Goal: Information Seeking & Learning: Learn about a topic

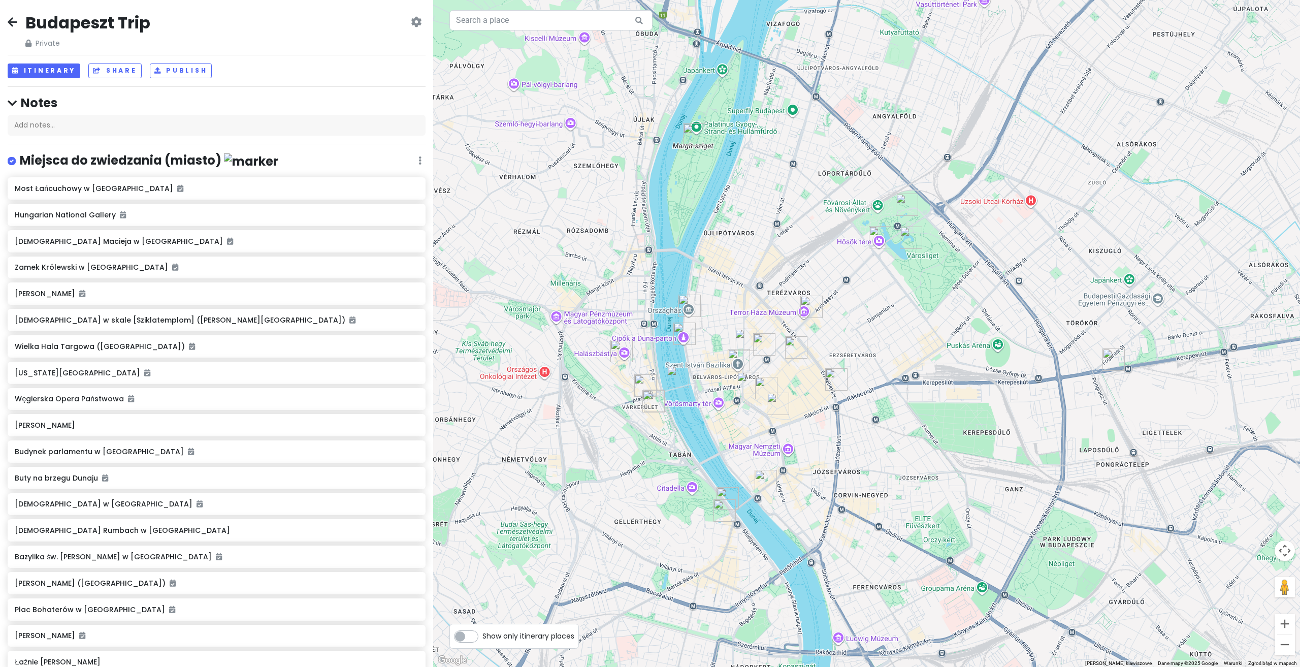
click at [14, 18] on icon at bounding box center [13, 22] width 10 height 8
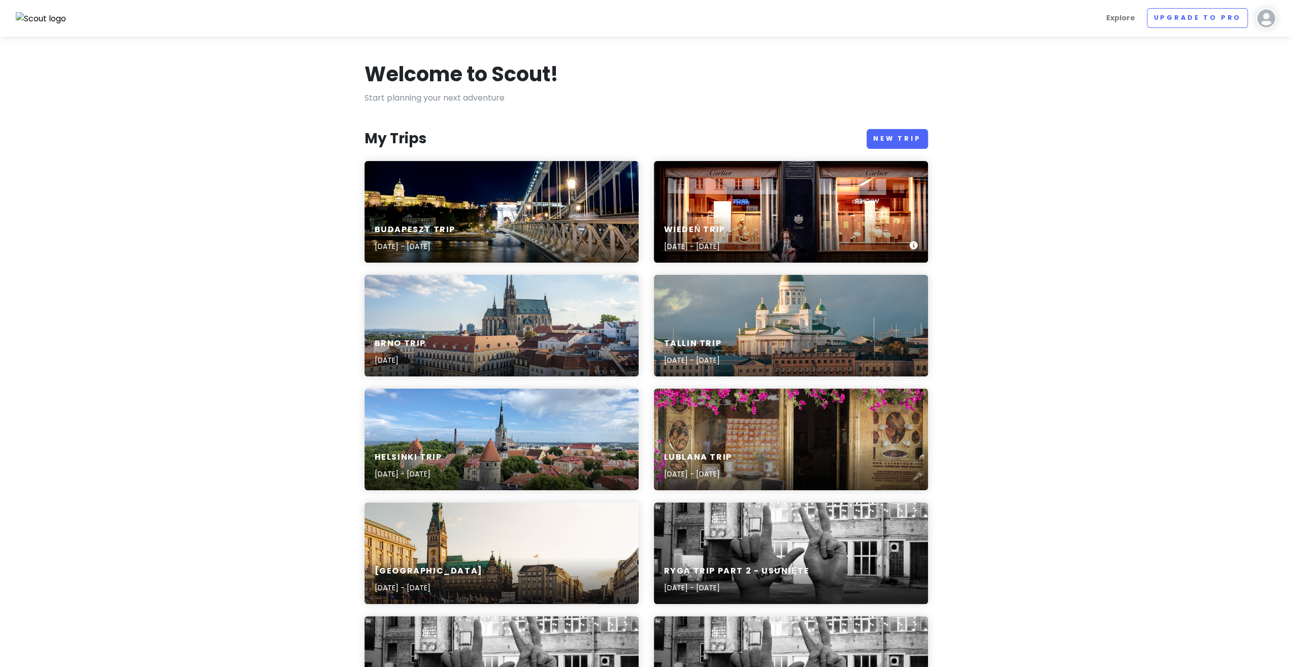
click at [687, 211] on div "Wiedeń Trip [DATE] - [DATE]" at bounding box center [791, 212] width 274 height 102
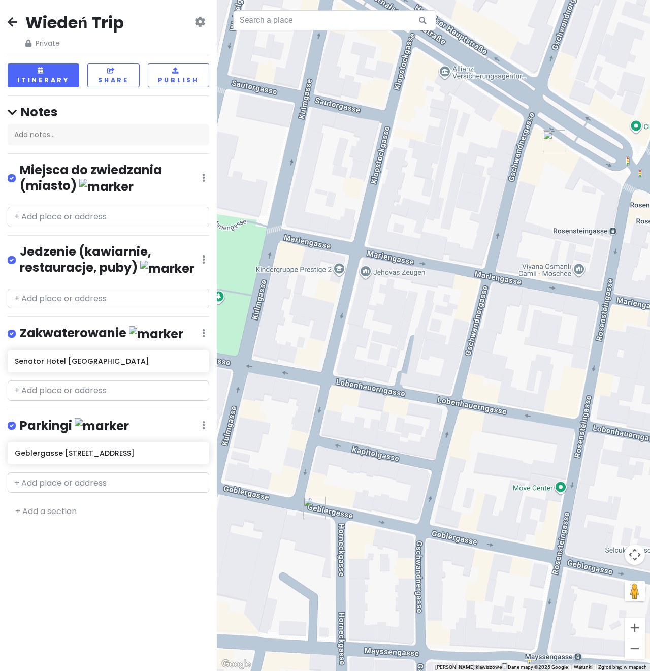
click at [13, 18] on icon at bounding box center [13, 22] width 10 height 8
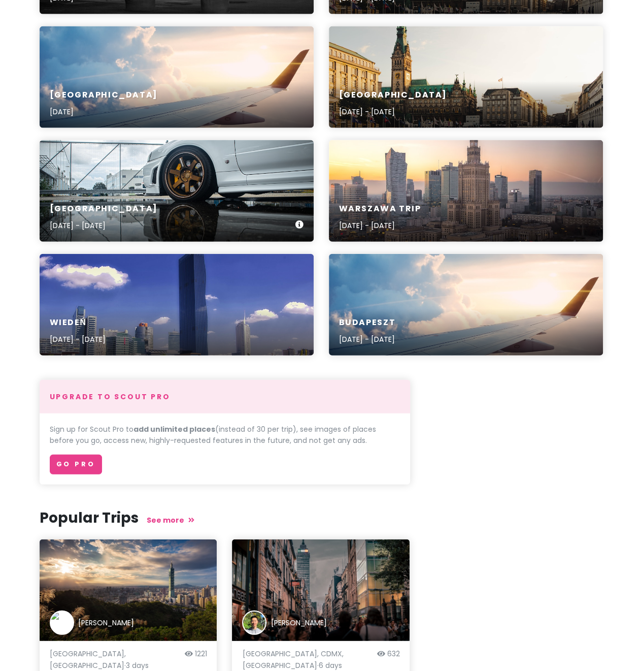
scroll to position [1117, 0]
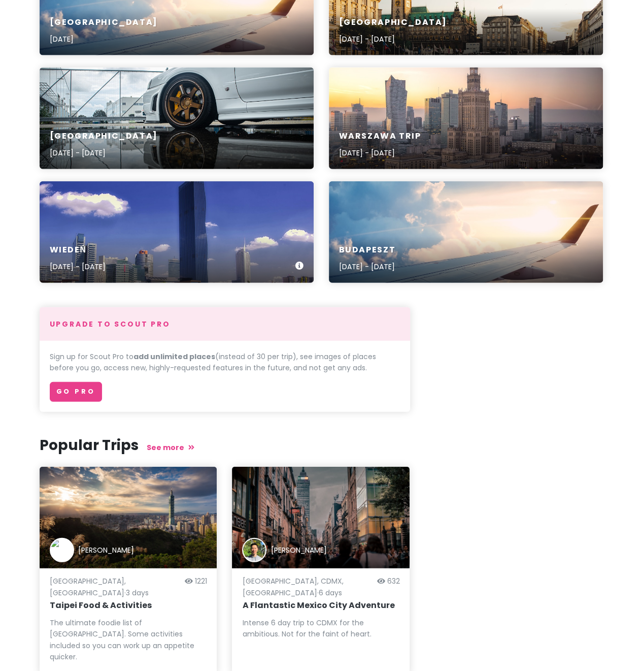
click at [185, 245] on div "Wiedeń [DATE] - [DATE]" at bounding box center [177, 259] width 274 height 48
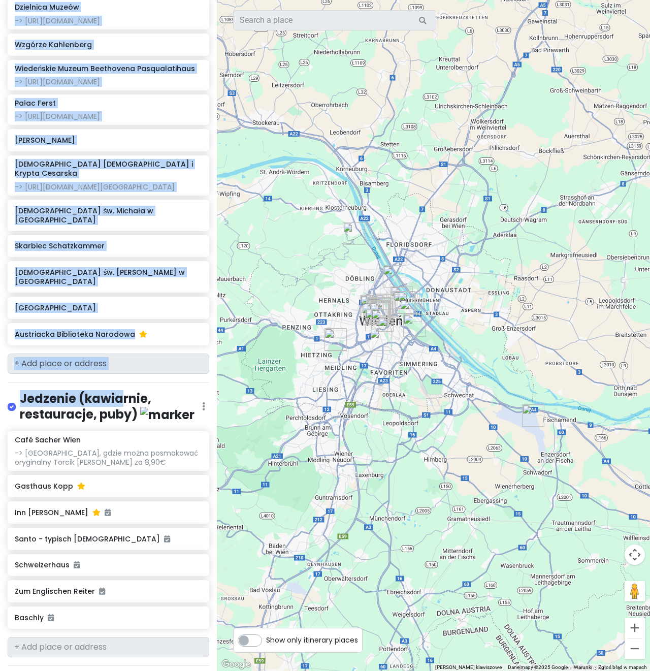
scroll to position [762, 0]
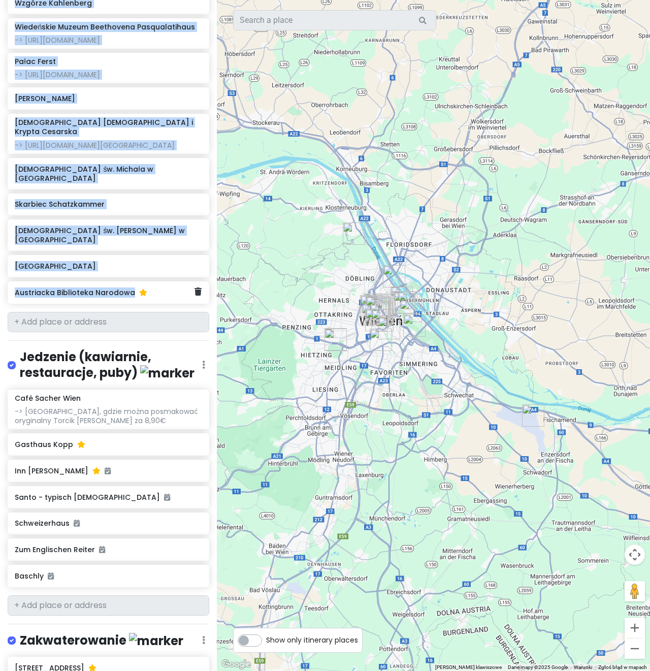
drag, startPoint x: 5, startPoint y: 187, endPoint x: 144, endPoint y: 373, distance: 231.8
click at [144, 373] on div "Wiedeń Private Change Dates Make a Copy Delete Trip Go Pro ⚡️ Give Feedback 💡 S…" at bounding box center [108, 335] width 217 height 671
copy div "Loremi Dolor -> sitametco adipisci elitseddo ei tempo incidi Utlabor etdolore m…"
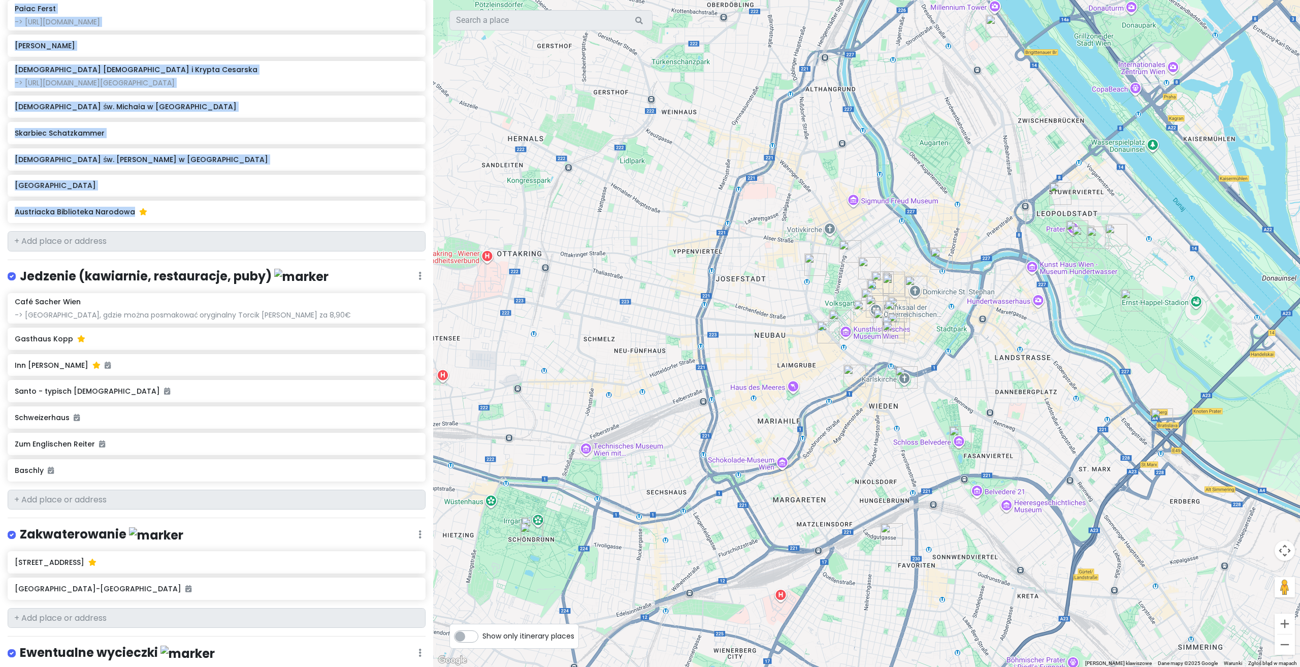
click at [529, 534] on img "Park Pałacowy Schonbrunn" at bounding box center [531, 534] width 22 height 22
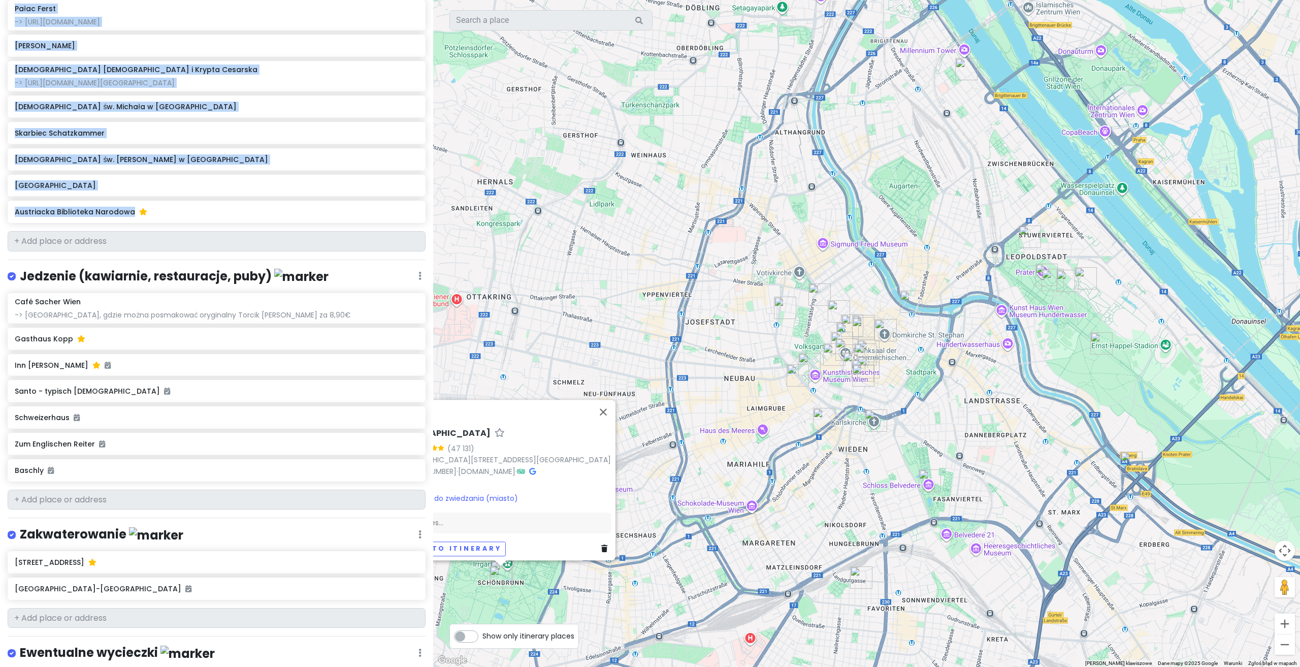
drag, startPoint x: 811, startPoint y: 410, endPoint x: 735, endPoint y: 447, distance: 84.5
click at [724, 454] on div "[GEOGRAPHIC_DATA] 4.8 (47 131) [GEOGRAPHIC_DATA][STREET_ADDRESS] [PHONE_NUMBER]…" at bounding box center [866, 333] width 867 height 667
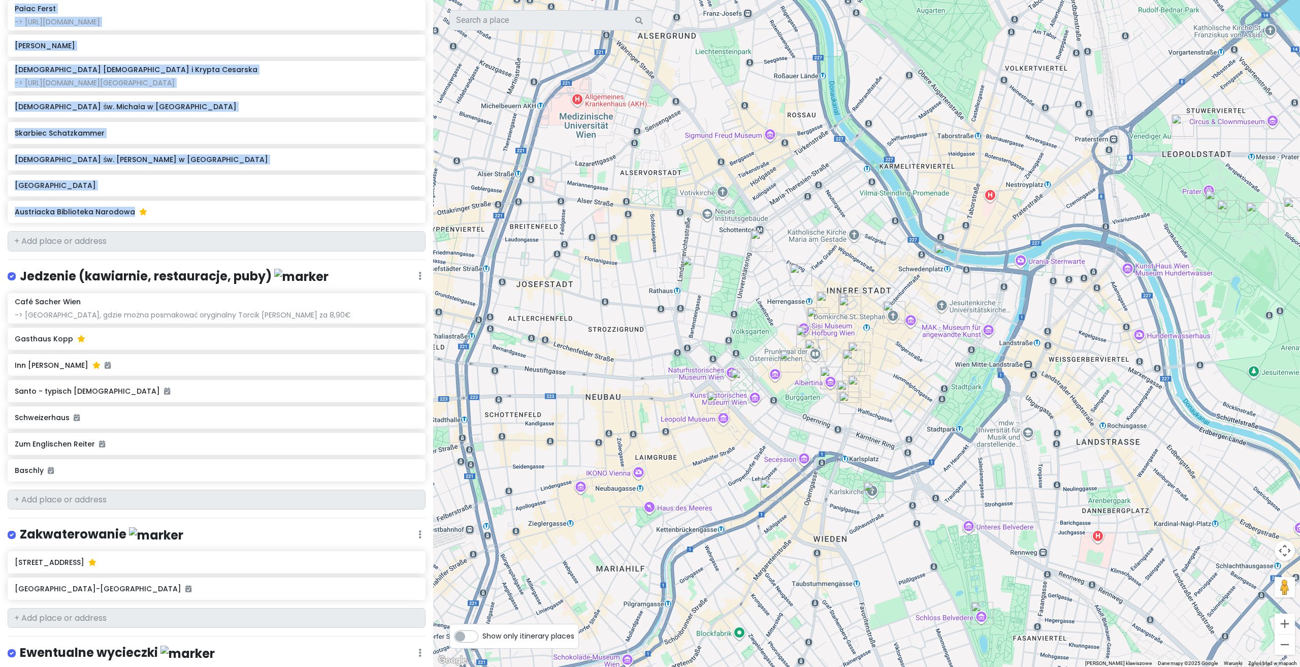
click at [848, 400] on img "Opera Wiedeńska" at bounding box center [850, 403] width 22 height 22
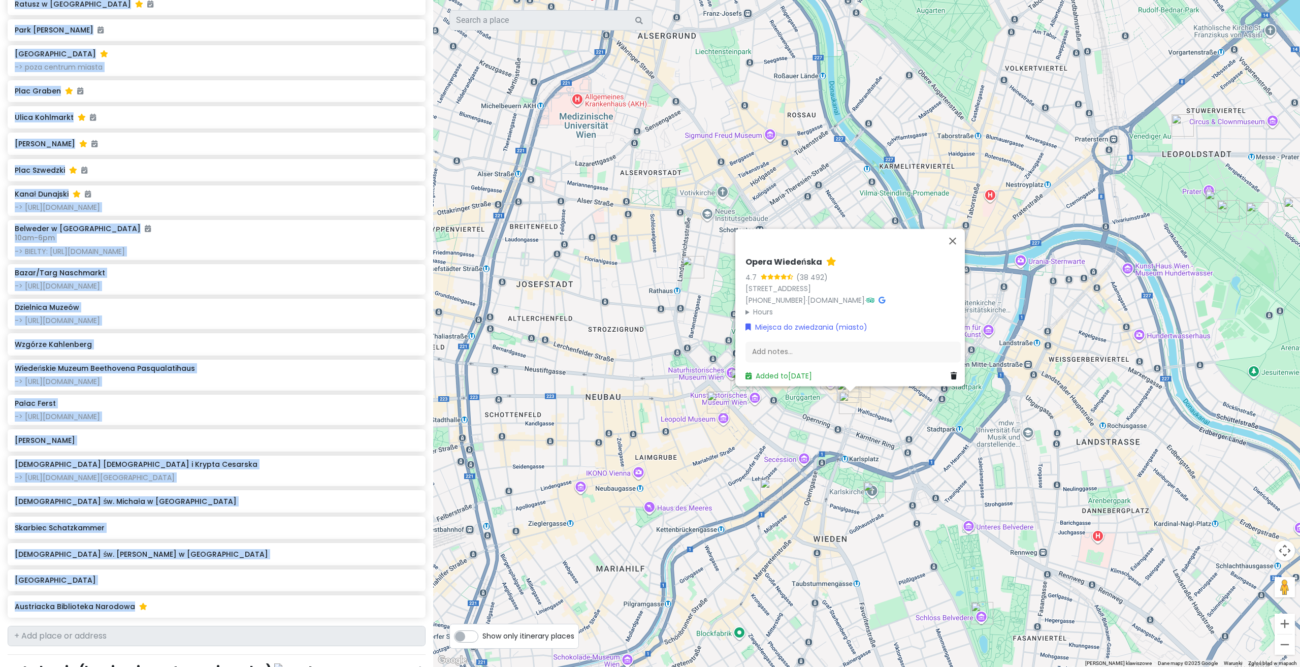
scroll to position [355, 0]
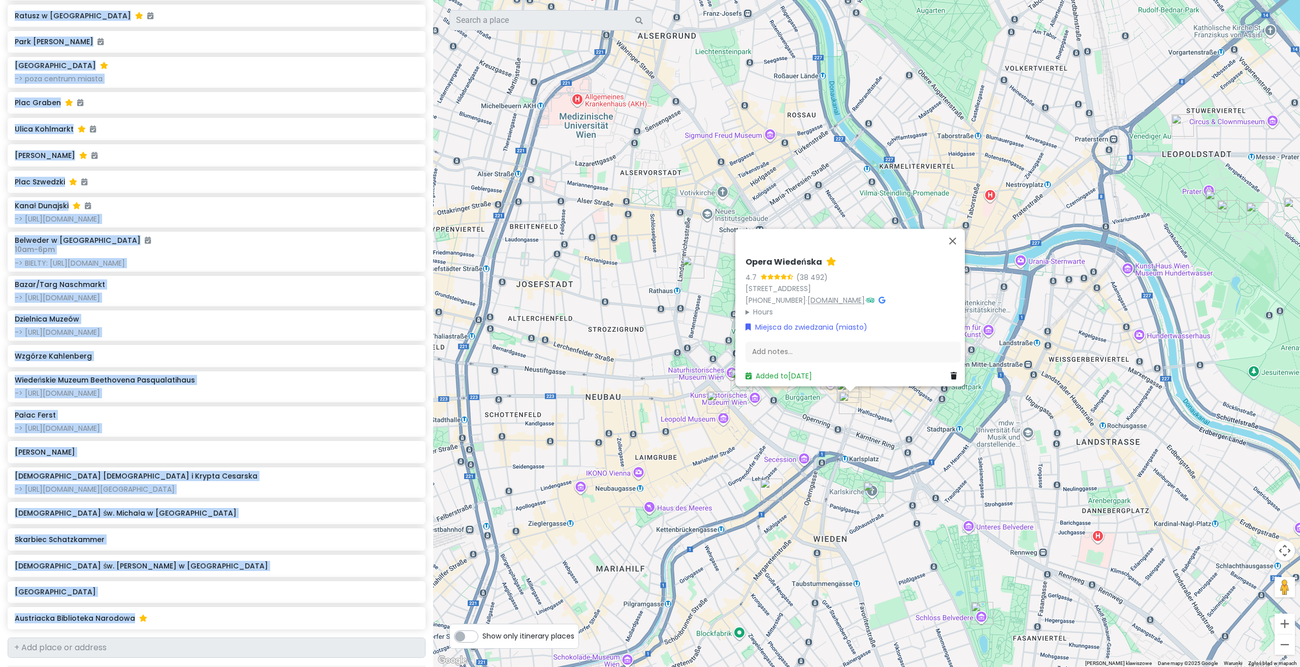
click at [838, 295] on link "[DOMAIN_NAME]" at bounding box center [835, 300] width 57 height 10
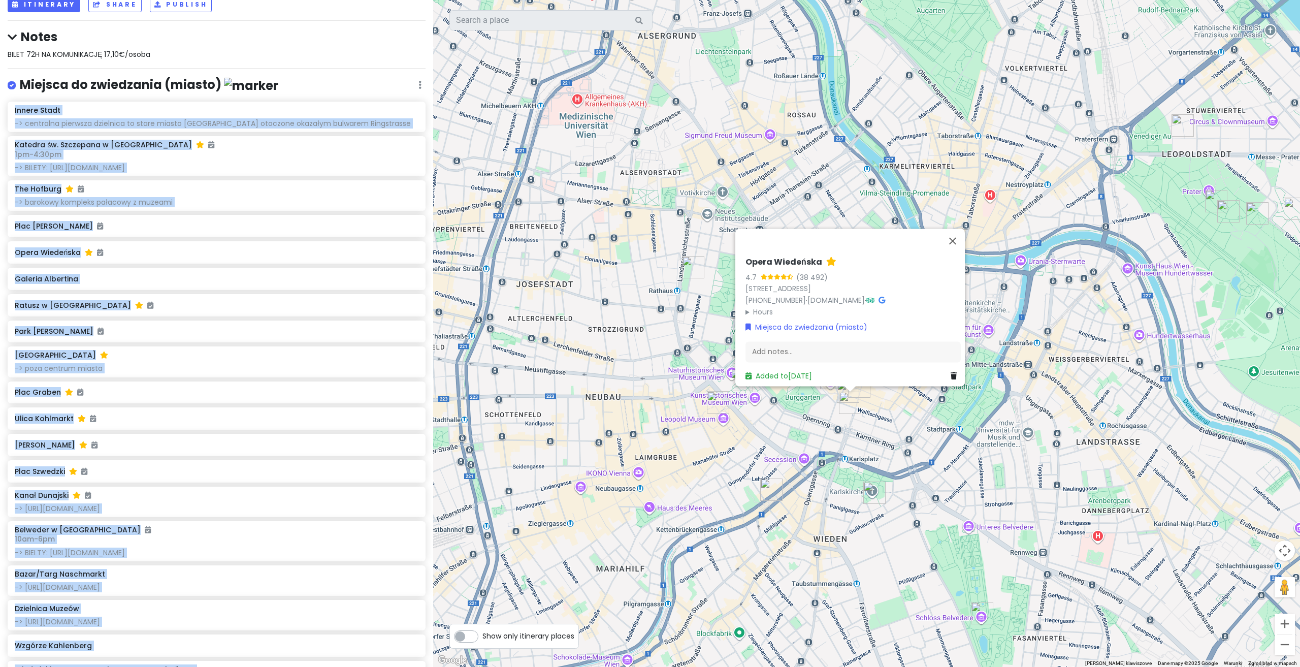
scroll to position [102, 0]
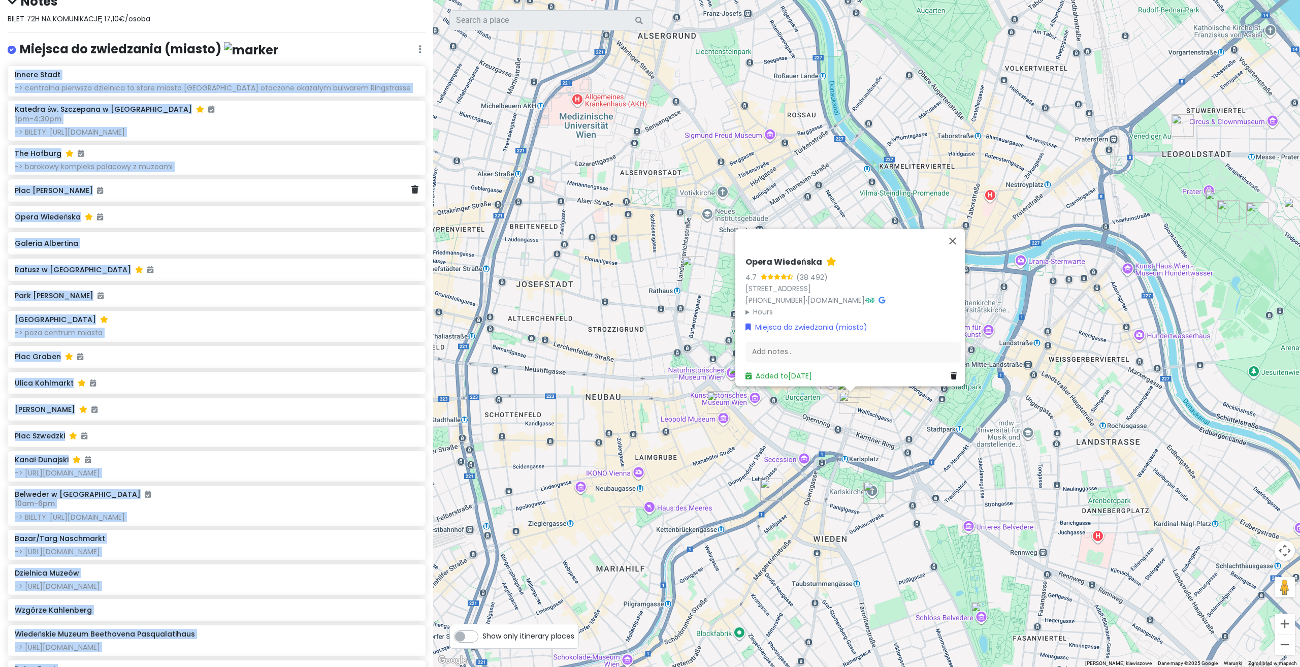
click at [219, 179] on div "Plac [PERSON_NAME]" at bounding box center [217, 190] width 418 height 22
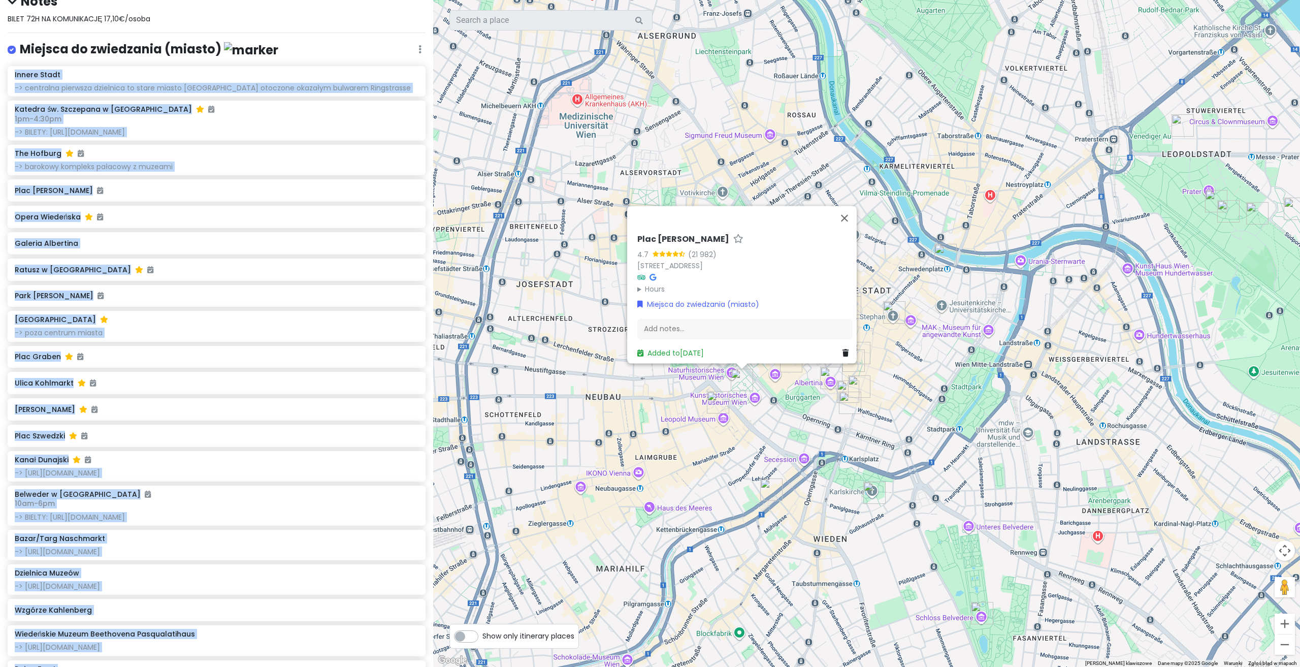
click at [777, 423] on div "[STREET_ADDRESS] Hours [DATE] Czynne całą dobę [DATE] [GEOGRAPHIC_DATA] całą do…" at bounding box center [866, 333] width 867 height 667
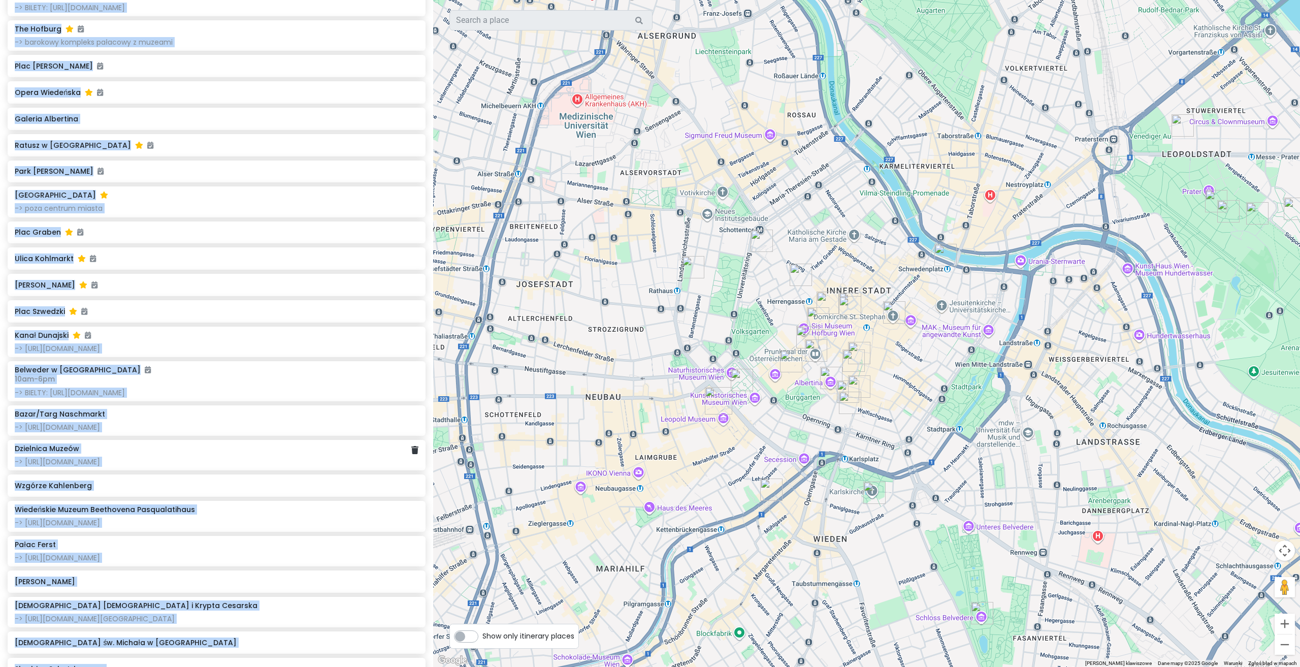
scroll to position [355, 0]
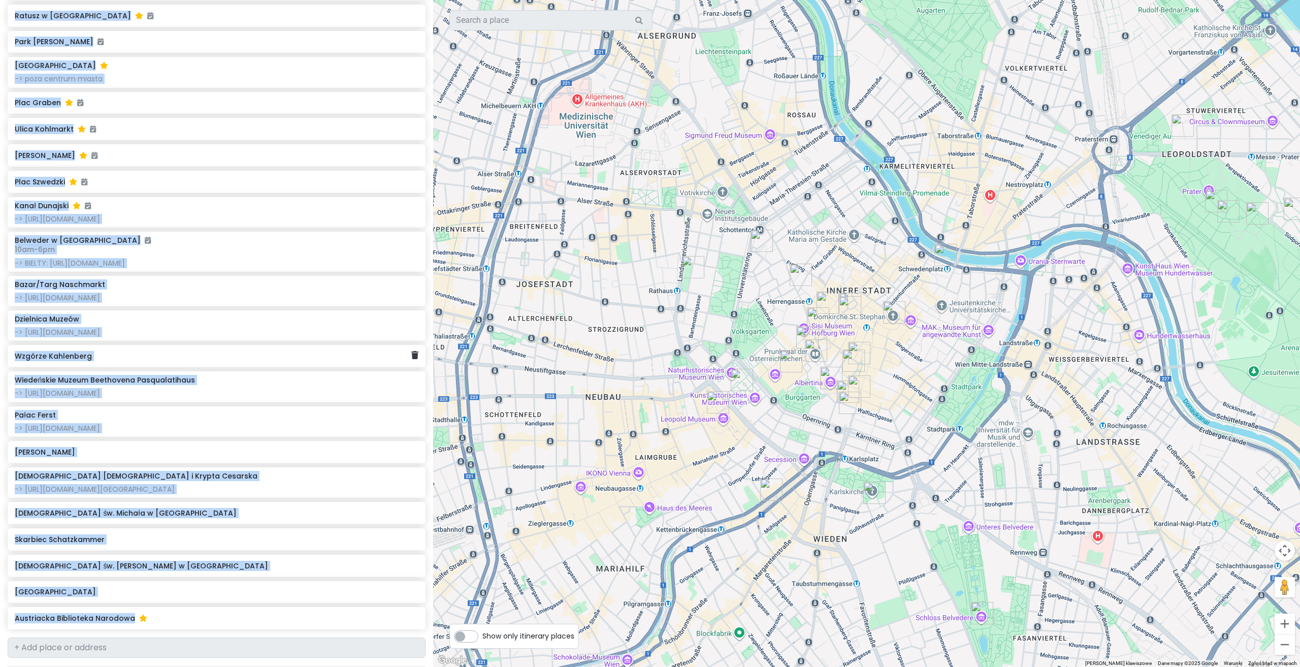
click at [240, 363] on div "Wzgórze Kahlenberg" at bounding box center [213, 356] width 397 height 14
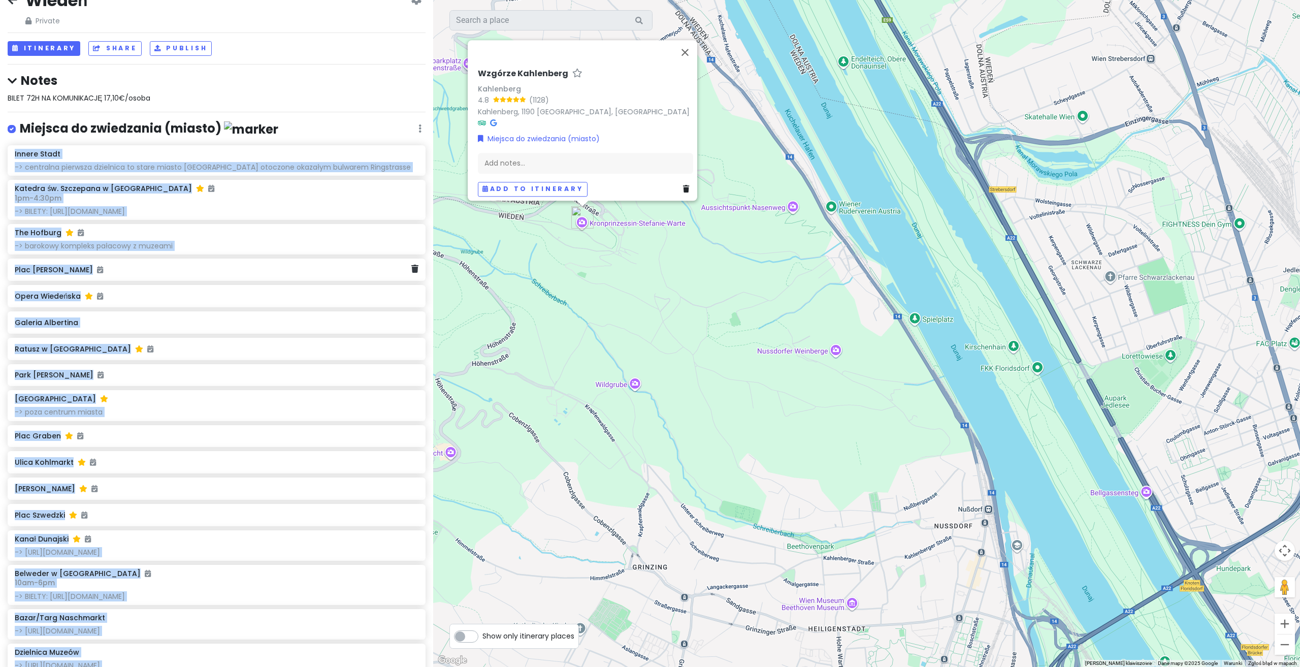
scroll to position [0, 0]
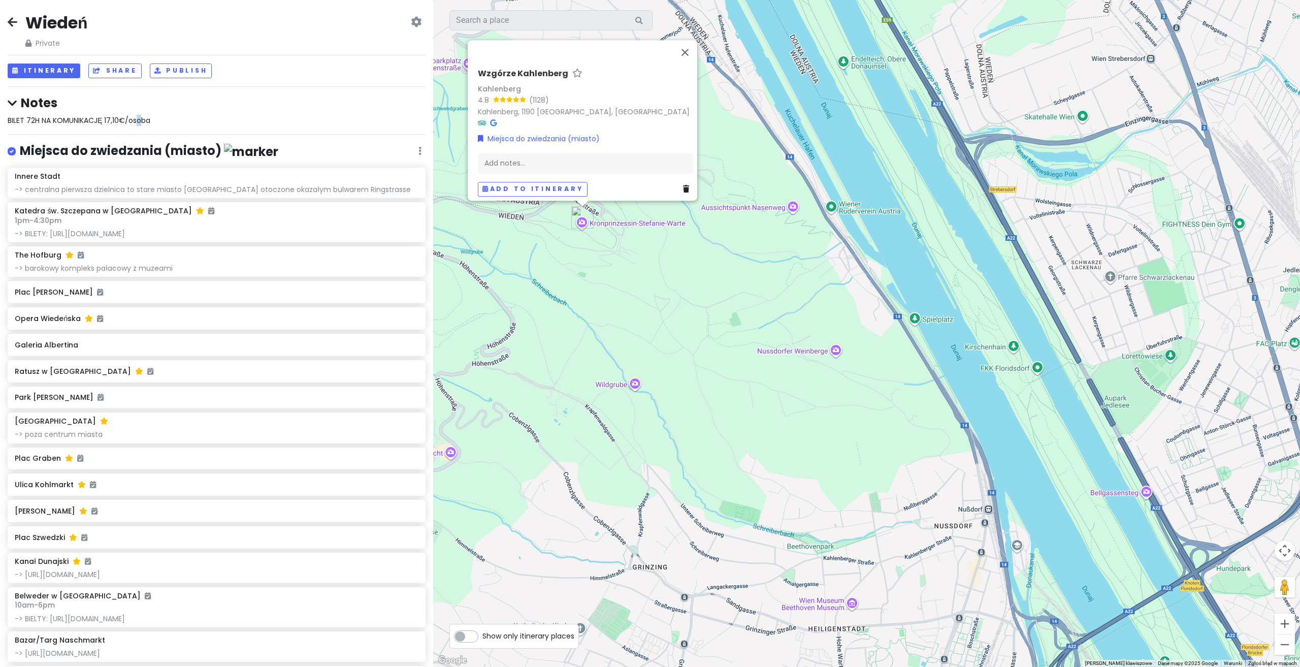
click at [138, 116] on span "BILET 72H NA KOMUNIKACJĘ 17,10€/osoba" at bounding box center [79, 120] width 143 height 10
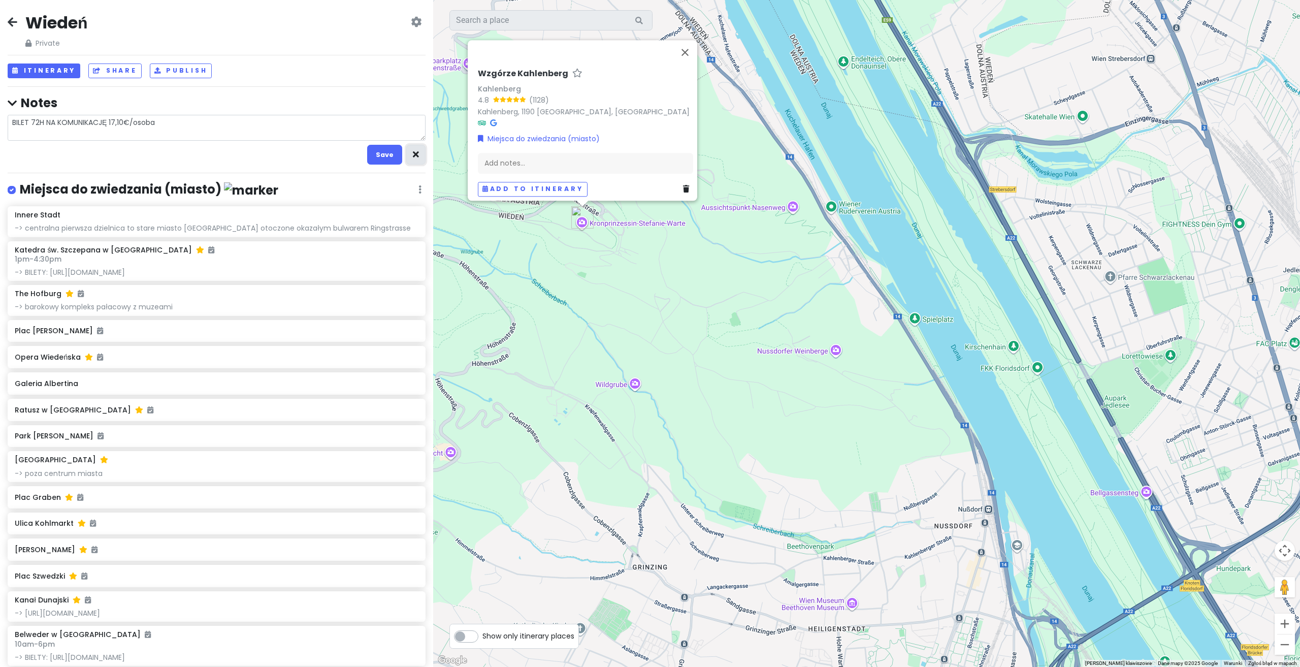
click at [408, 148] on button "button" at bounding box center [415, 155] width 19 height 20
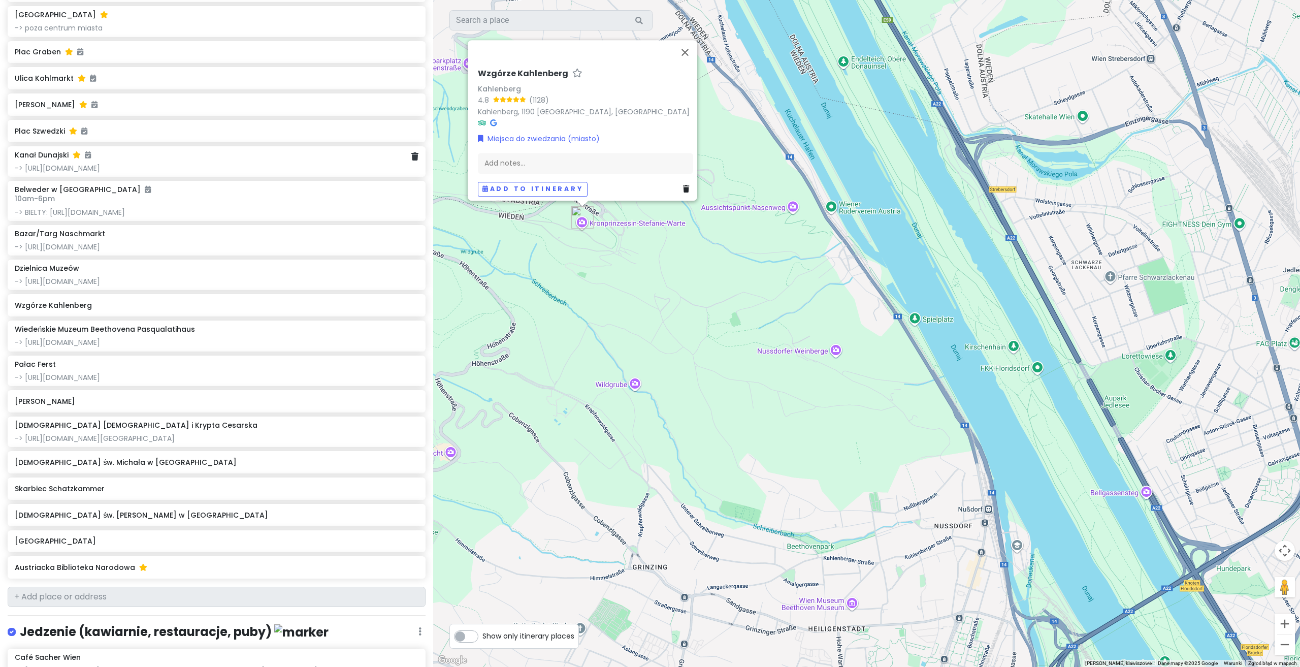
scroll to position [508, 0]
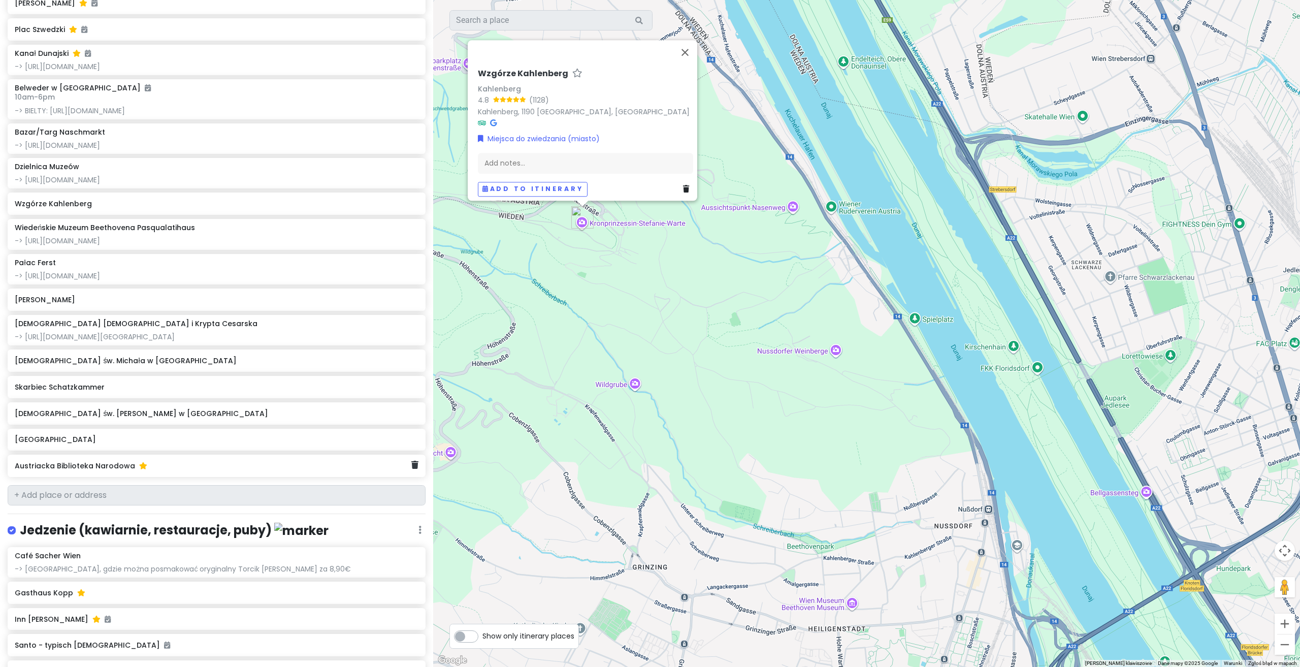
click at [76, 477] on div "Austriacka Biblioteka Narodowa" at bounding box center [217, 465] width 418 height 22
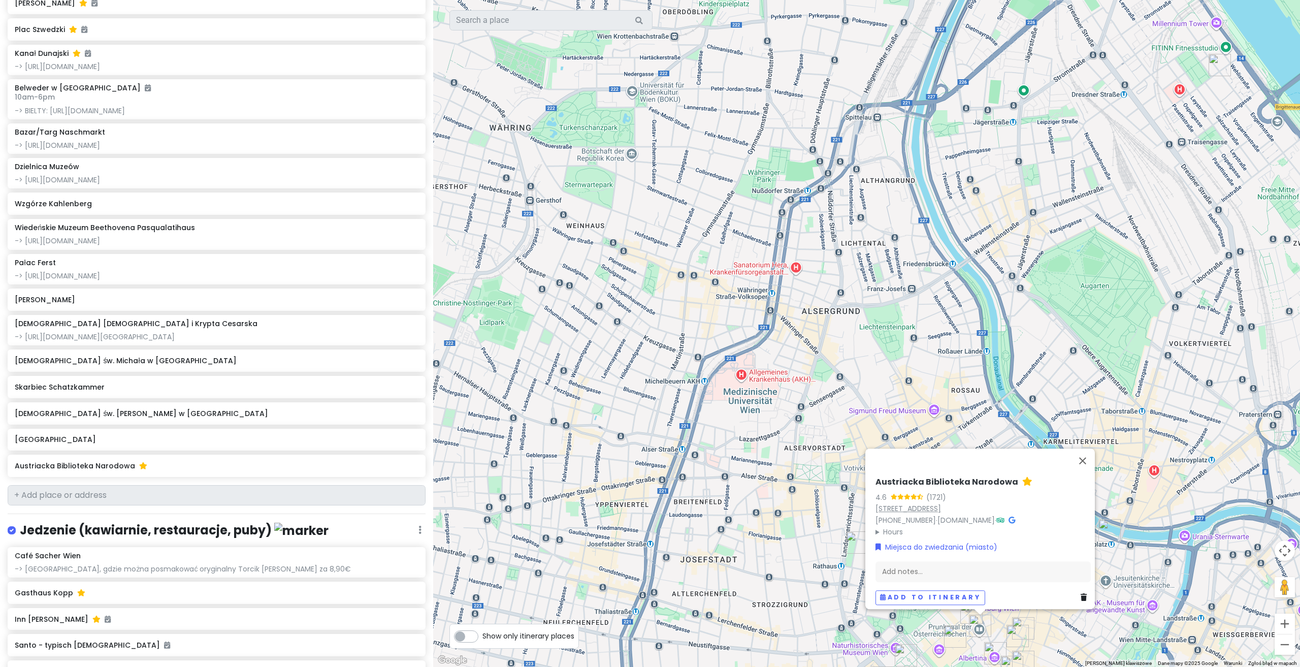
click at [937, 503] on link "[STREET_ADDRESS]" at bounding box center [908, 508] width 66 height 10
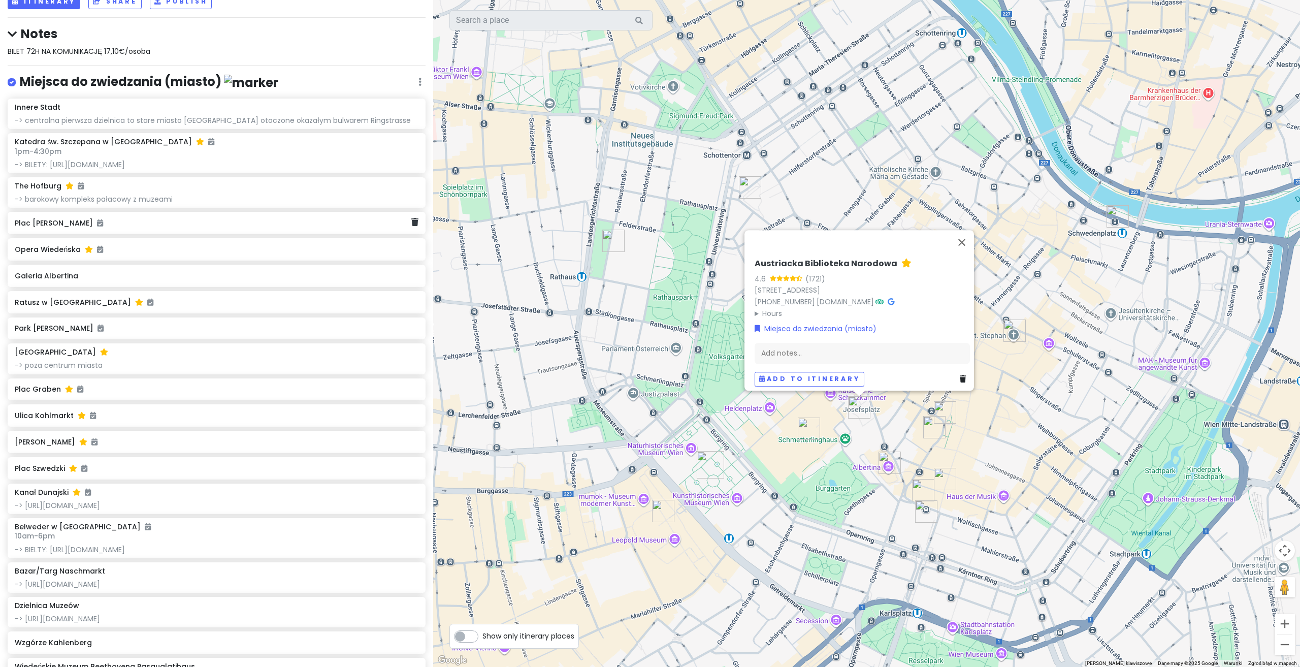
scroll to position [0, 0]
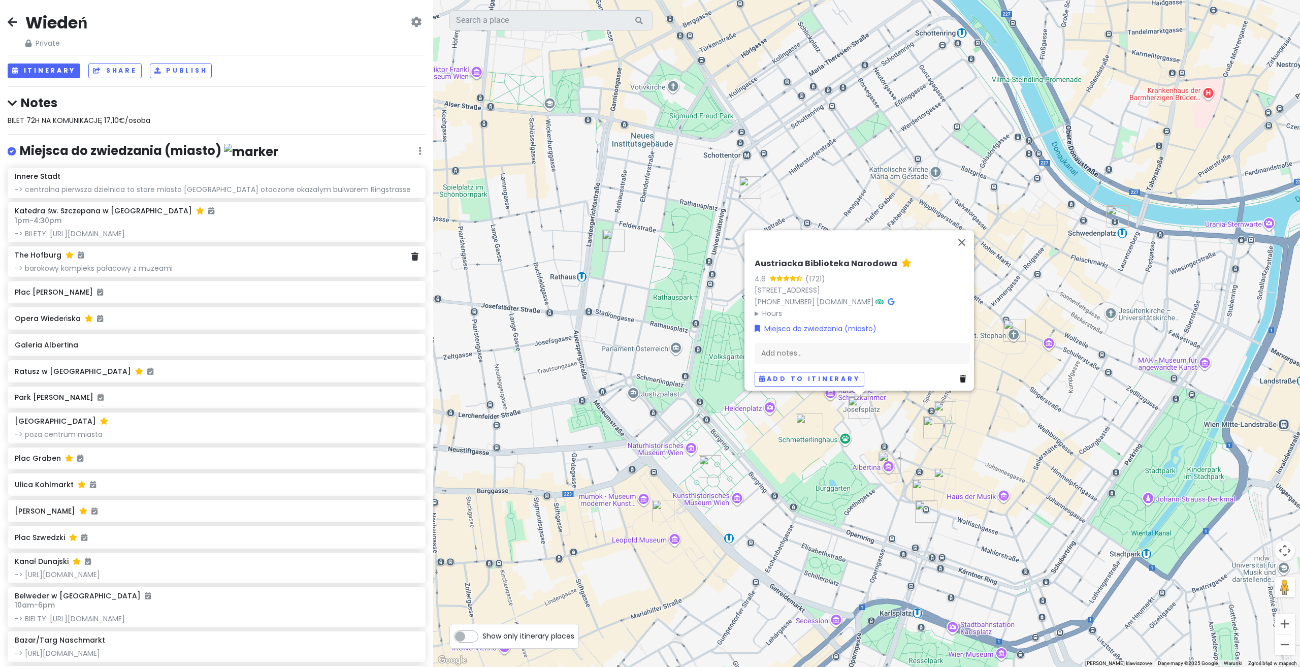
click at [207, 266] on div "-> barokowy kompleks pałacowy z muzeami" at bounding box center [217, 268] width 404 height 9
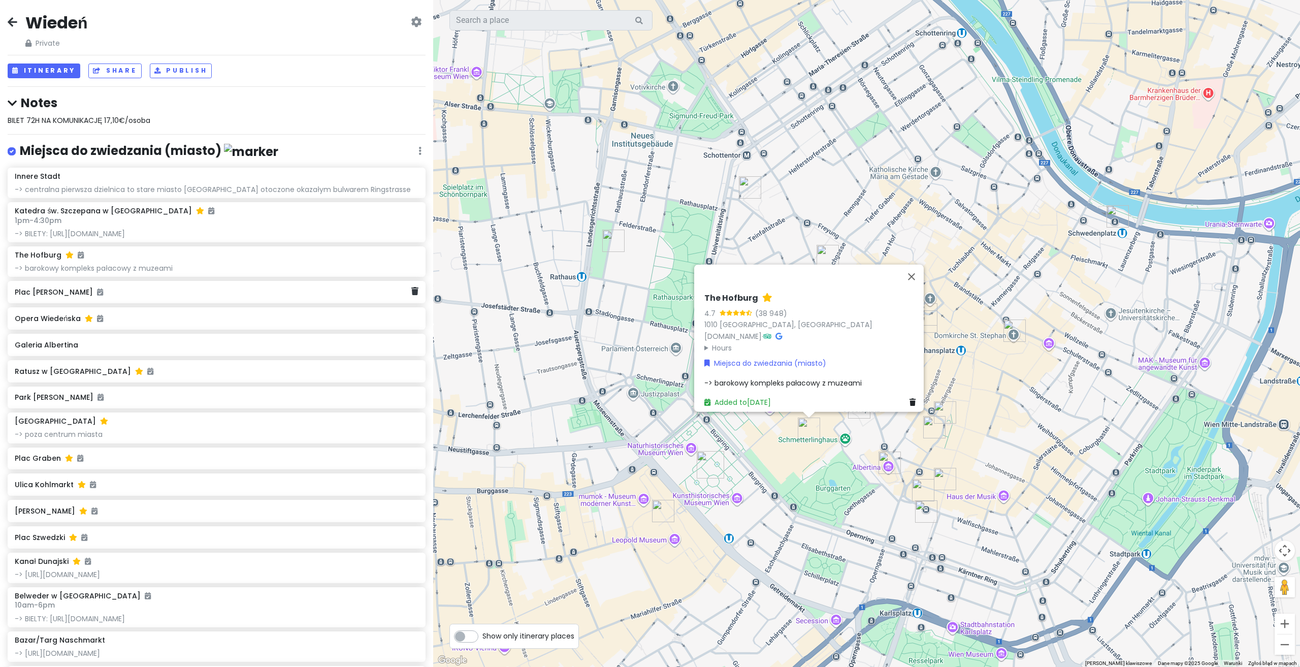
click at [173, 298] on div "Plac [PERSON_NAME]" at bounding box center [217, 292] width 418 height 22
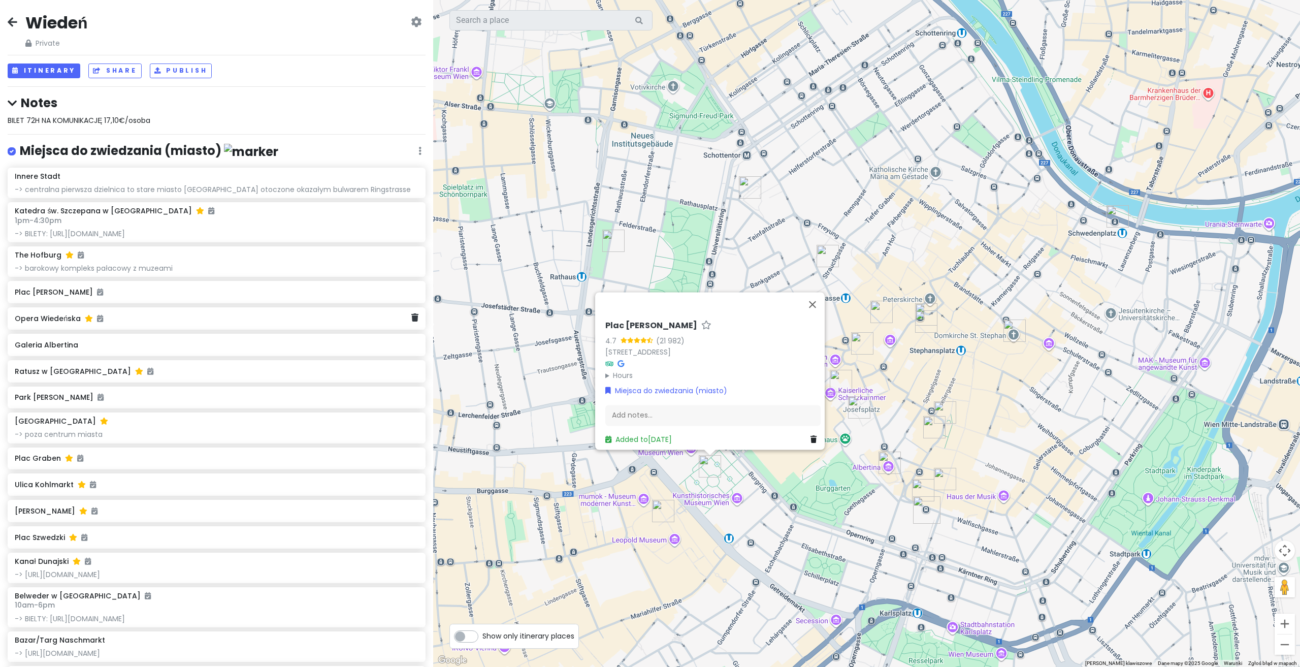
click at [180, 308] on div "Opera Wiedeńska" at bounding box center [217, 318] width 418 height 22
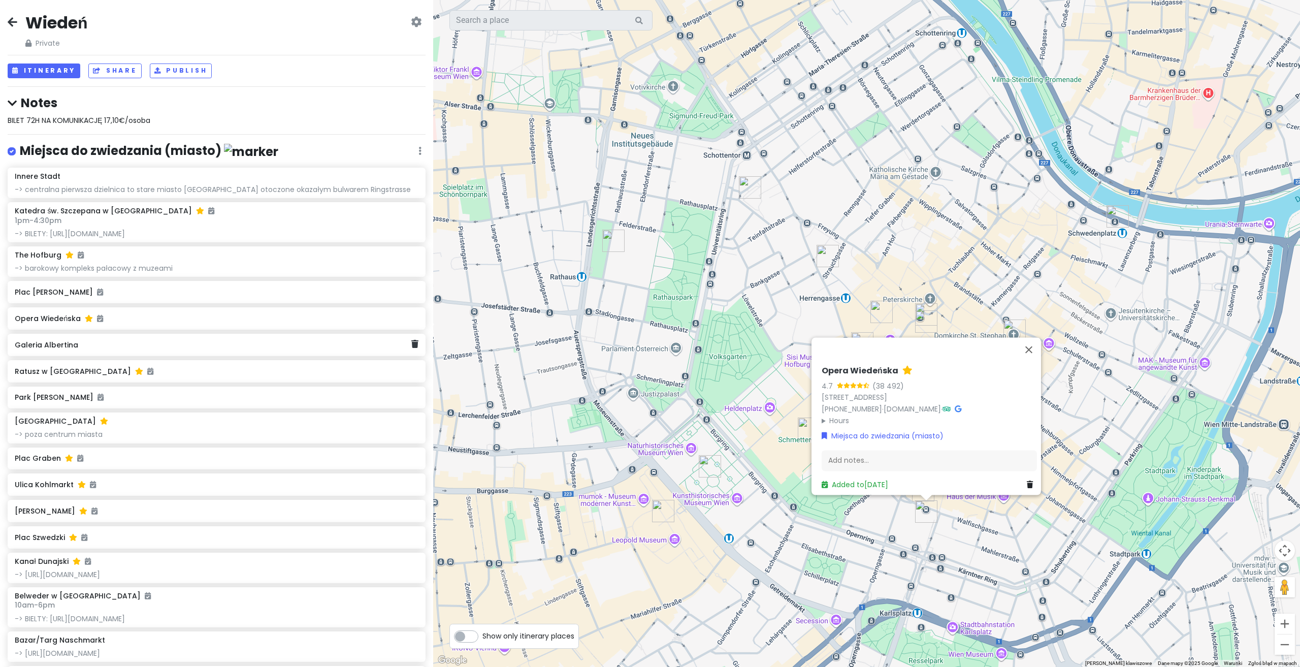
click at [171, 347] on h6 "Galeria Albertina" at bounding box center [213, 344] width 397 height 9
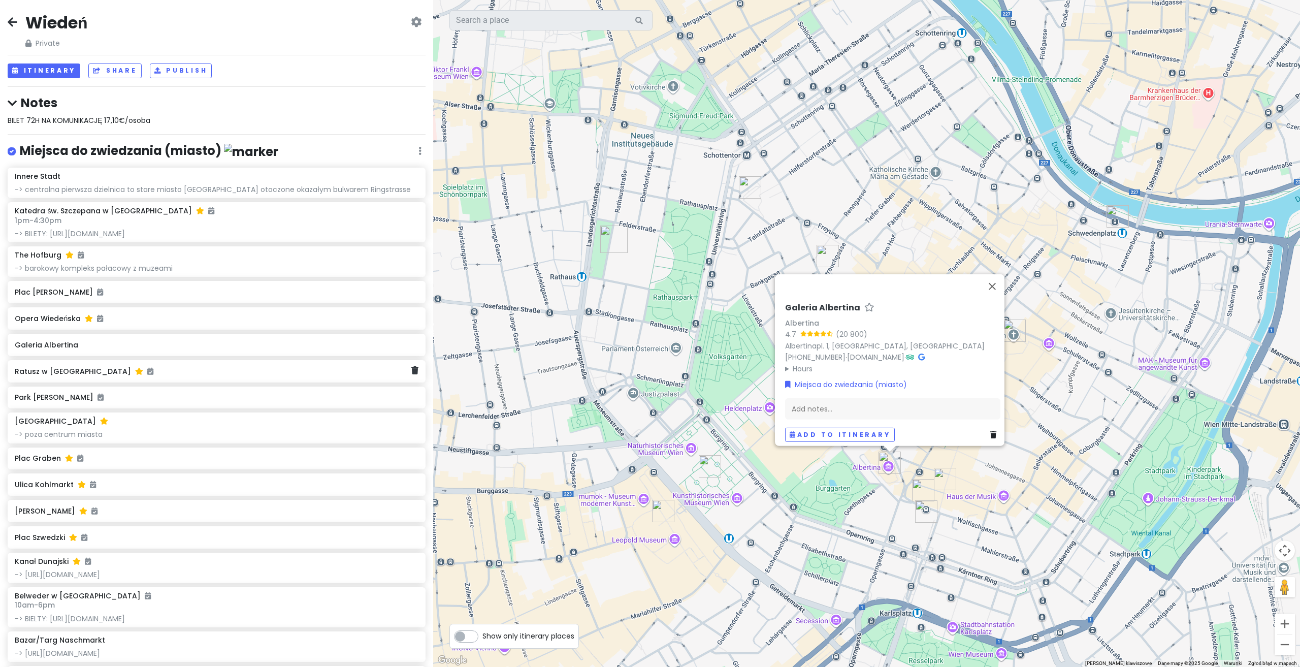
click at [171, 367] on h6 "Ratusz w [GEOGRAPHIC_DATA]" at bounding box center [213, 371] width 397 height 9
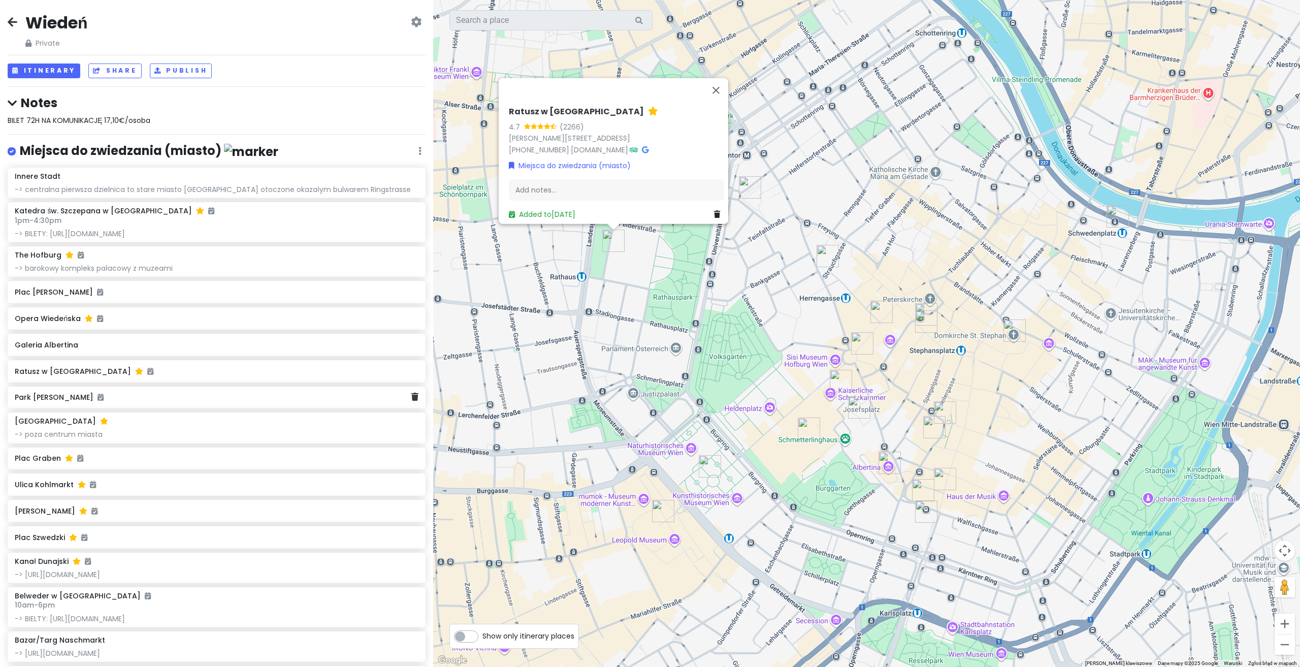
click at [145, 393] on h6 "Park [PERSON_NAME]" at bounding box center [213, 397] width 397 height 9
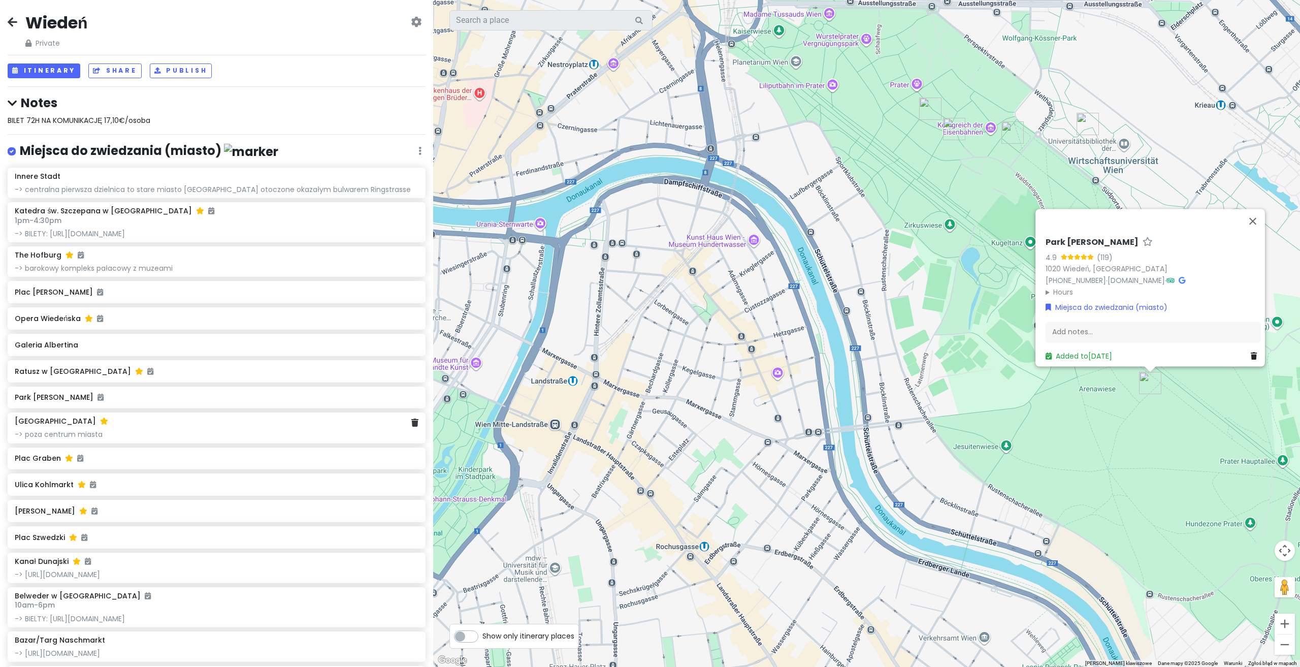
click at [123, 430] on div "-> poza centrum miasta" at bounding box center [217, 434] width 404 height 9
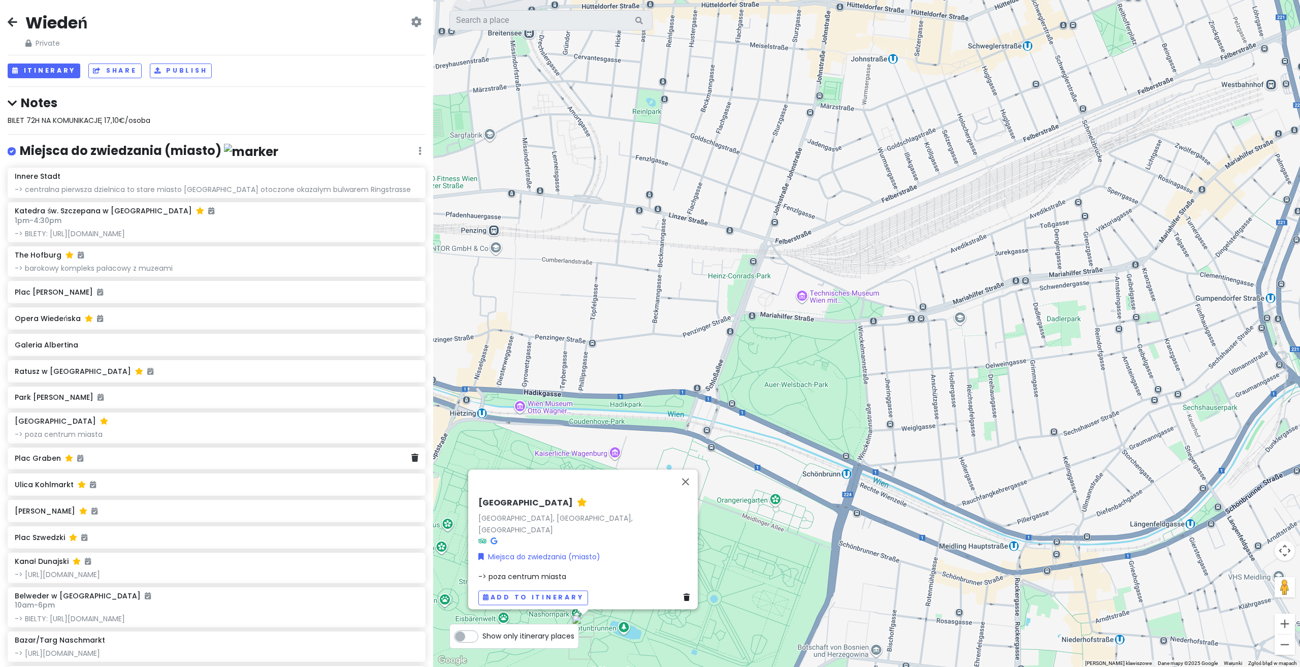
click at [164, 453] on h6 "Plac Graben" at bounding box center [213, 457] width 397 height 9
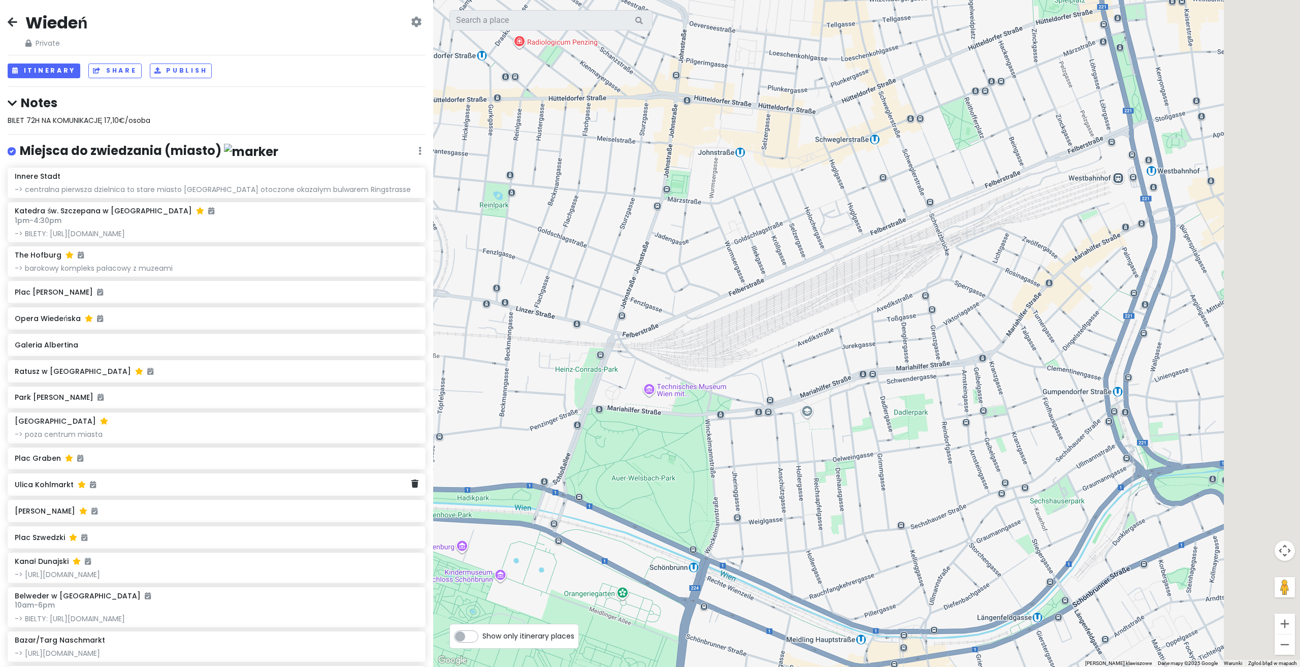
click at [156, 490] on div "Ulica Kohlmarkt" at bounding box center [217, 484] width 418 height 22
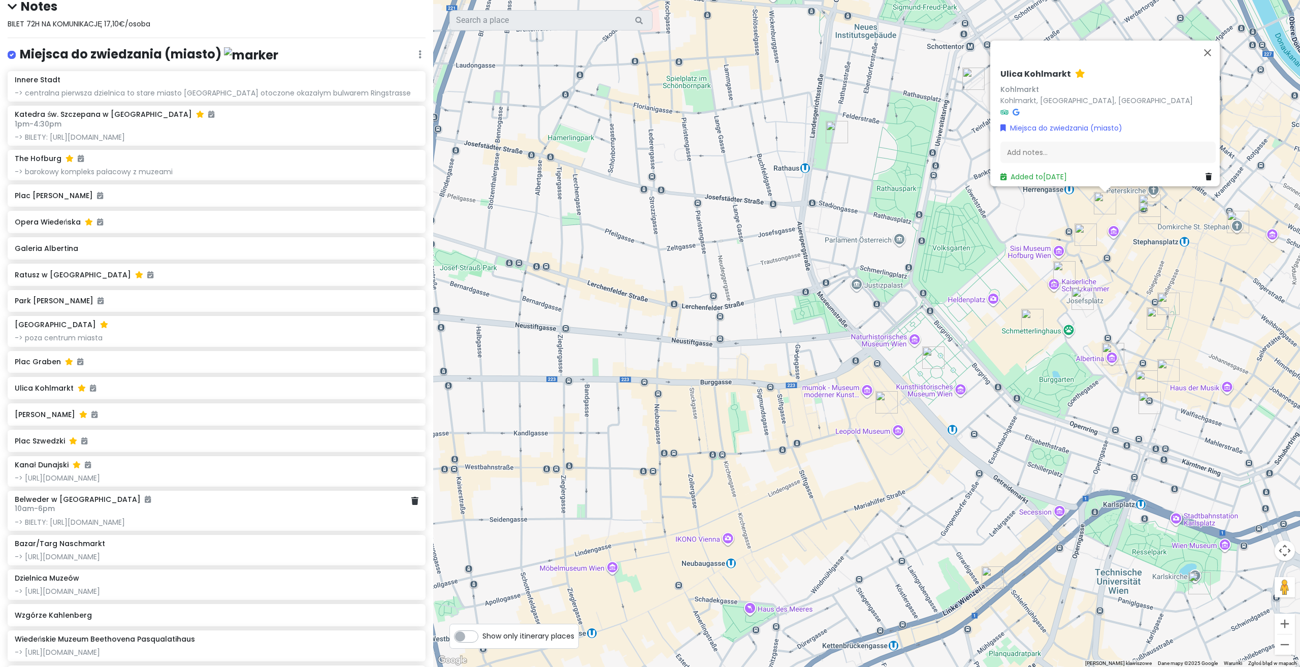
scroll to position [102, 0]
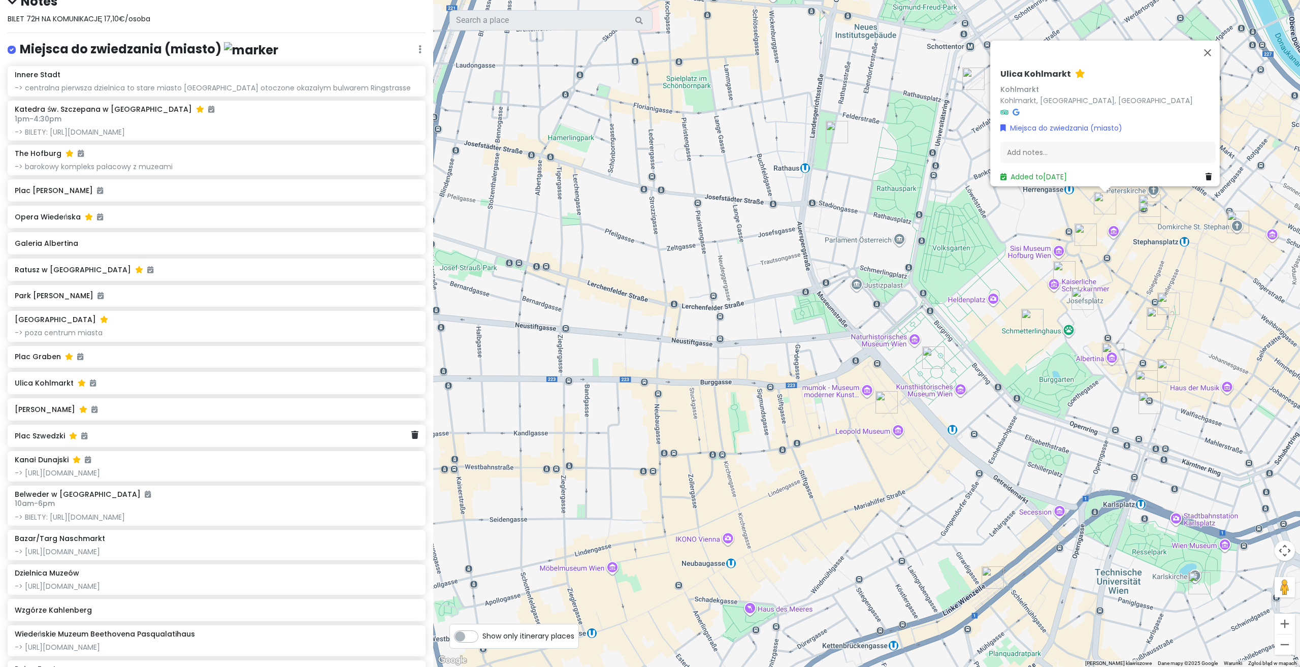
click at [145, 431] on h6 "Plac Szwedzki" at bounding box center [213, 435] width 397 height 9
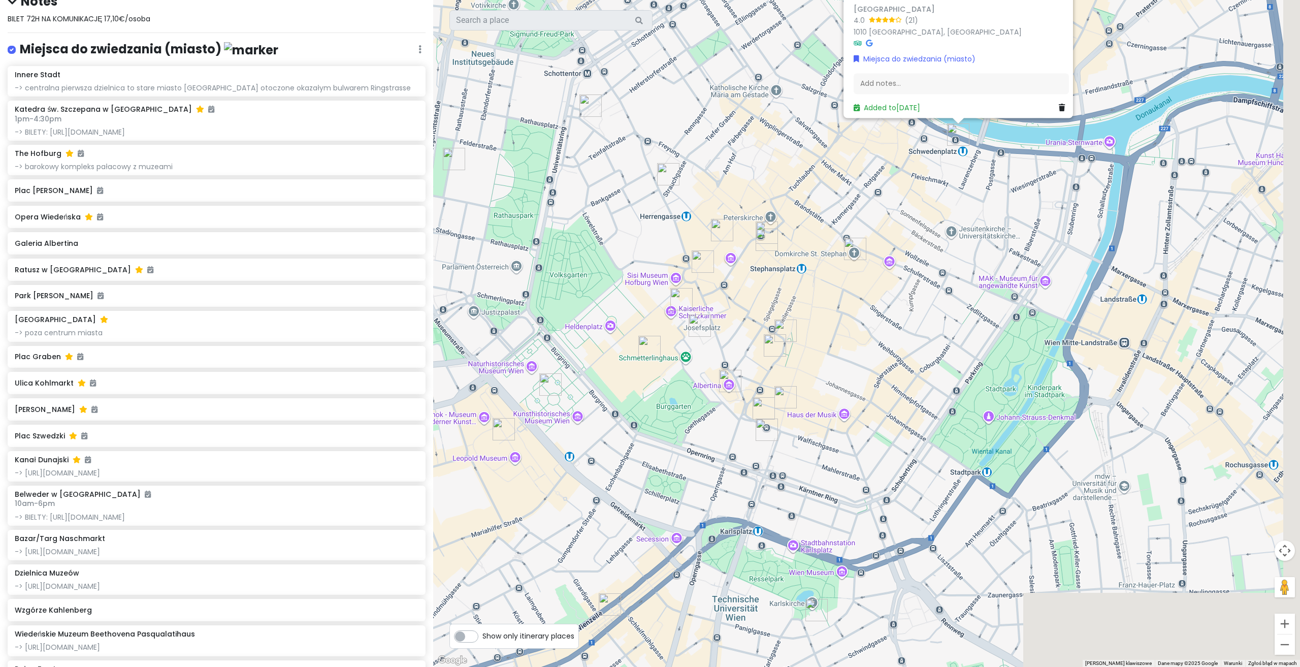
drag, startPoint x: 928, startPoint y: 386, endPoint x: 757, endPoint y: 319, distance: 183.8
click at [774, 325] on img "Fontanna Donnera" at bounding box center [785, 330] width 22 height 22
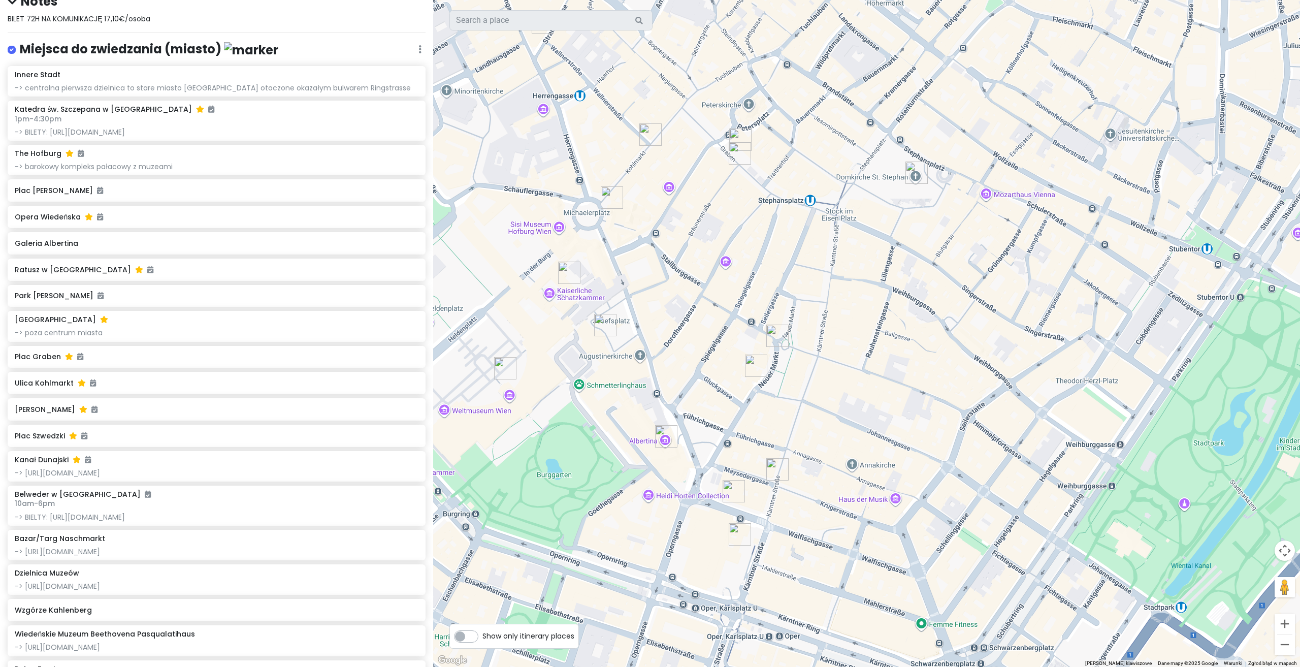
click at [774, 339] on img "Fontanna Donnera" at bounding box center [777, 335] width 22 height 22
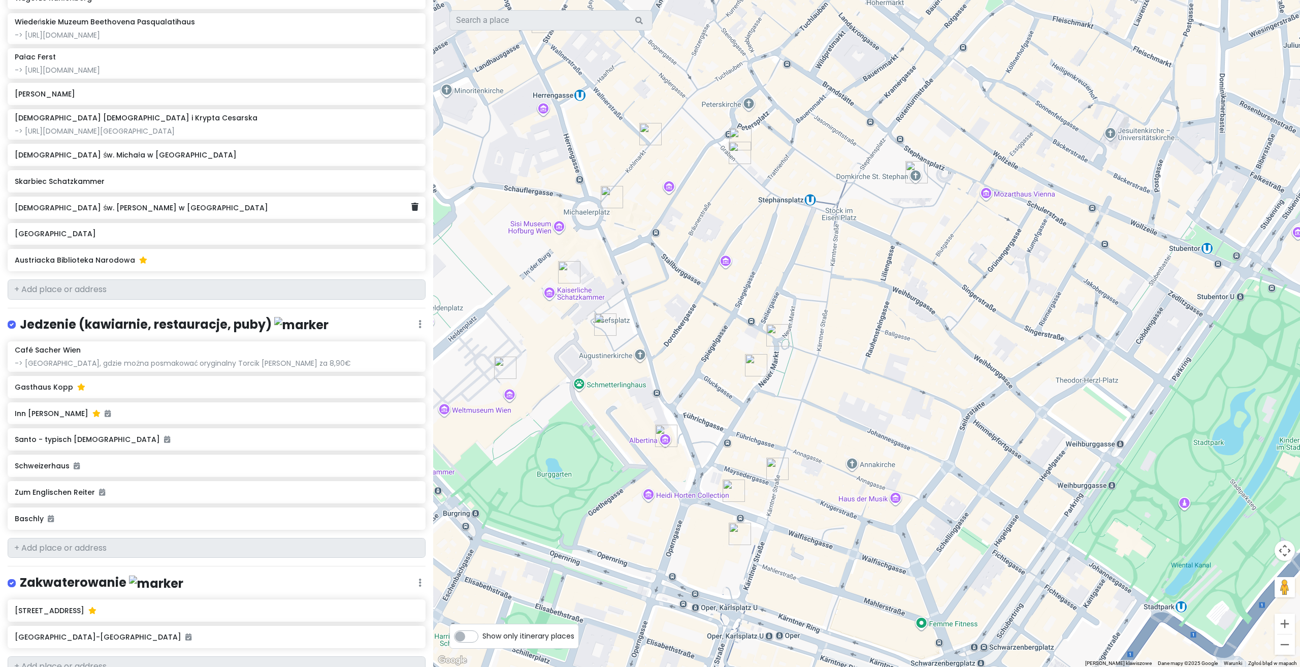
scroll to position [839, 0]
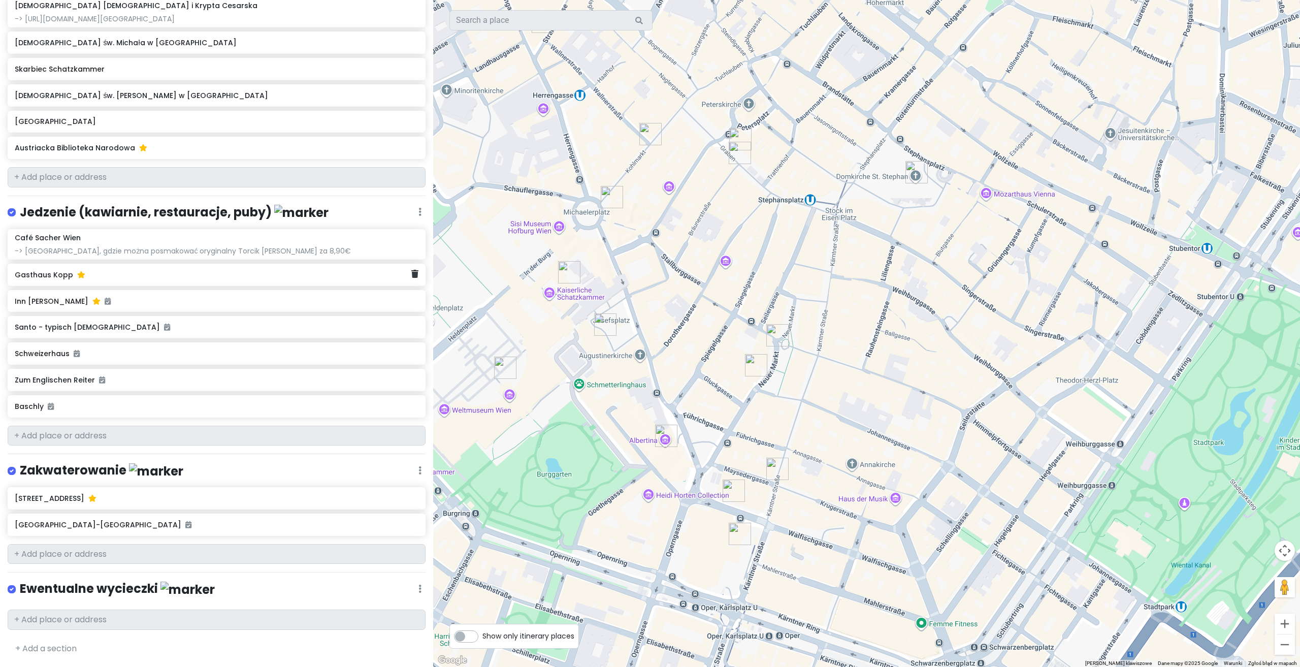
click at [113, 285] on div "Gasthaus Kopp" at bounding box center [217, 275] width 418 height 22
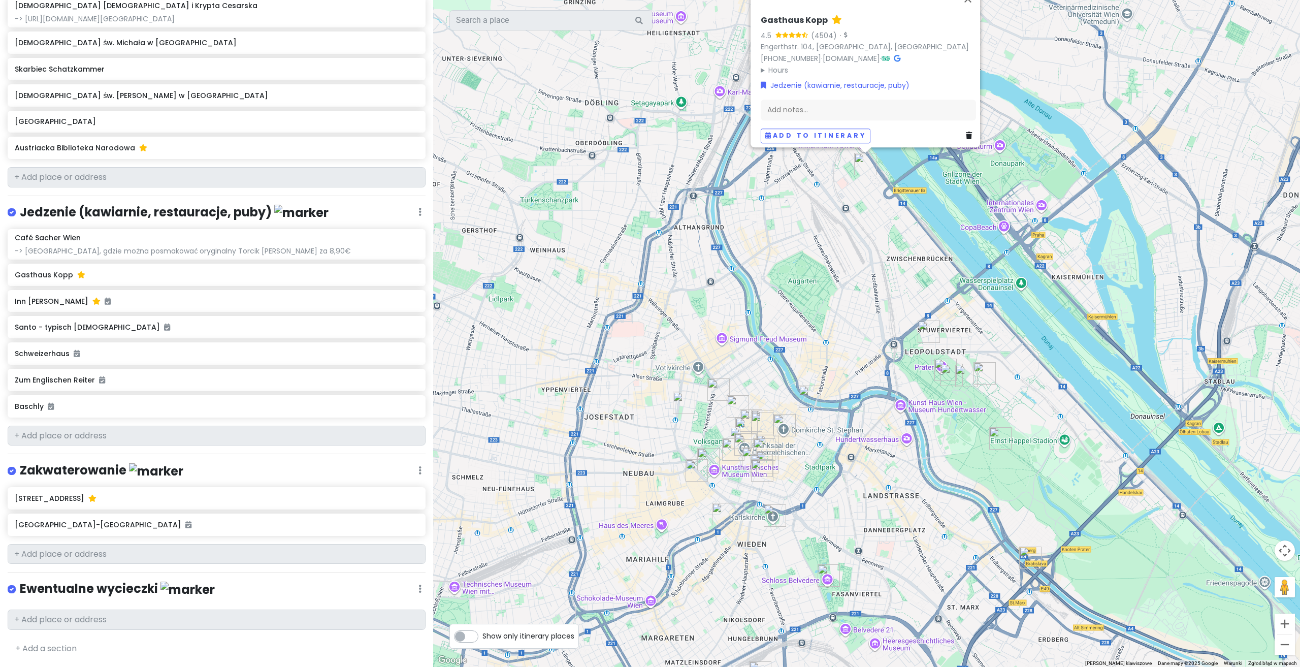
drag, startPoint x: 764, startPoint y: 440, endPoint x: 792, endPoint y: 251, distance: 190.9
click at [793, 251] on div "Gasthaus Kopp 4.5 (4504) · Engerthstr. [GEOGRAPHIC_DATA] [PHONE_NUMBER] · [DOMA…" at bounding box center [866, 333] width 867 height 667
click at [43, 347] on div "Schweizerhaus" at bounding box center [217, 353] width 418 height 22
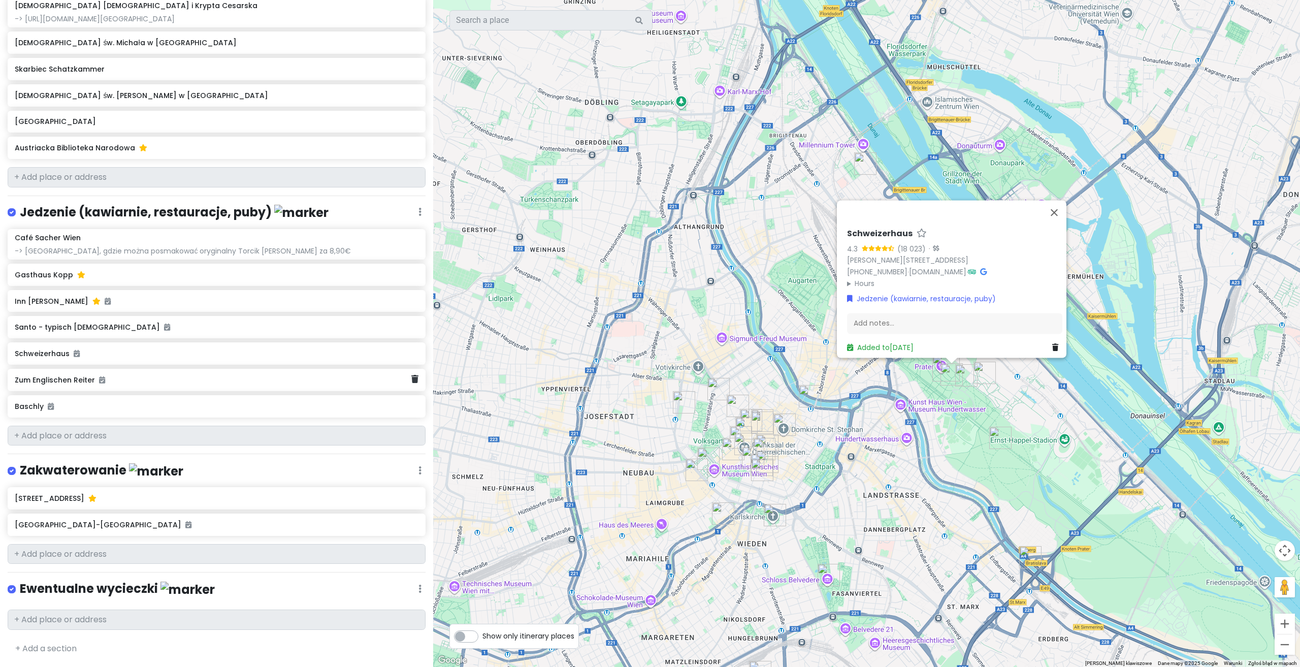
click at [55, 384] on h6 "Zum Englischen Reiter" at bounding box center [213, 379] width 397 height 9
click at [41, 407] on h6 "Baschly" at bounding box center [213, 406] width 397 height 9
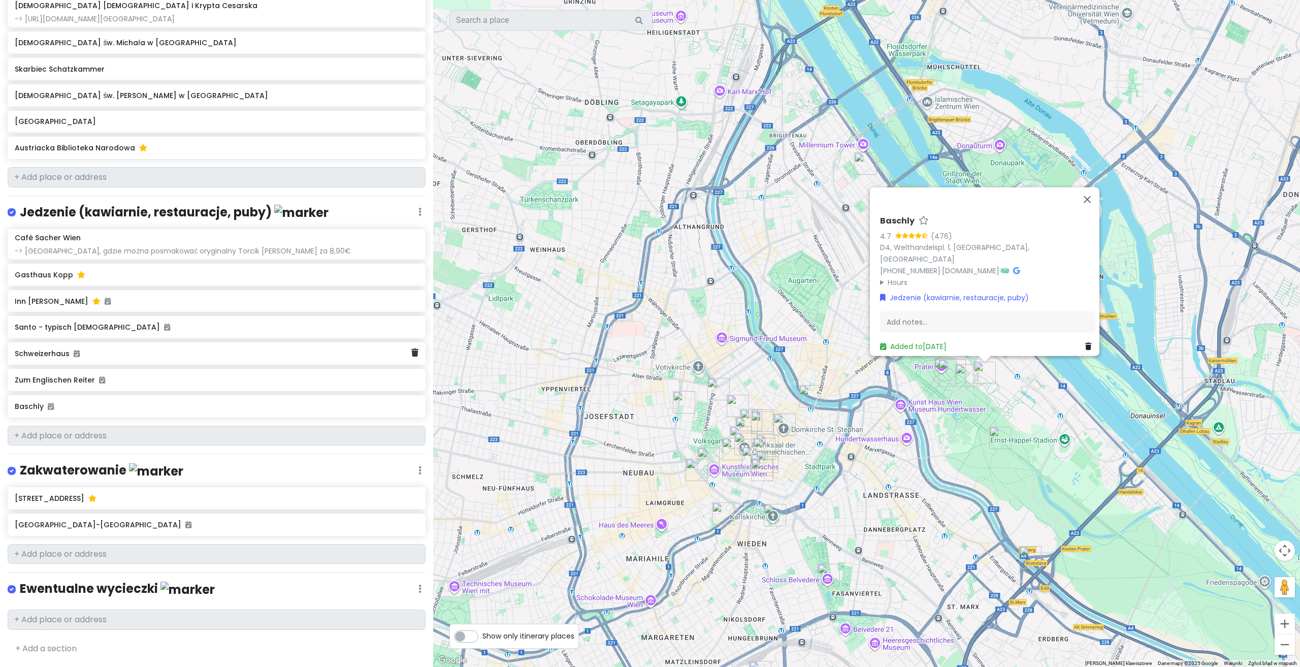
click at [44, 358] on h6 "Schweizerhaus" at bounding box center [213, 353] width 397 height 9
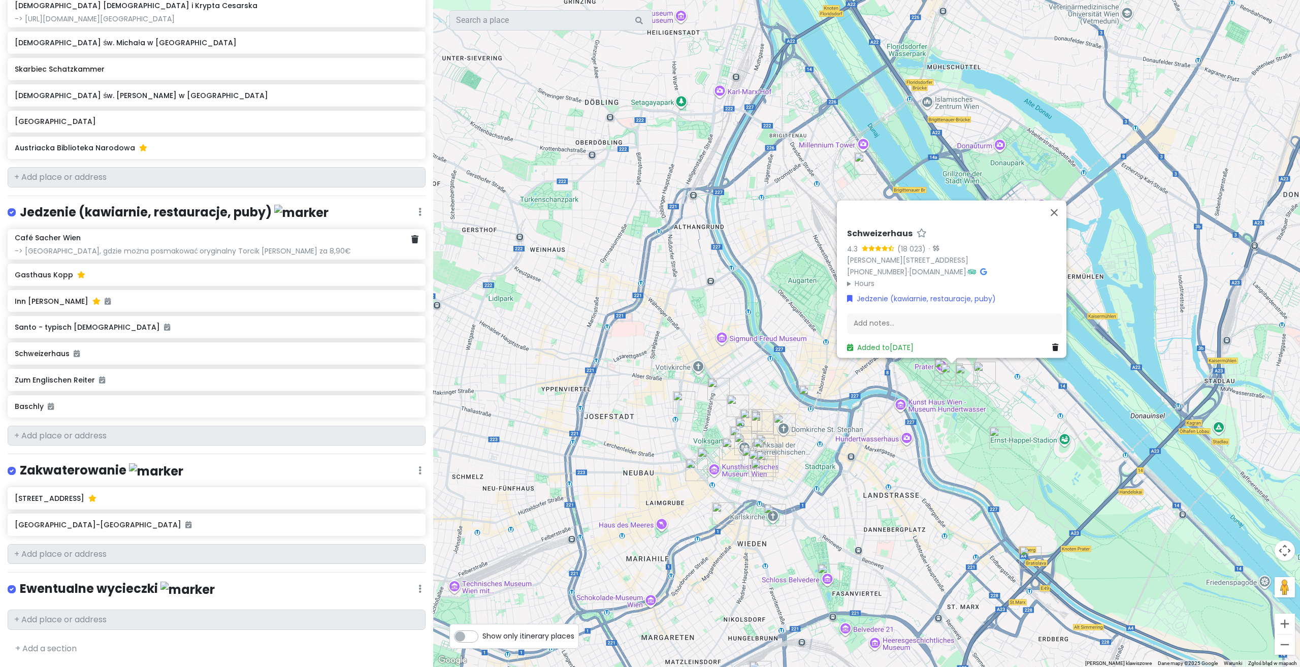
click at [92, 252] on div "-> [GEOGRAPHIC_DATA], gdzie można posmakować oryginalny Torcik [PERSON_NAME] za…" at bounding box center [217, 250] width 404 height 9
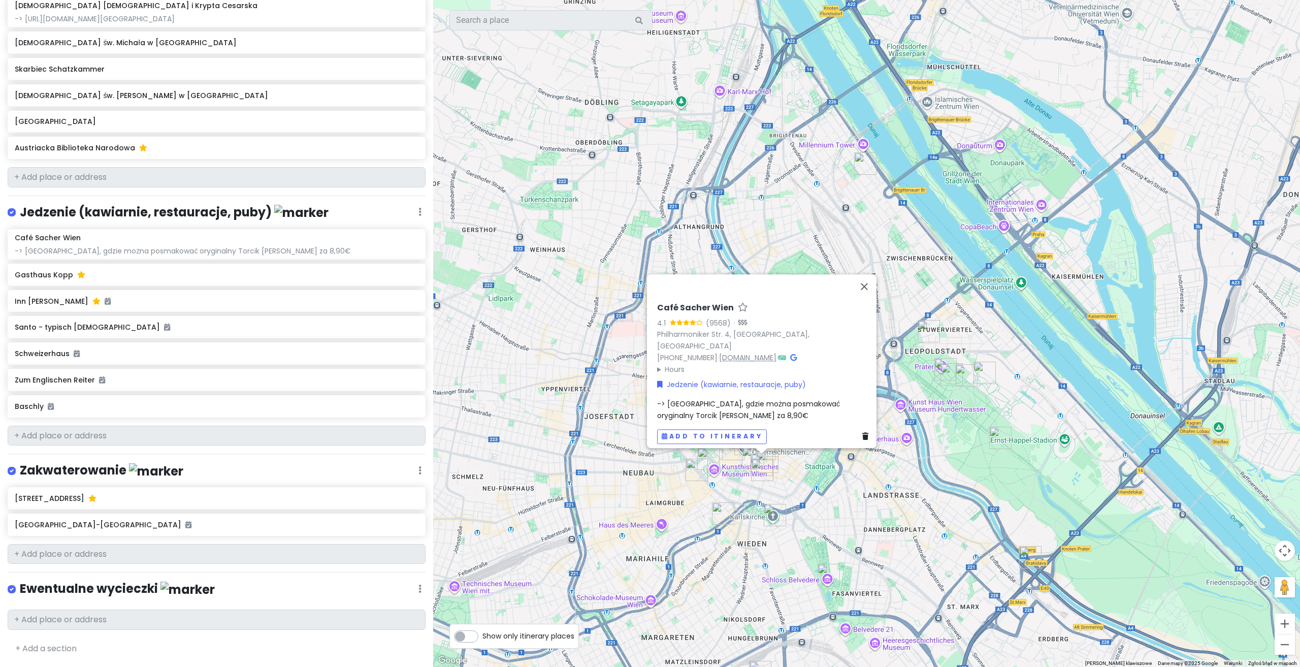
click at [719, 352] on link "[DOMAIN_NAME]" at bounding box center [747, 357] width 57 height 10
click at [865, 294] on button "Zamknij" at bounding box center [864, 286] width 24 height 24
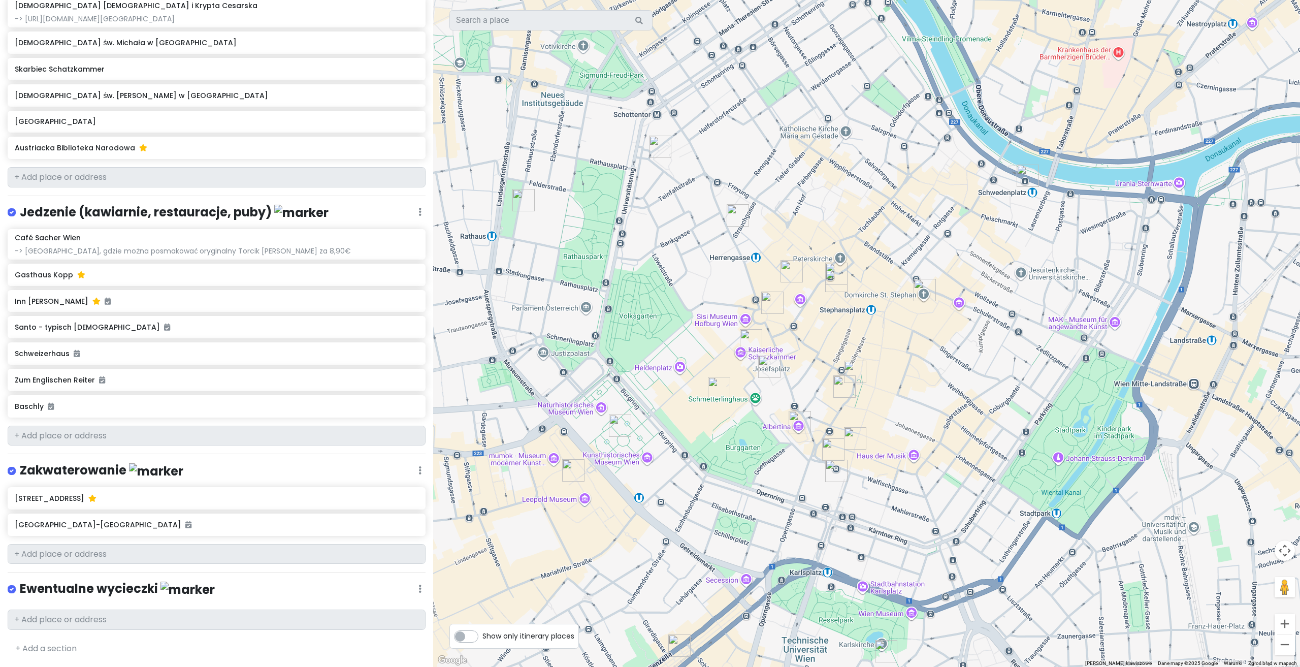
click at [711, 388] on img "The Hofburg" at bounding box center [719, 388] width 22 height 22
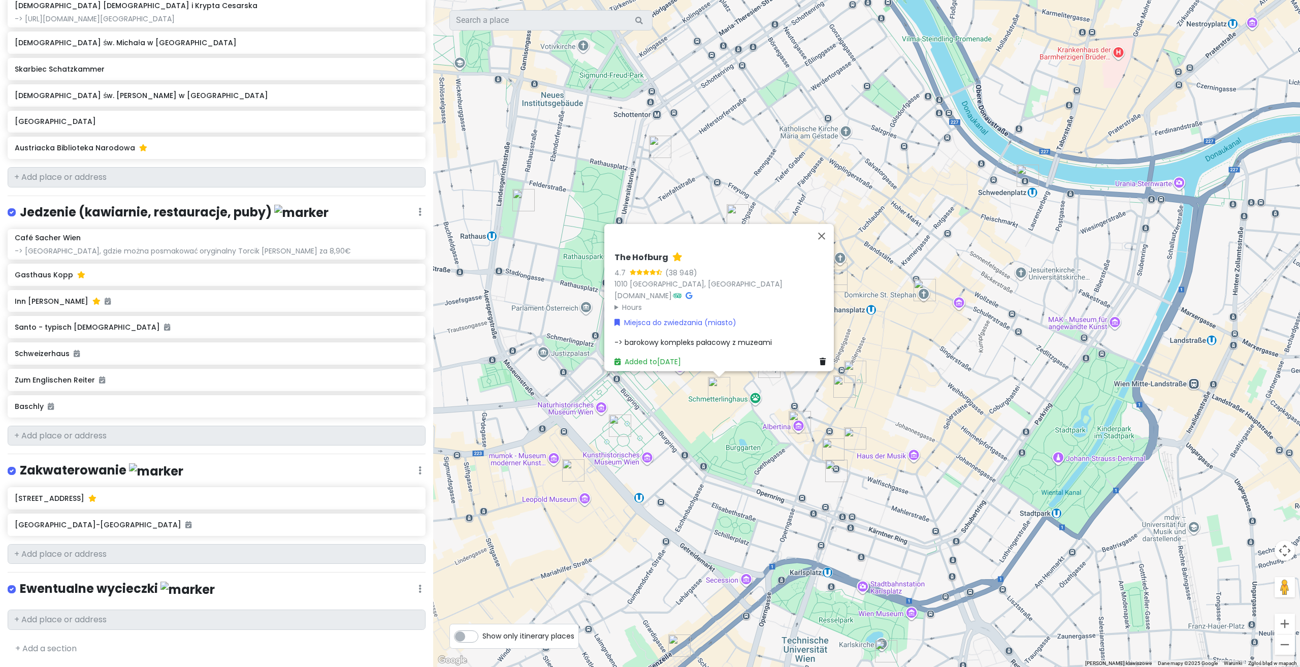
click at [620, 434] on img "Plac Marii Teresy" at bounding box center [620, 425] width 22 height 22
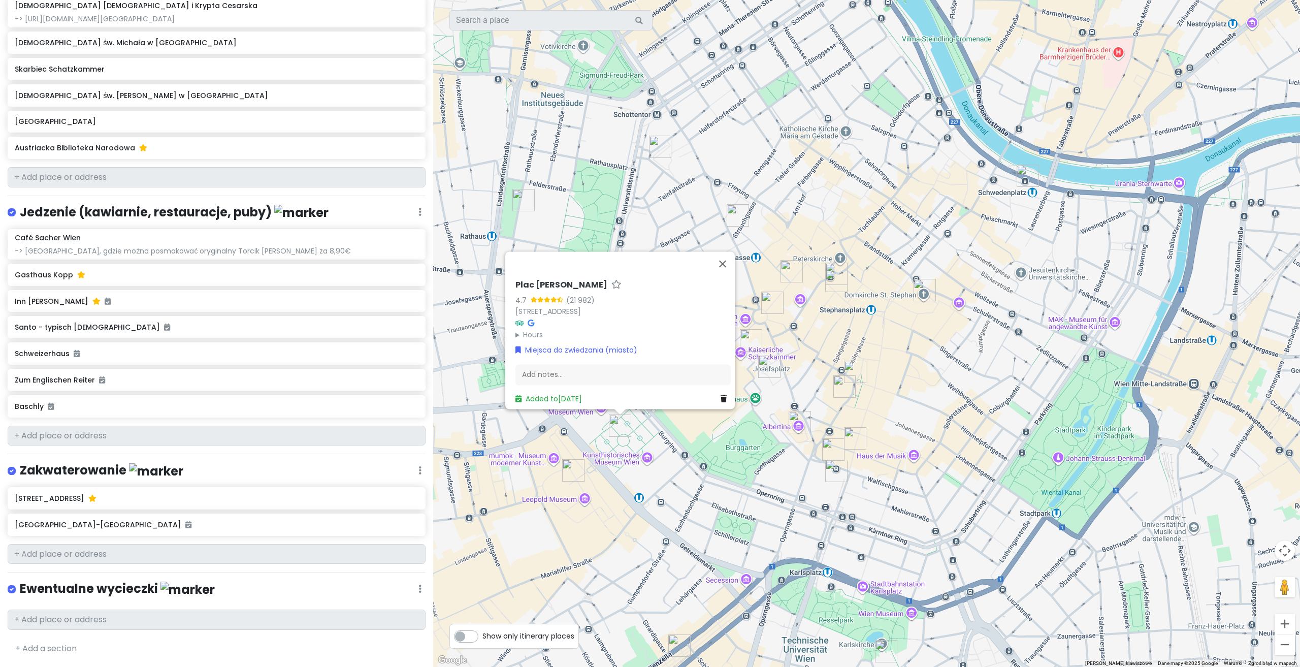
click at [576, 472] on img "Dzielnica Muzeów" at bounding box center [573, 470] width 22 height 22
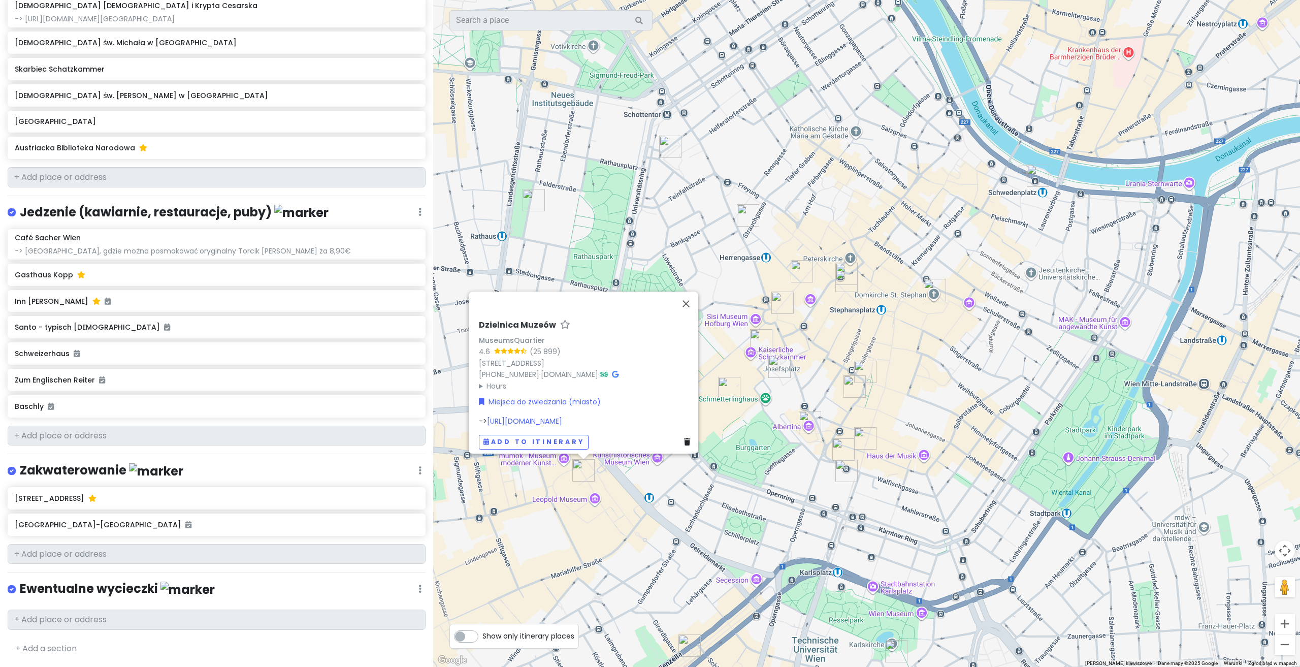
click at [529, 206] on img "Ratusz w Wiedniu" at bounding box center [534, 200] width 22 height 22
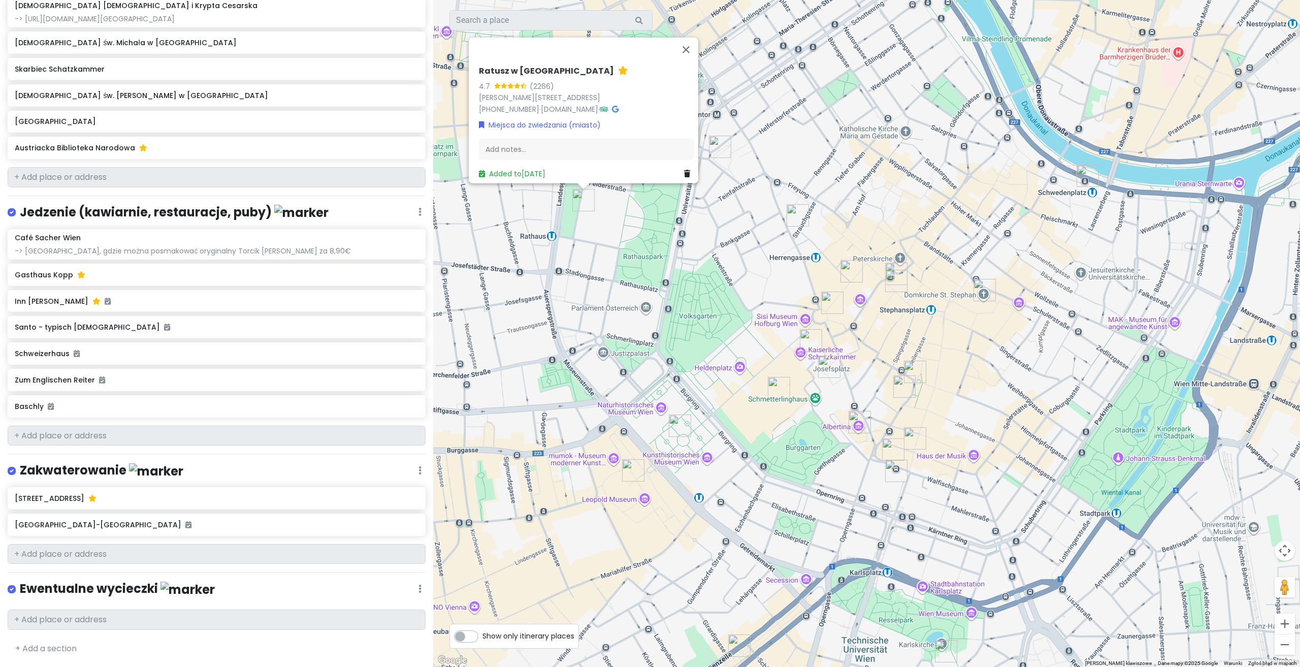
drag, startPoint x: 717, startPoint y: 140, endPoint x: 725, endPoint y: 146, distance: 9.4
click at [716, 140] on img "Wiedeńskie Muzeum Beethovena Pasqualatihaus" at bounding box center [720, 147] width 22 height 22
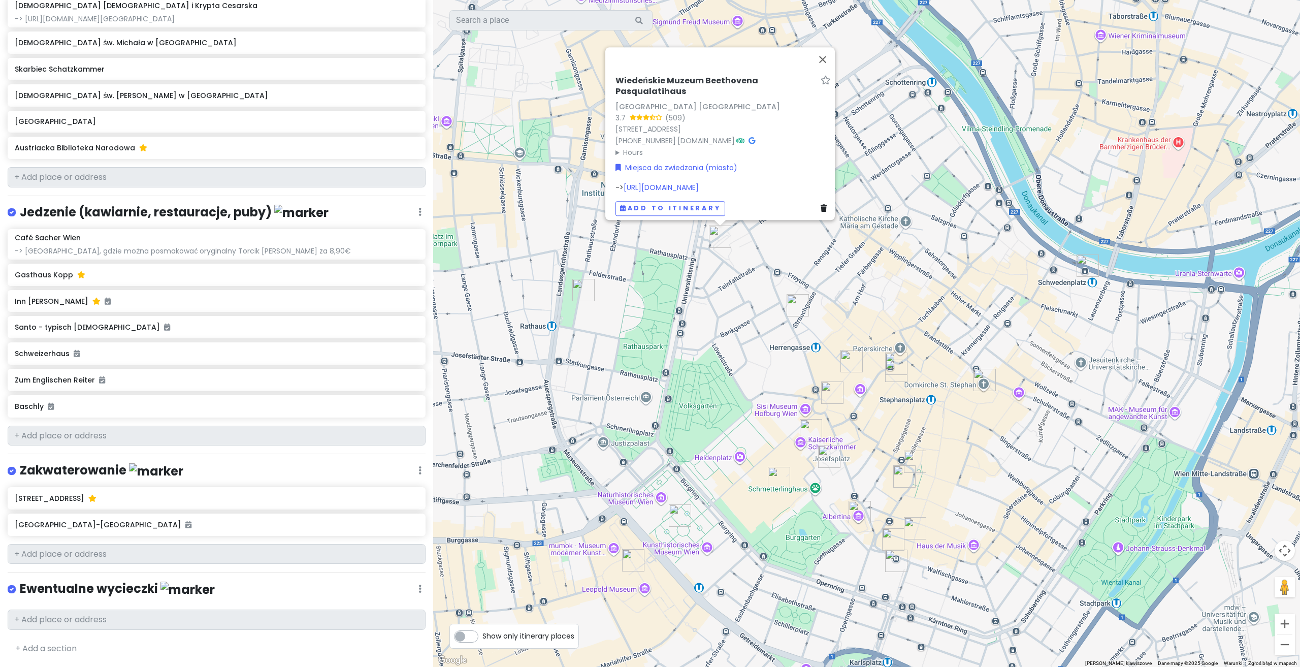
click at [796, 300] on img "Pałac Ferst" at bounding box center [798, 305] width 22 height 22
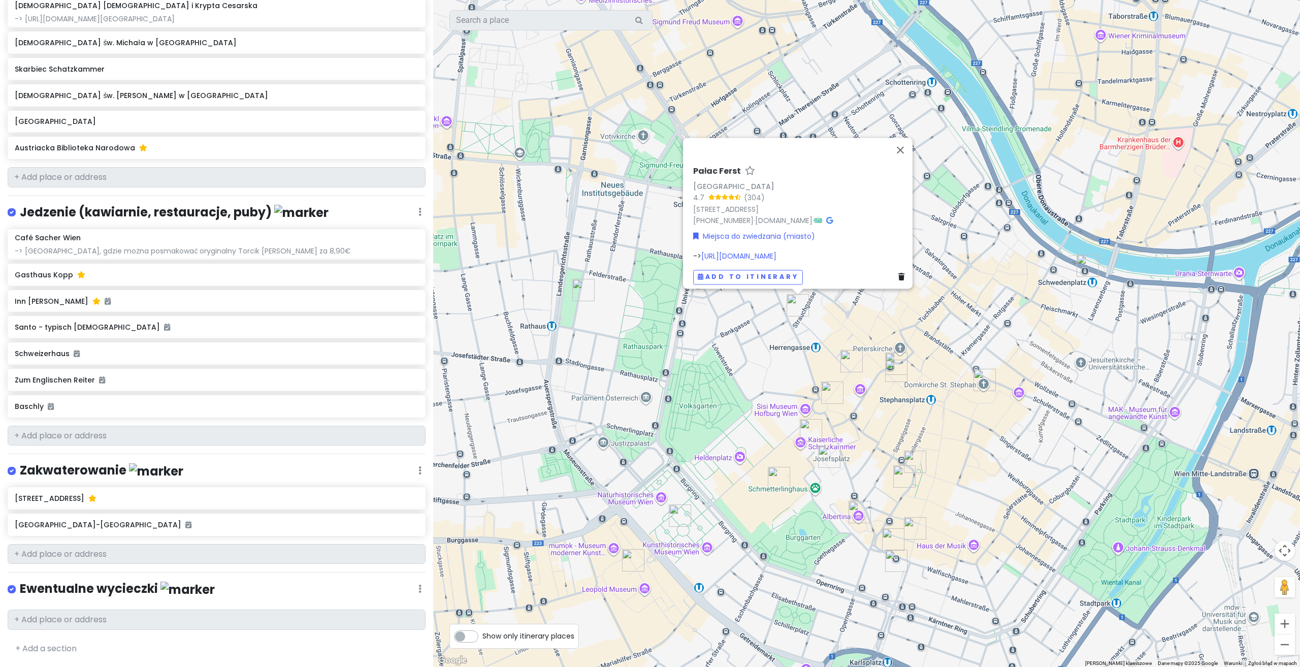
click at [851, 356] on img "Ulica Kohlmarkt" at bounding box center [851, 361] width 22 height 22
click at [850, 360] on img "Ulica Kohlmarkt" at bounding box center [851, 361] width 22 height 22
click at [845, 359] on img "Ulica Kohlmarkt" at bounding box center [851, 361] width 22 height 22
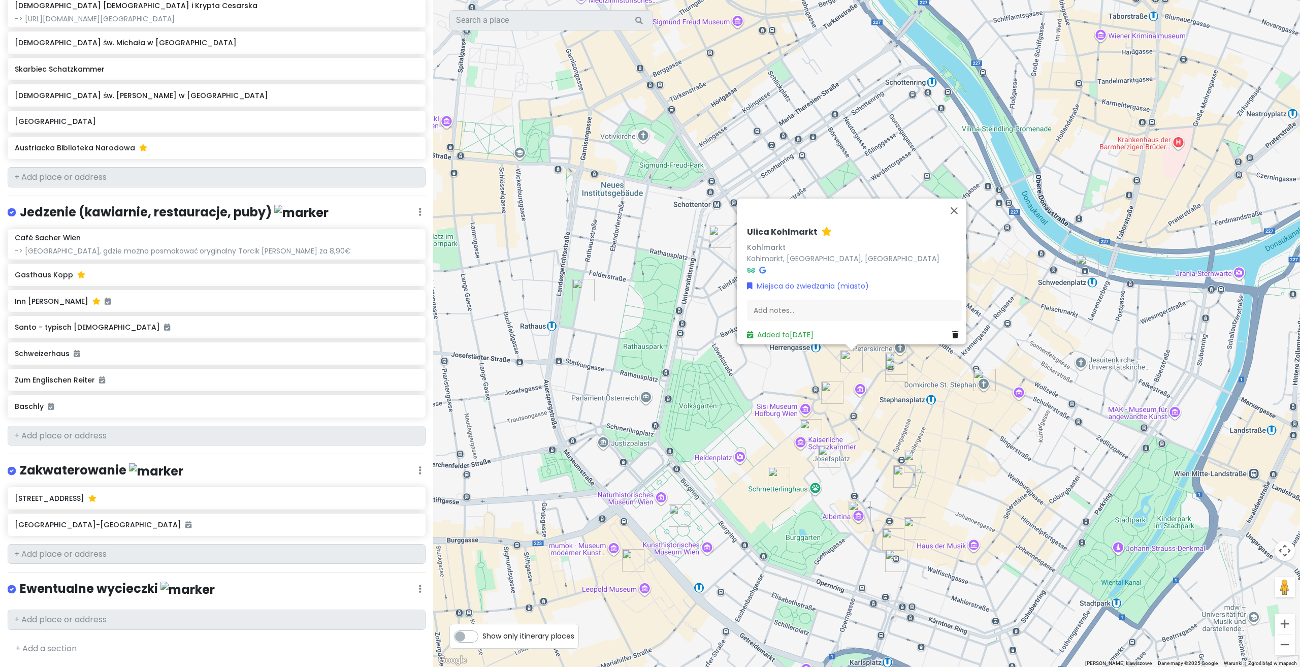
drag, startPoint x: 874, startPoint y: 382, endPoint x: 820, endPoint y: 339, distance: 70.1
click at [819, 339] on div "[GEOGRAPHIC_DATA], [GEOGRAPHIC_DATA], [GEOGRAPHIC_DATA] Miejsca do zwiedzania (…" at bounding box center [866, 333] width 867 height 667
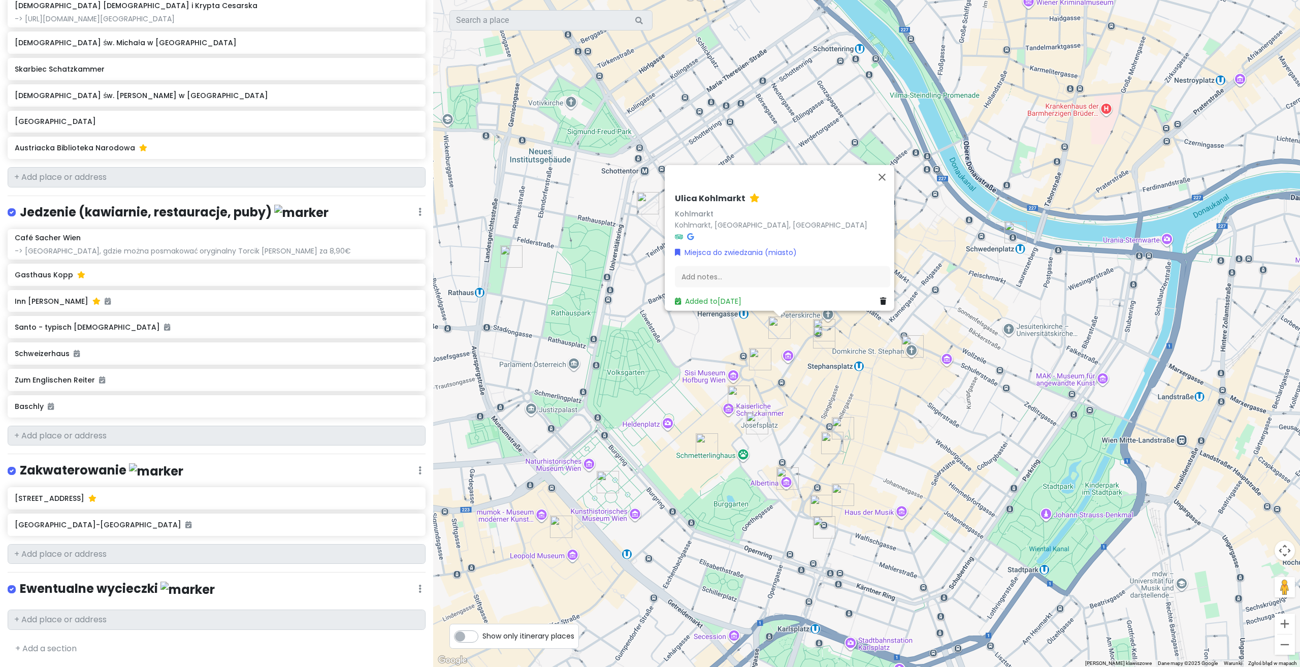
drag, startPoint x: 907, startPoint y: 406, endPoint x: 839, endPoint y: 373, distance: 75.2
click at [839, 373] on div "[GEOGRAPHIC_DATA], [GEOGRAPHIC_DATA], [GEOGRAPHIC_DATA] Miejsca do zwiedzania (…" at bounding box center [866, 333] width 867 height 667
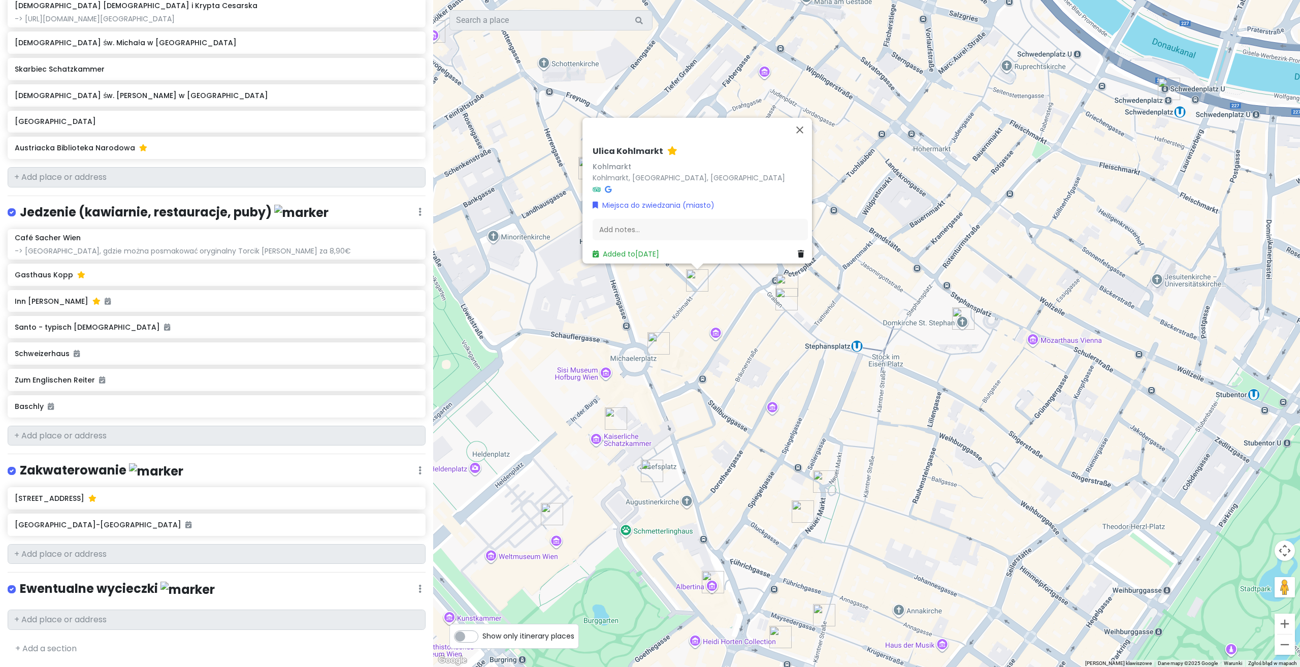
click at [784, 303] on img "Plac Graben" at bounding box center [786, 299] width 22 height 22
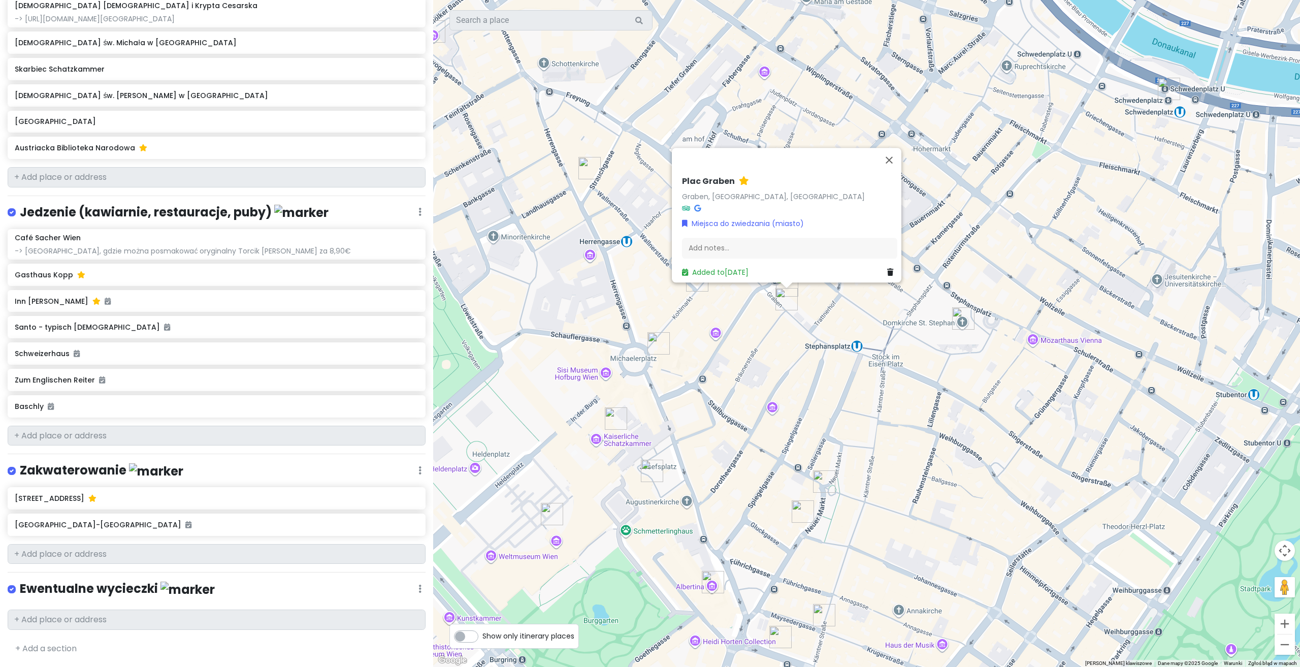
click at [795, 358] on div "Plac Graben Graben, [GEOGRAPHIC_DATA], [GEOGRAPHIC_DATA] Miejsca do zwiedzania …" at bounding box center [866, 333] width 867 height 667
click at [654, 347] on img "Kościół św. Michała w Wiedniu" at bounding box center [658, 343] width 22 height 22
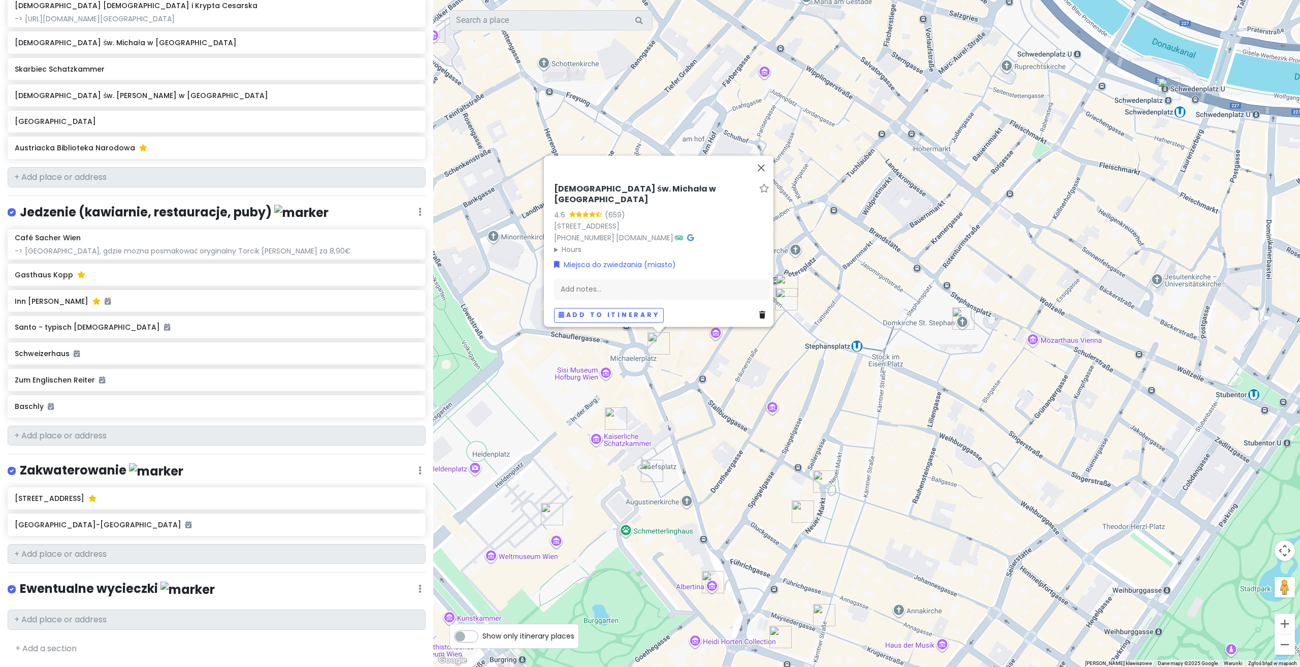
click at [605, 378] on div "[DEMOGRAPHIC_DATA] św. Michała w [GEOGRAPHIC_DATA] 4.6 (659) [STREET_ADDRESS] […" at bounding box center [866, 333] width 867 height 667
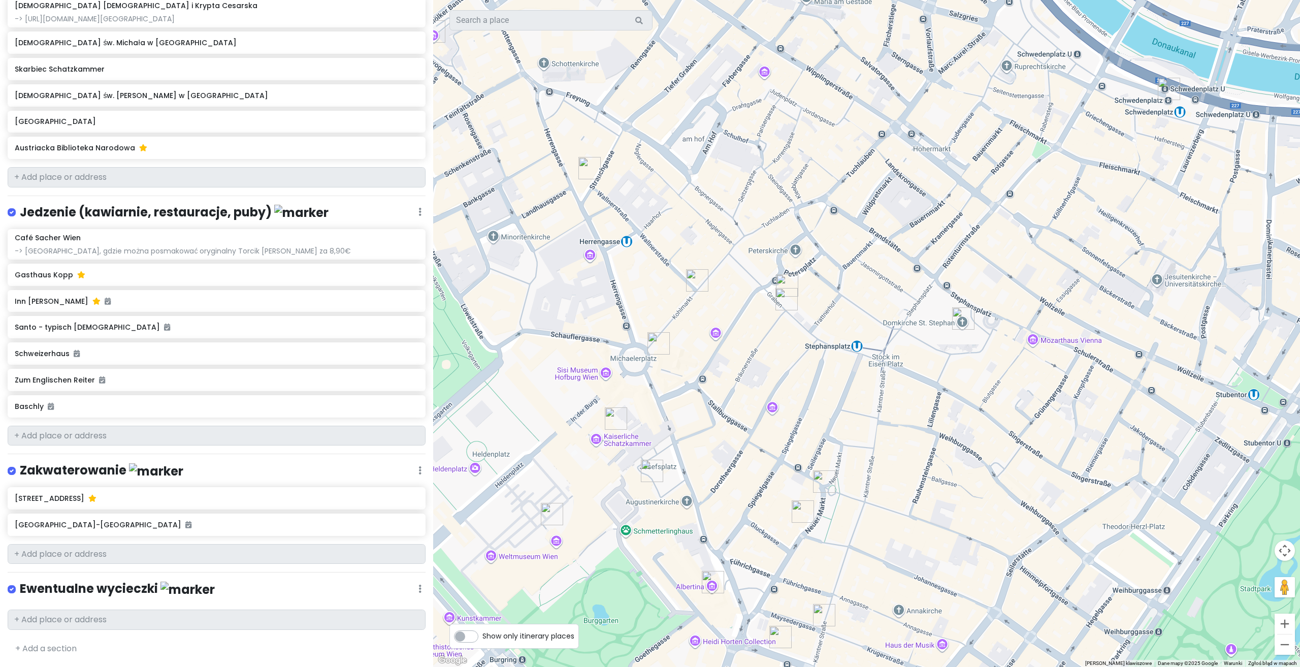
click at [610, 425] on img "Skarbiec Schatzkammer" at bounding box center [616, 418] width 22 height 22
click at [547, 509] on img "The Hofburg" at bounding box center [552, 514] width 22 height 22
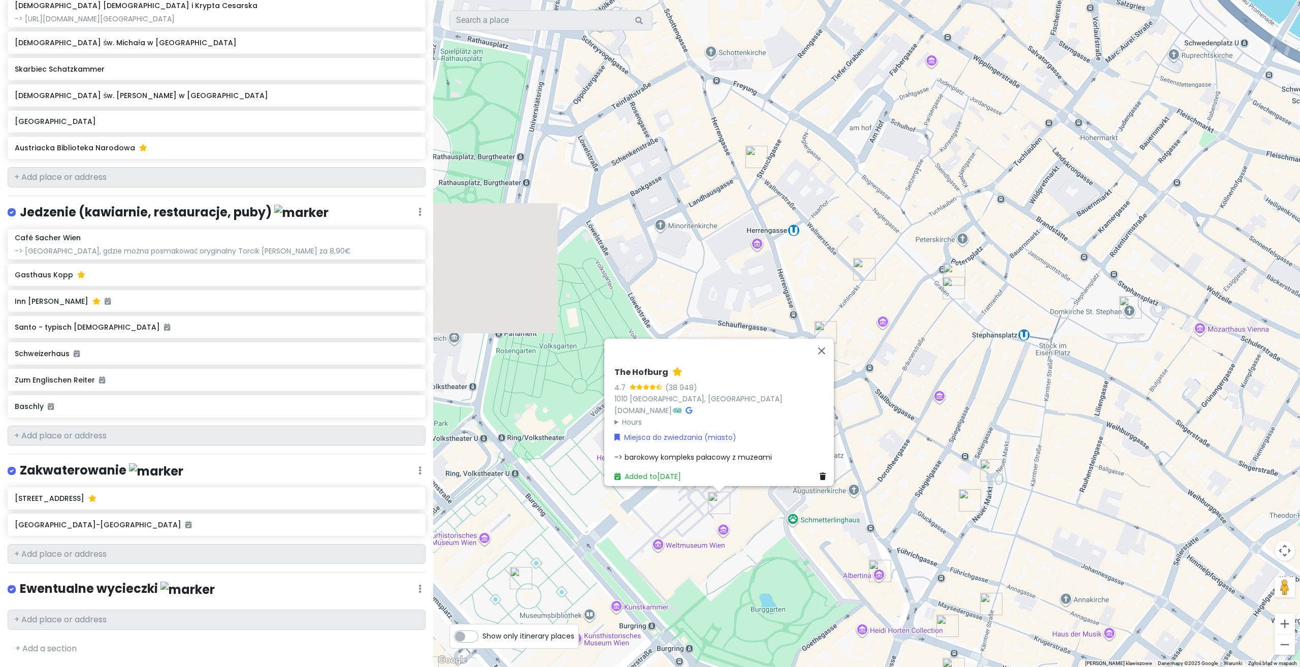
drag, startPoint x: 590, startPoint y: 515, endPoint x: 726, endPoint y: 504, distance: 136.5
click at [726, 504] on img "The Hofburg" at bounding box center [719, 503] width 22 height 22
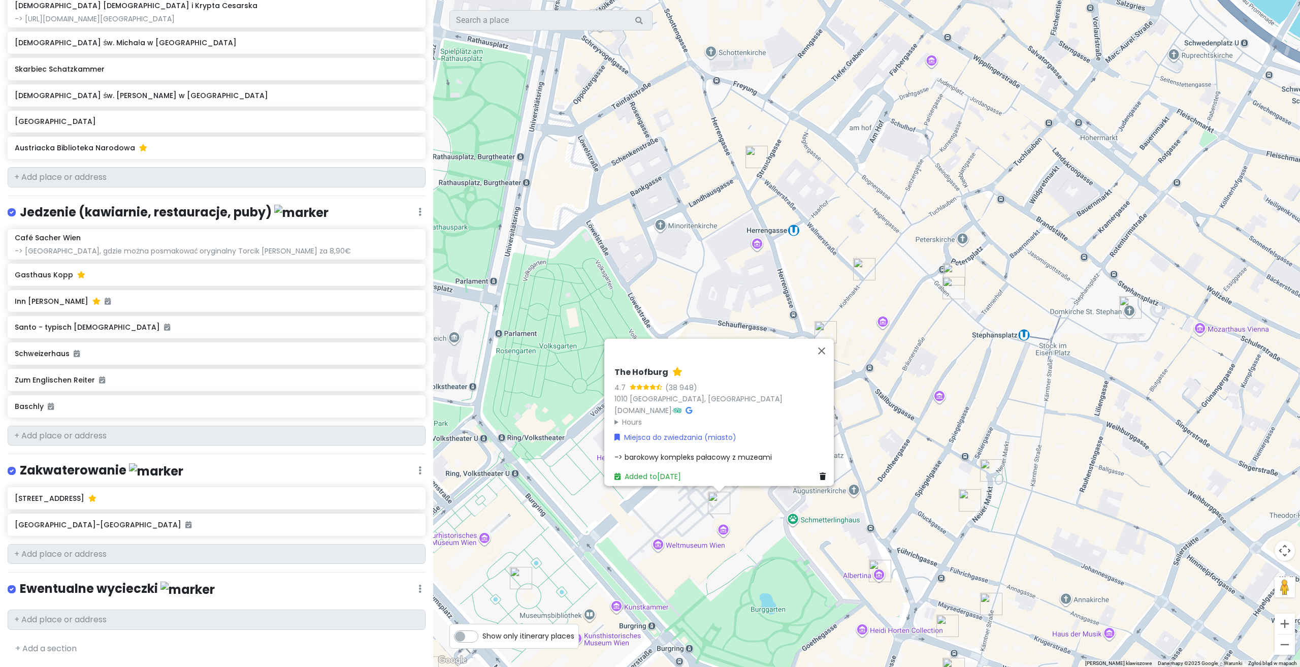
click at [671, 548] on div "Aby korzystać z interfejsu, używaj klawiszy strzałek. The Hofburg 4.7 (38 948) …" at bounding box center [866, 333] width 867 height 667
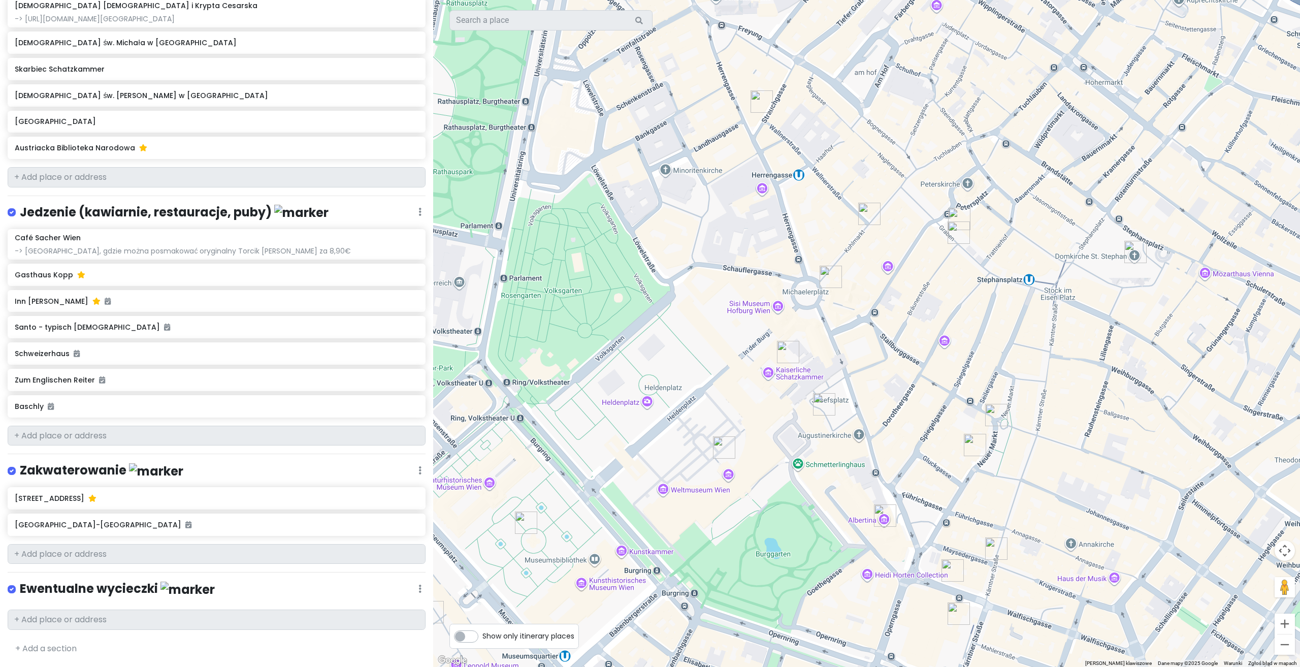
drag, startPoint x: 737, startPoint y: 458, endPoint x: 743, endPoint y: 402, distance: 56.1
click at [742, 403] on div at bounding box center [866, 333] width 867 height 667
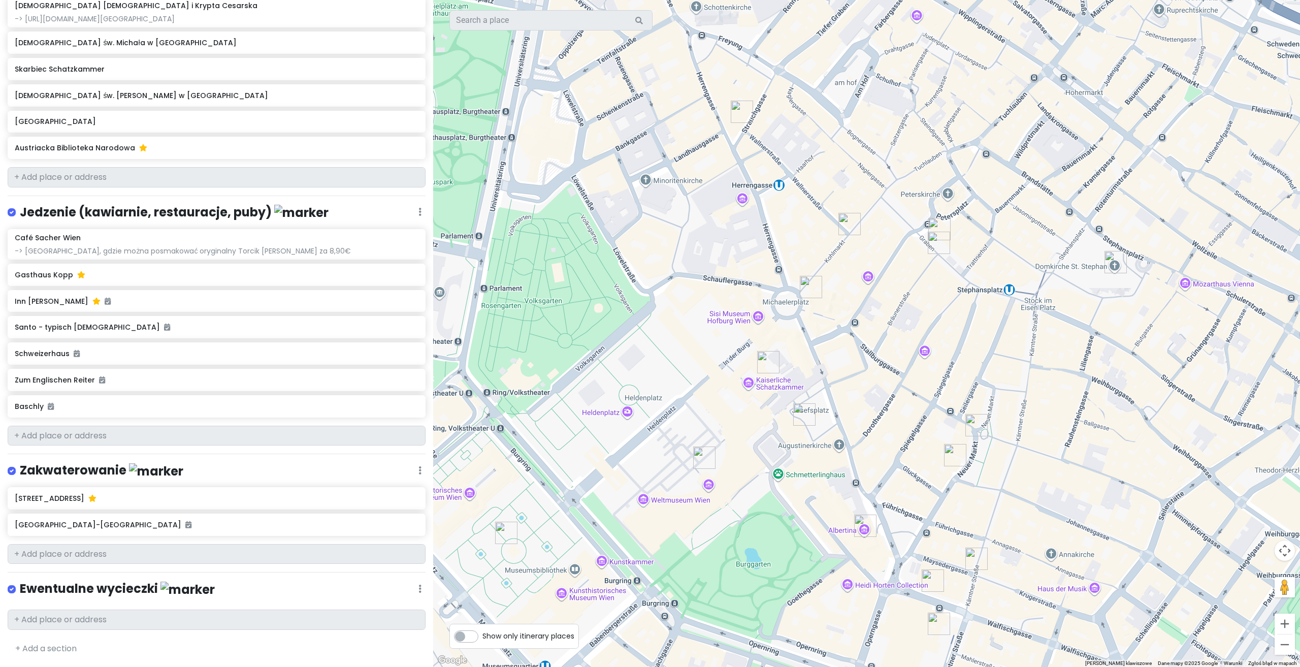
drag, startPoint x: 837, startPoint y: 337, endPoint x: 781, endPoint y: 373, distance: 66.5
click at [781, 373] on div at bounding box center [866, 333] width 867 height 667
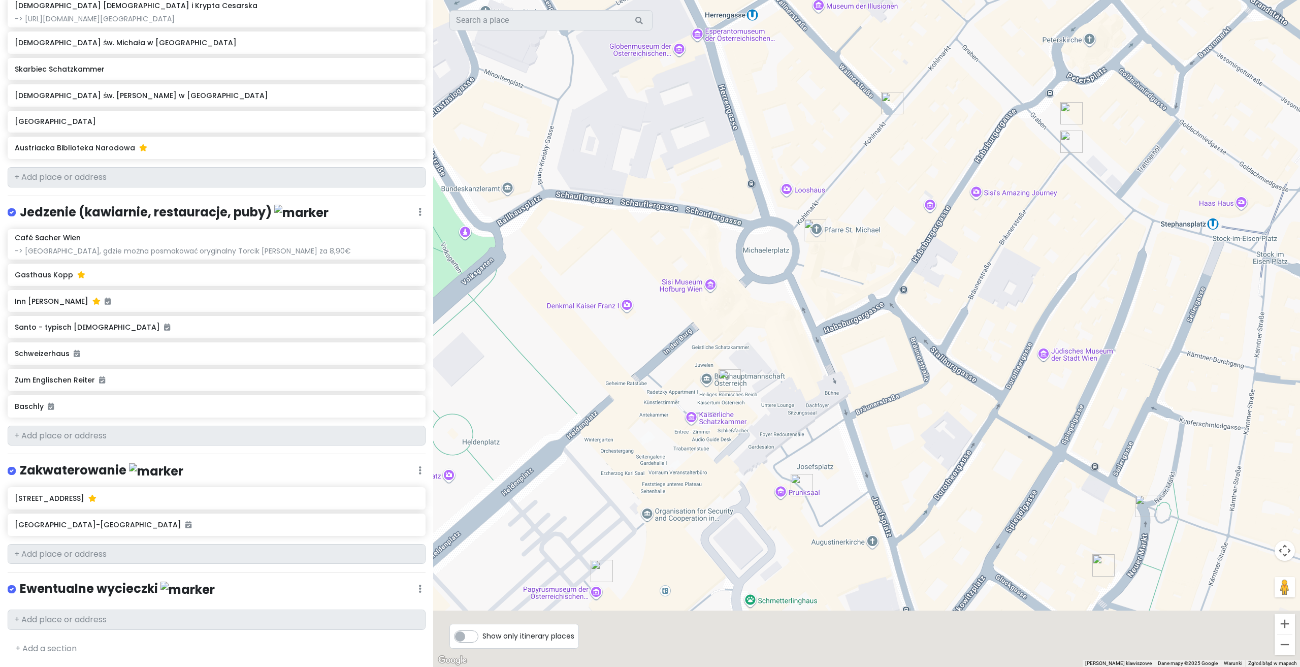
drag, startPoint x: 795, startPoint y: 360, endPoint x: 849, endPoint y: 267, distance: 106.9
click at [849, 268] on div at bounding box center [866, 333] width 867 height 667
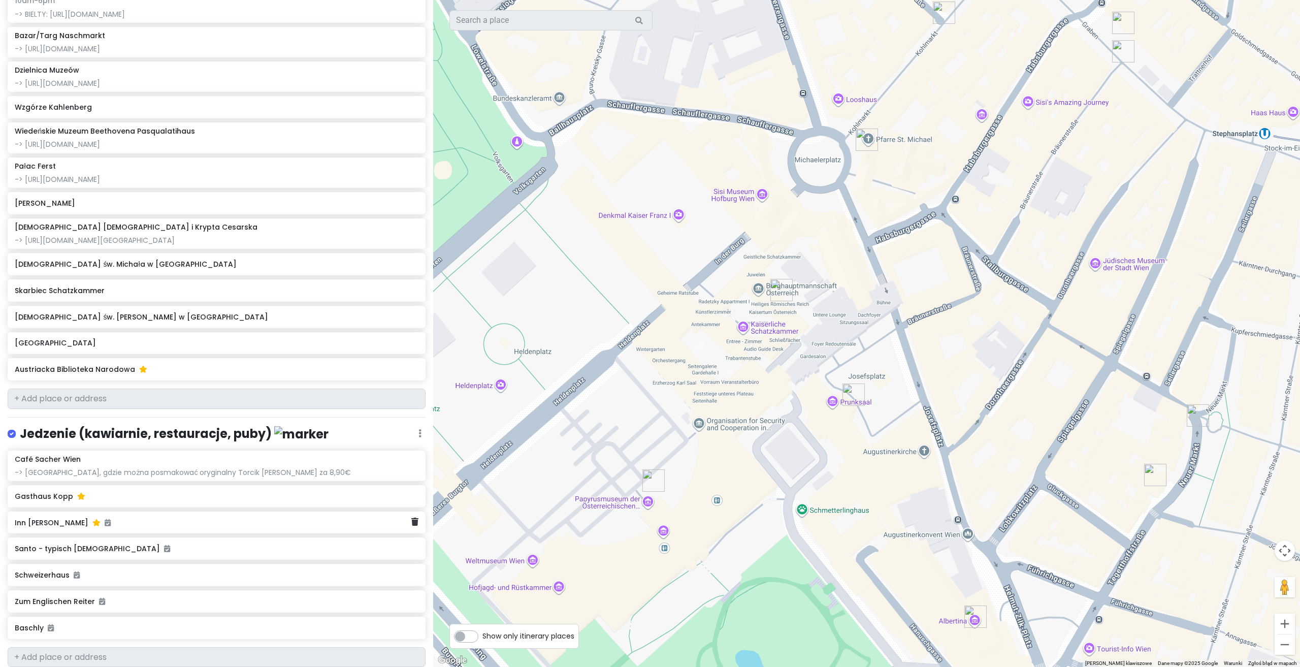
scroll to position [585, 0]
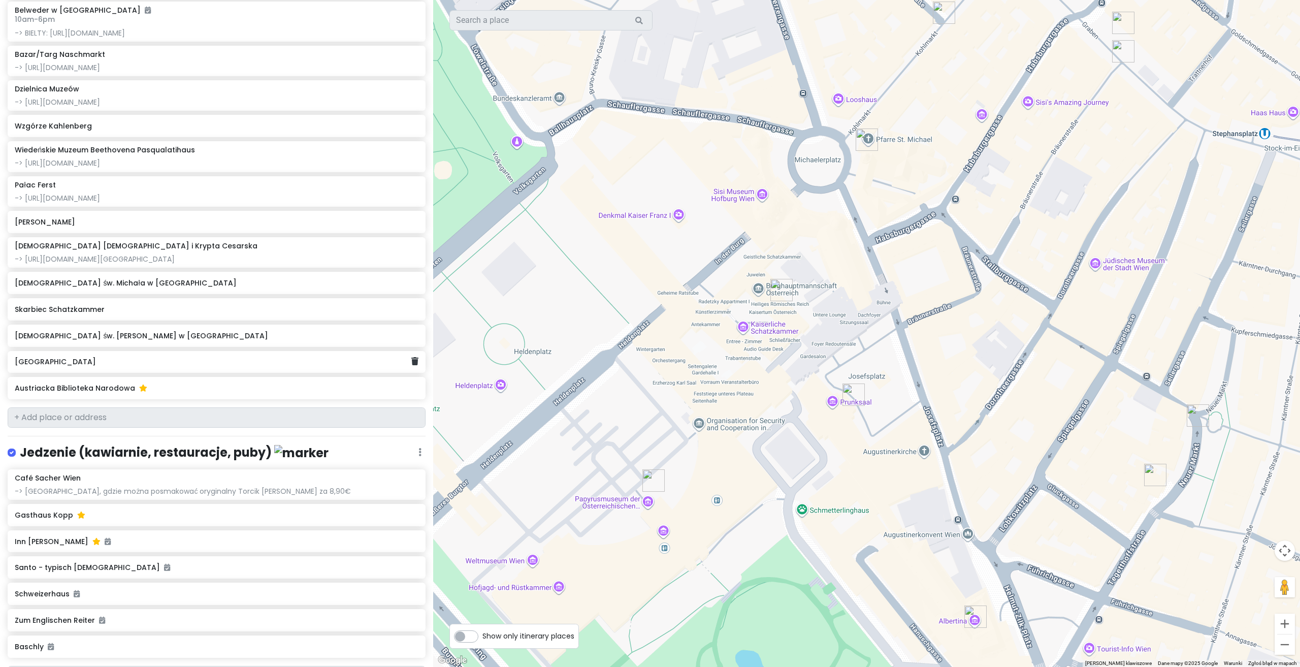
click at [155, 366] on h6 "[GEOGRAPHIC_DATA]" at bounding box center [213, 361] width 397 height 9
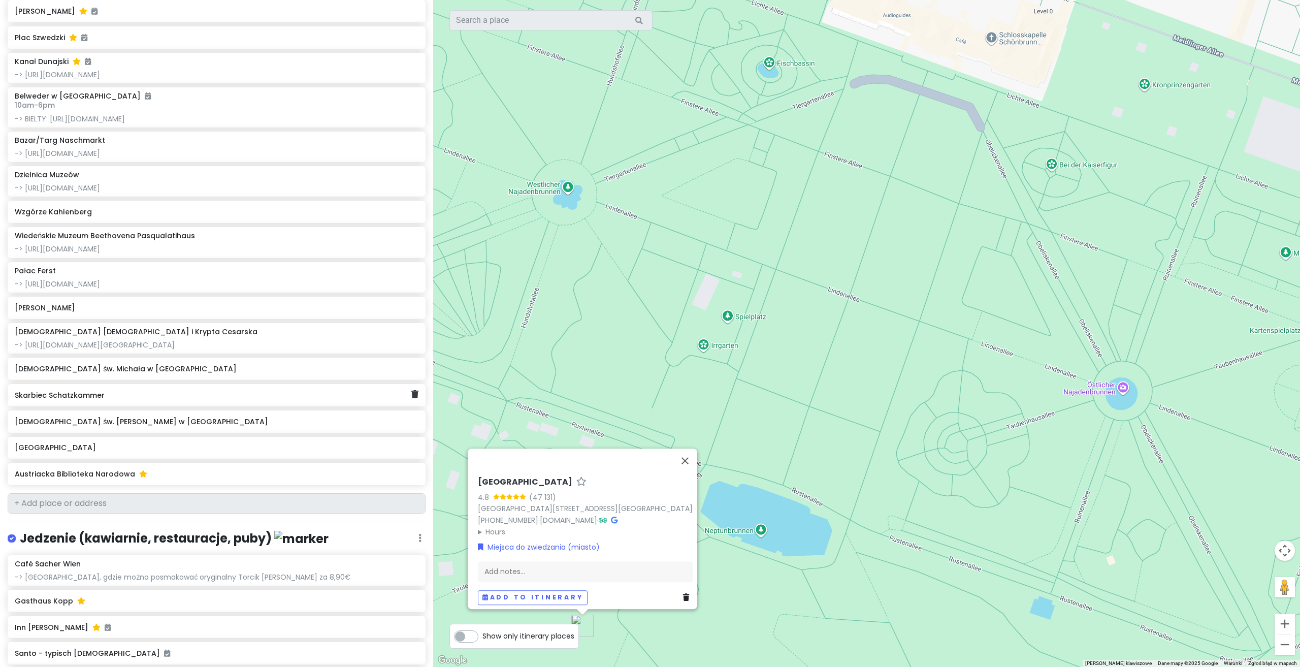
scroll to position [484, 0]
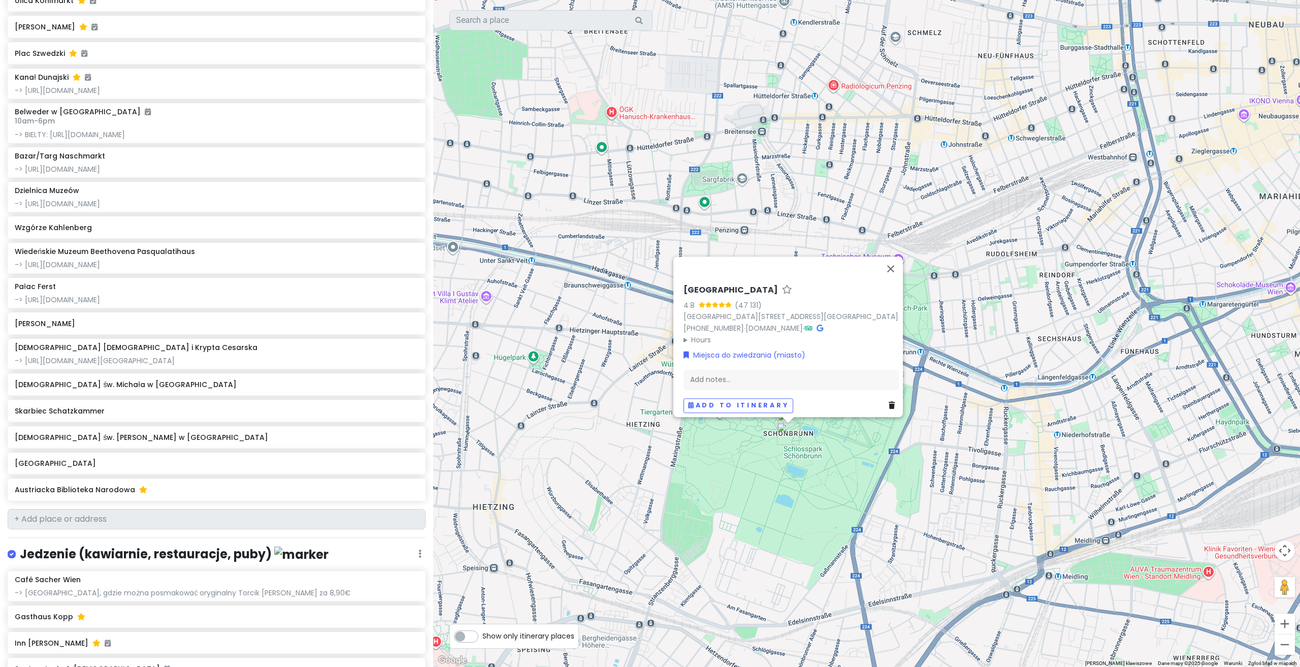
click at [853, 482] on div "[GEOGRAPHIC_DATA] 4.8 (47 131) [GEOGRAPHIC_DATA][STREET_ADDRESS] [PHONE_NUMBER]…" at bounding box center [866, 333] width 867 height 667
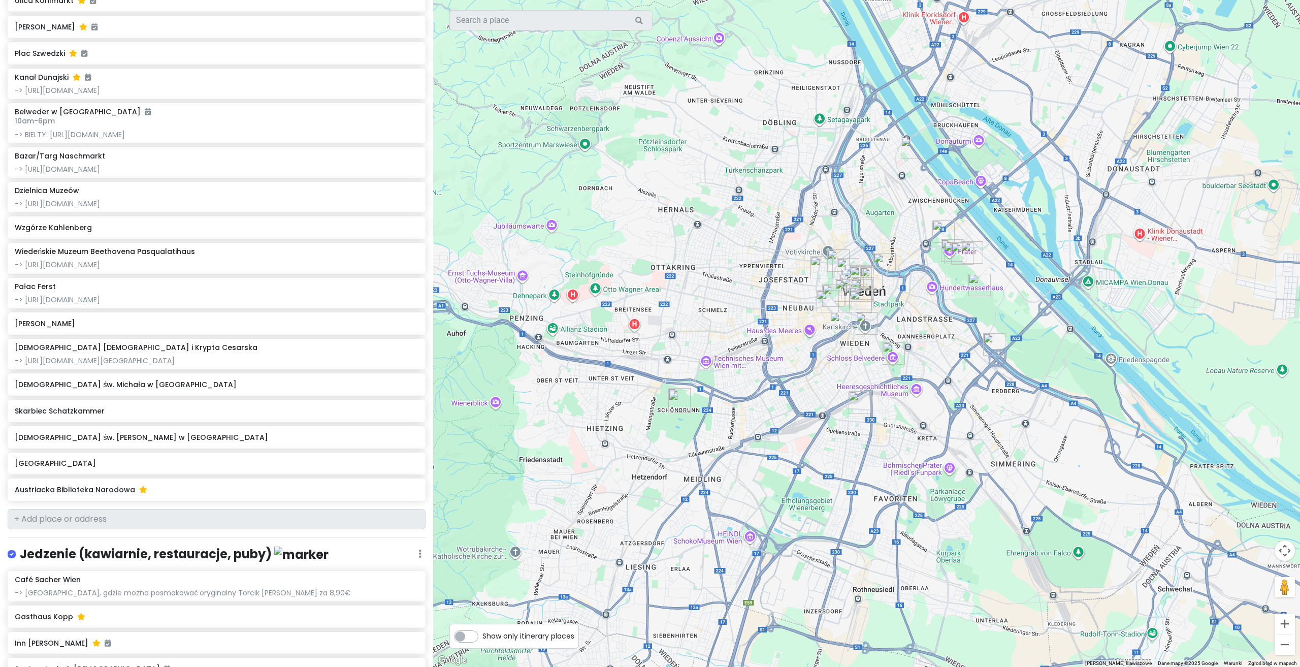
drag, startPoint x: 1005, startPoint y: 435, endPoint x: 846, endPoint y: 376, distance: 170.0
click at [846, 376] on div at bounding box center [866, 333] width 867 height 667
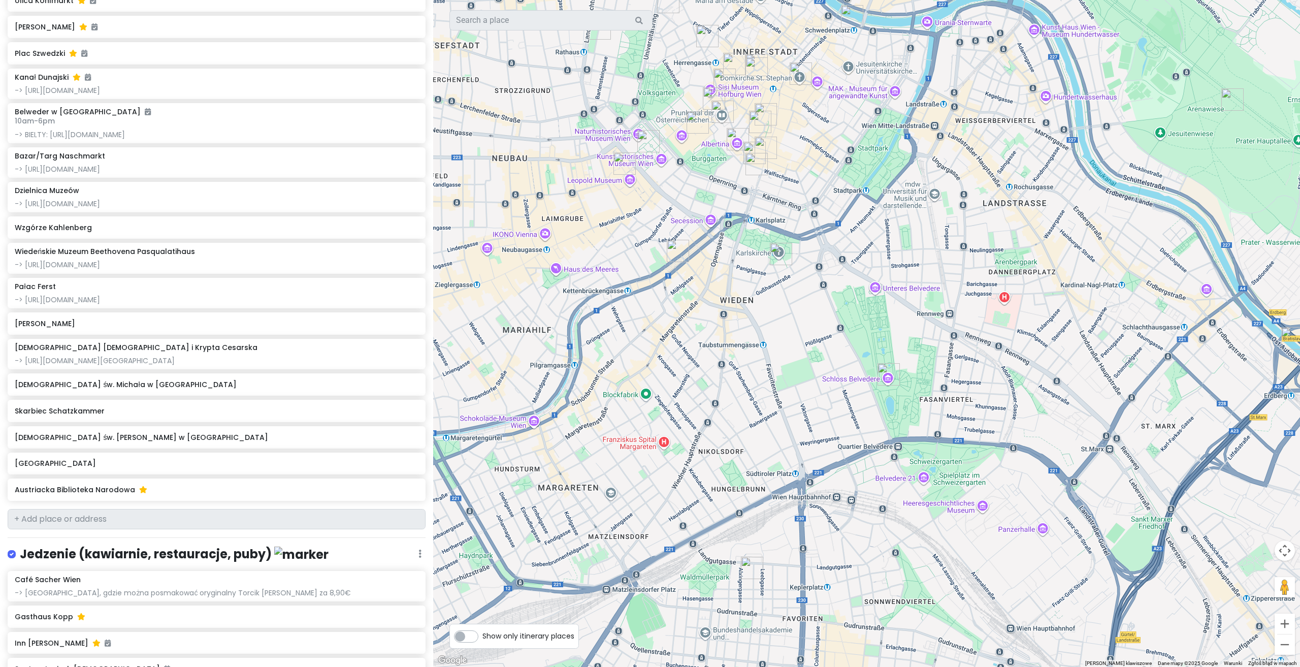
click at [743, 568] on img "Van-der-Nüll-Gasse 8" at bounding box center [752, 568] width 22 height 22
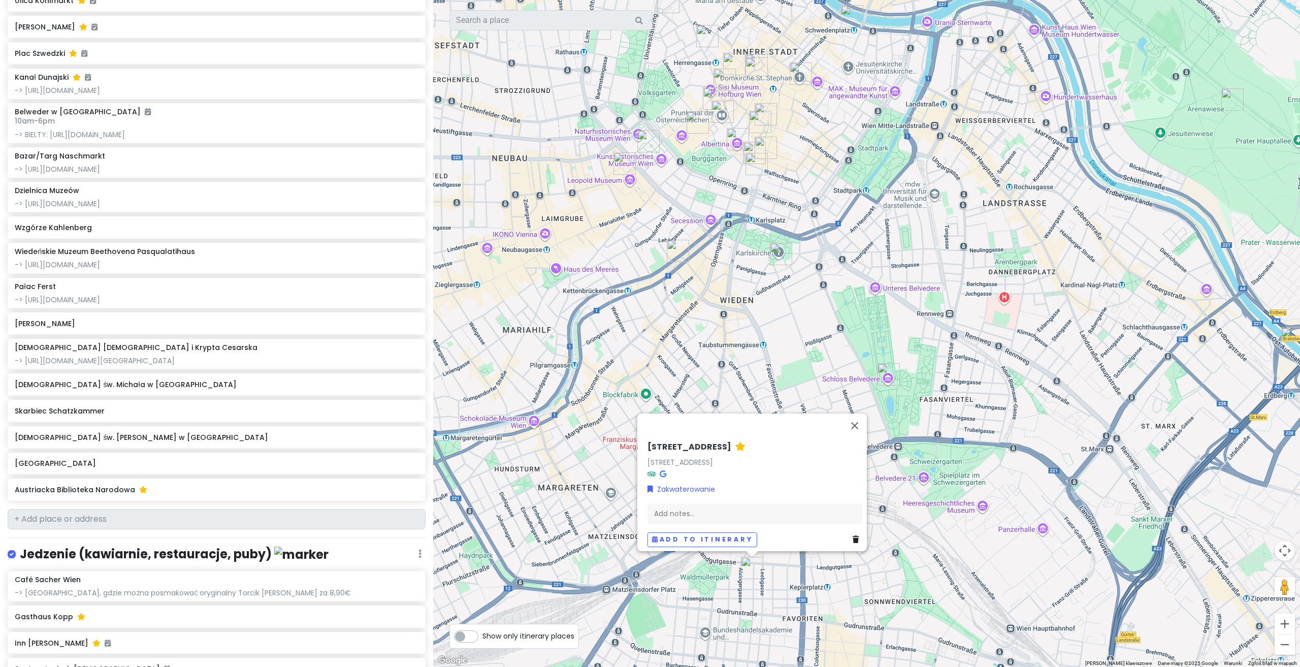
drag, startPoint x: 889, startPoint y: 397, endPoint x: 848, endPoint y: 376, distance: 45.4
click at [889, 397] on div "Van-der-[STREET_ADDRESS] Zakwaterowanie Add notes... Add to itinerary" at bounding box center [866, 333] width 867 height 667
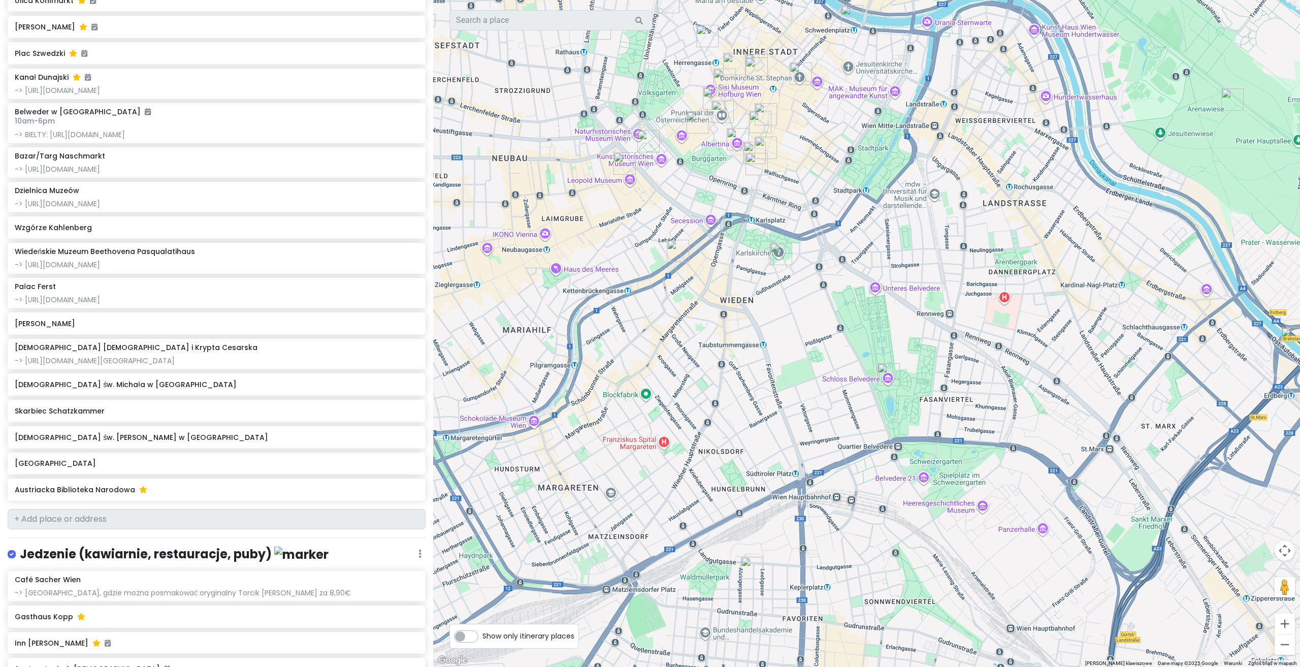
click at [881, 376] on img "Belweder w Wiedniu" at bounding box center [888, 374] width 22 height 22
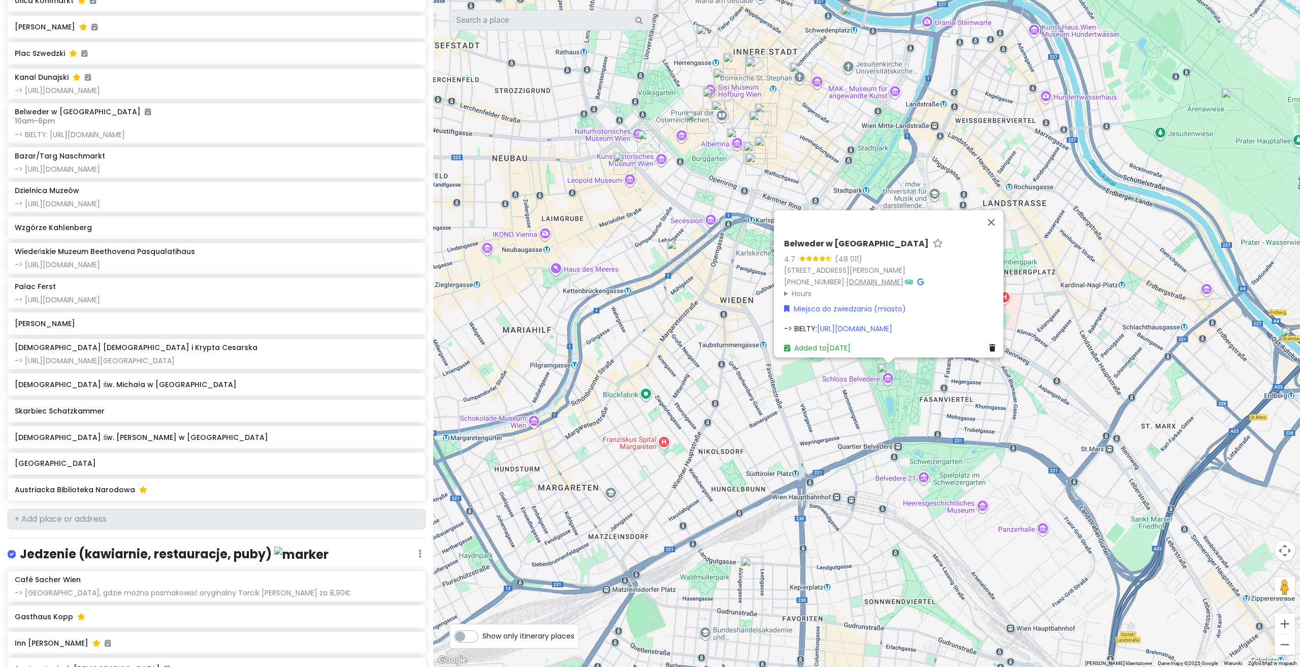
click at [861, 276] on link "[DOMAIN_NAME]" at bounding box center [874, 281] width 57 height 10
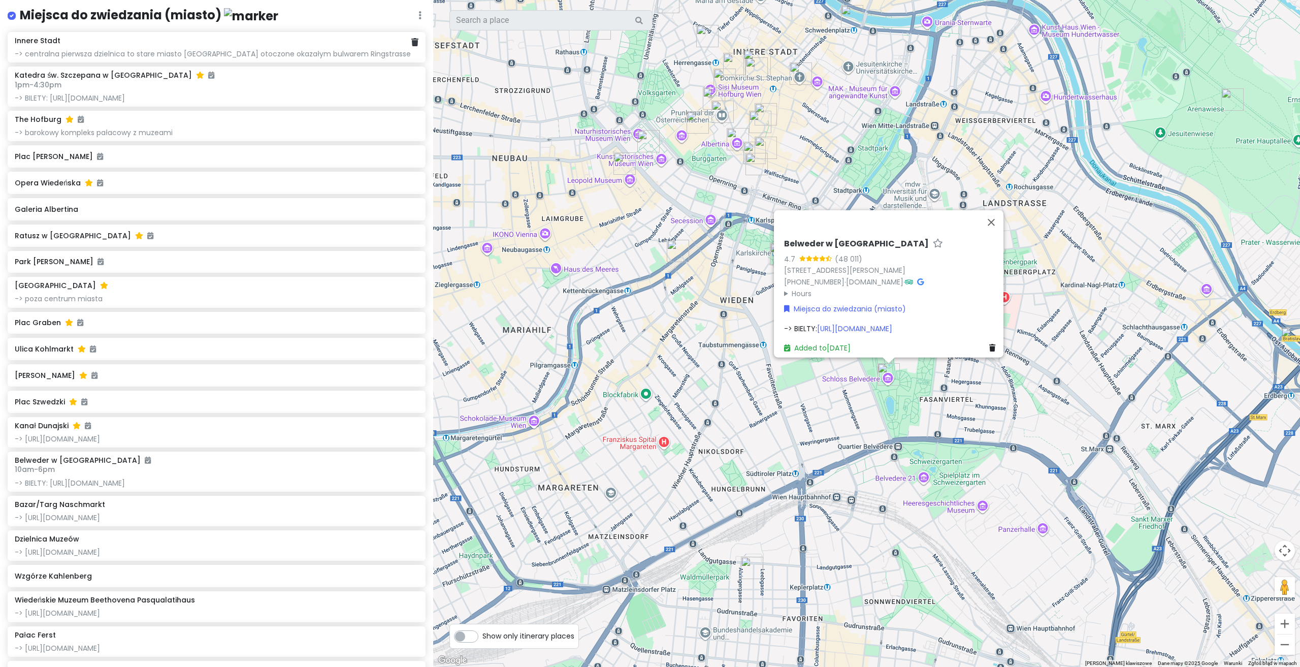
scroll to position [78, 0]
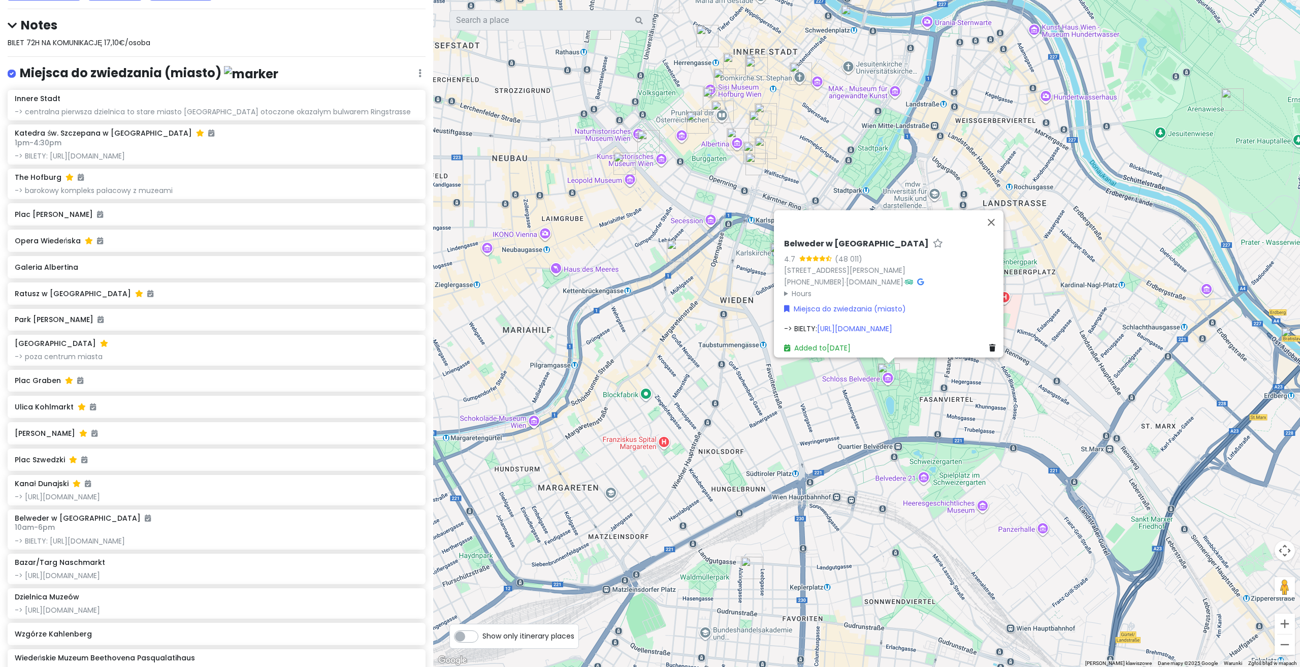
click at [739, 312] on div "Belweder w [GEOGRAPHIC_DATA] 4.7 (48 011) [STREET_ADDRESS][PERSON_NAME] [PHONE_…" at bounding box center [866, 333] width 867 height 667
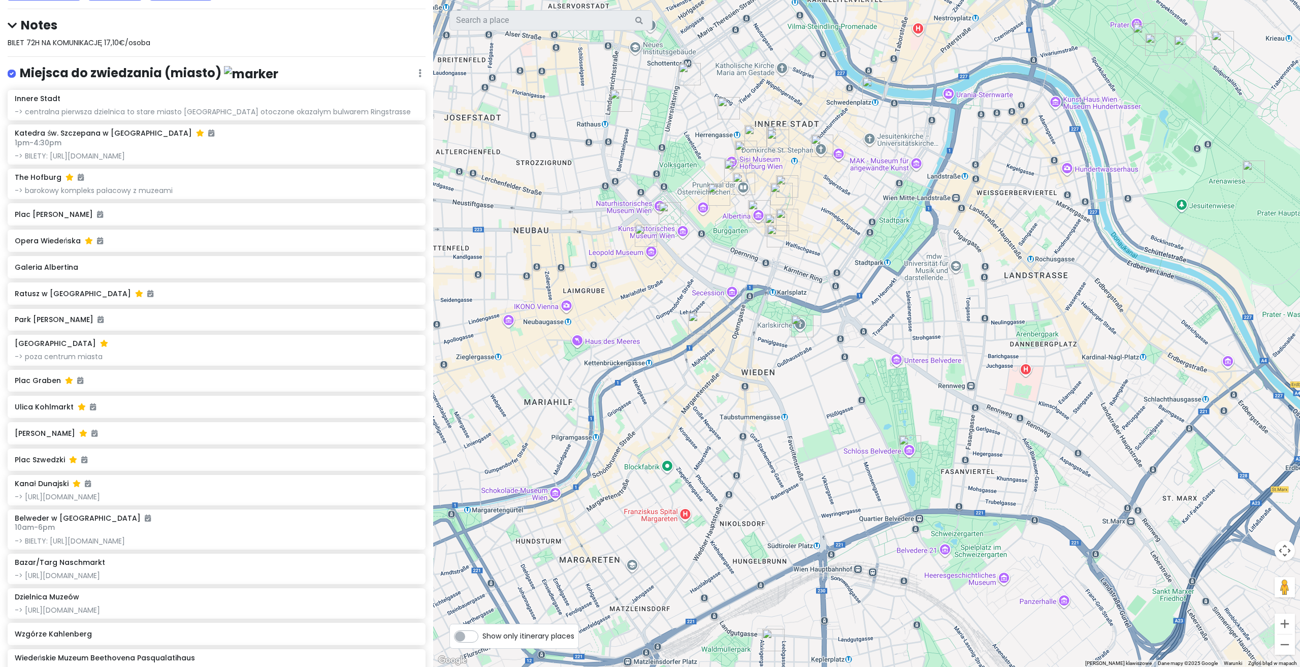
drag, startPoint x: 745, startPoint y: 257, endPoint x: 796, endPoint y: 392, distance: 143.8
click at [796, 392] on div at bounding box center [866, 333] width 867 height 667
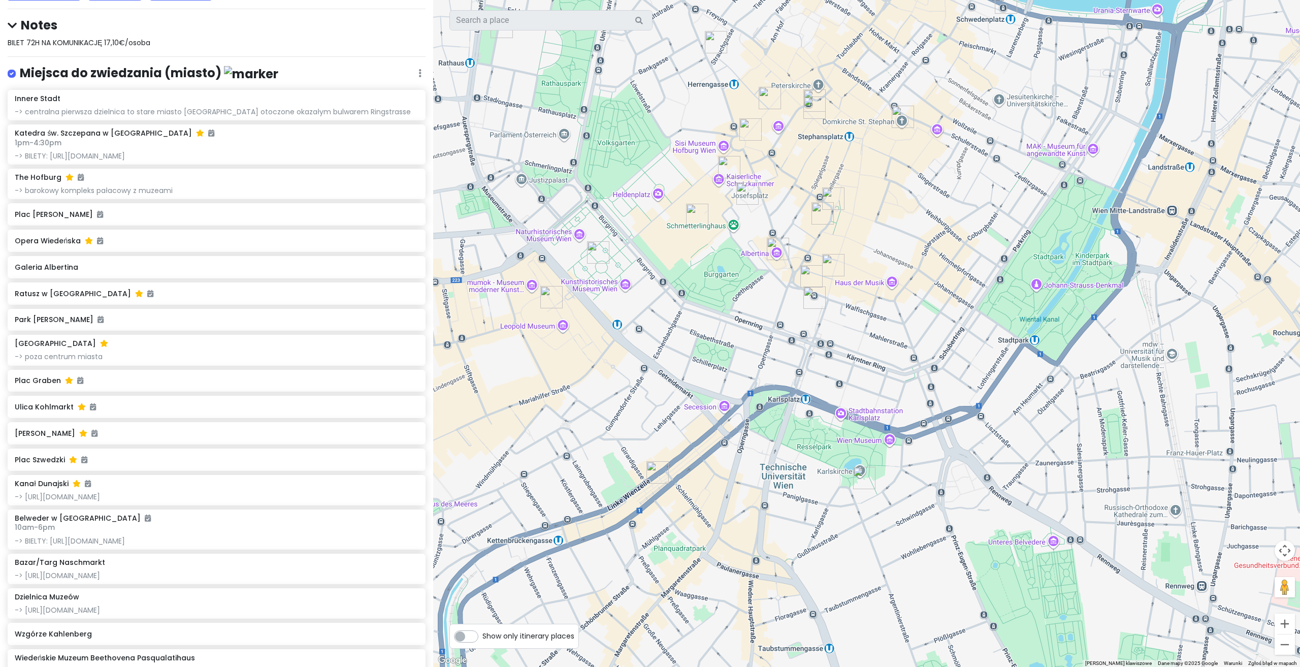
click at [775, 250] on img "Galeria Albertina" at bounding box center [778, 249] width 22 height 22
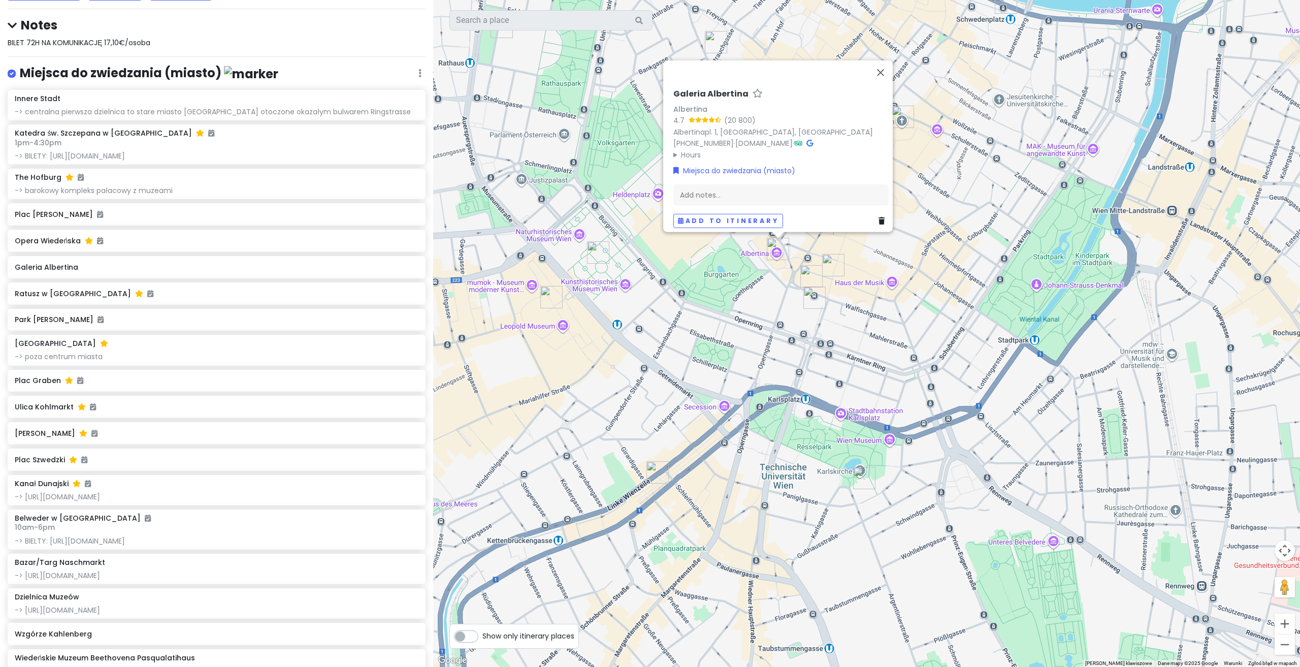
click at [556, 295] on img "Dzielnica Muzeów" at bounding box center [551, 297] width 22 height 22
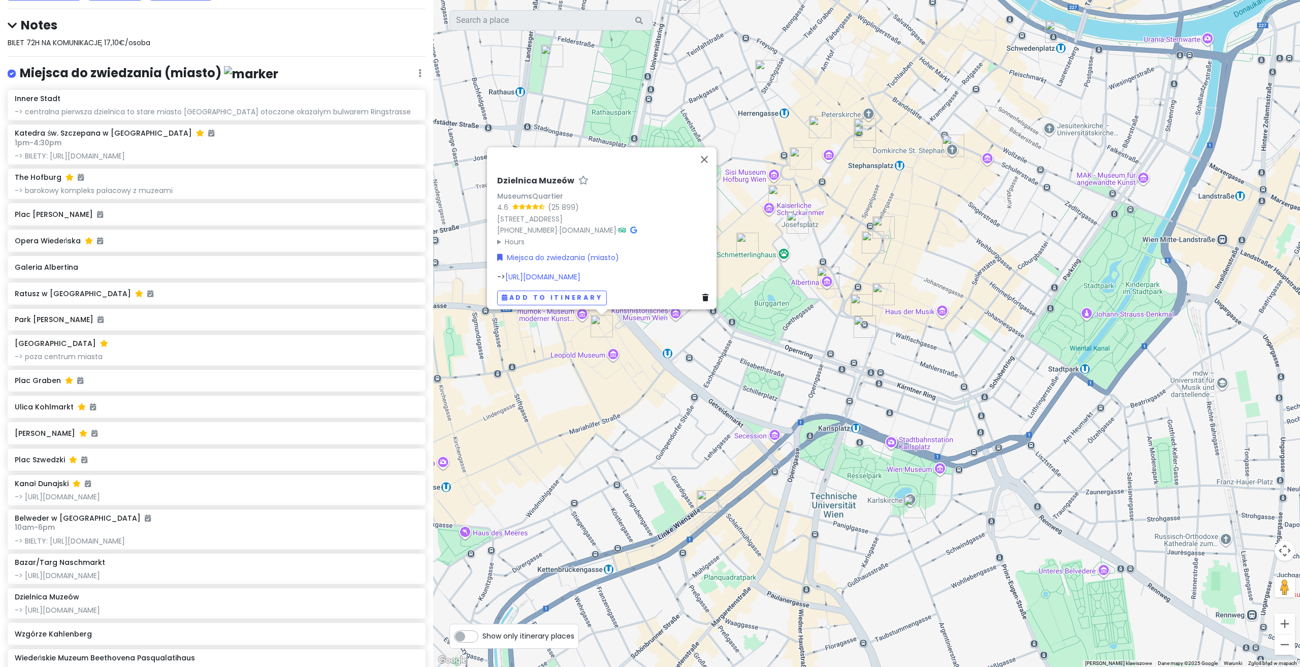
drag, startPoint x: 680, startPoint y: 367, endPoint x: 704, endPoint y: 400, distance: 41.4
click at [704, 400] on div "Dzielnica Muzeów MuseumsQuartier 4.6 (25 899) [STREET_ADDRESS] [PHONE_NUMBER] ·…" at bounding box center [866, 333] width 867 height 667
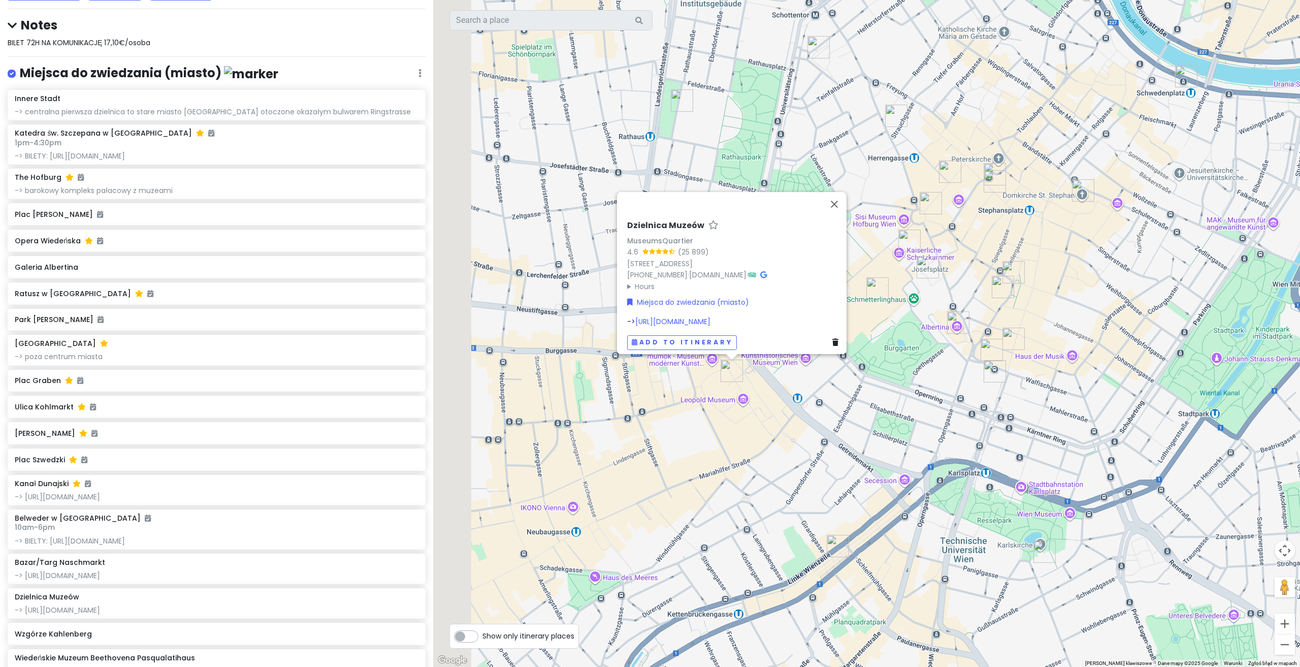
drag, startPoint x: 751, startPoint y: 407, endPoint x: 928, endPoint y: 417, distance: 178.0
click at [928, 417] on div "Dzielnica Muzeów MuseumsQuartier 4.6 (25 899) [STREET_ADDRESS] [PHONE_NUMBER] ·…" at bounding box center [866, 333] width 867 height 667
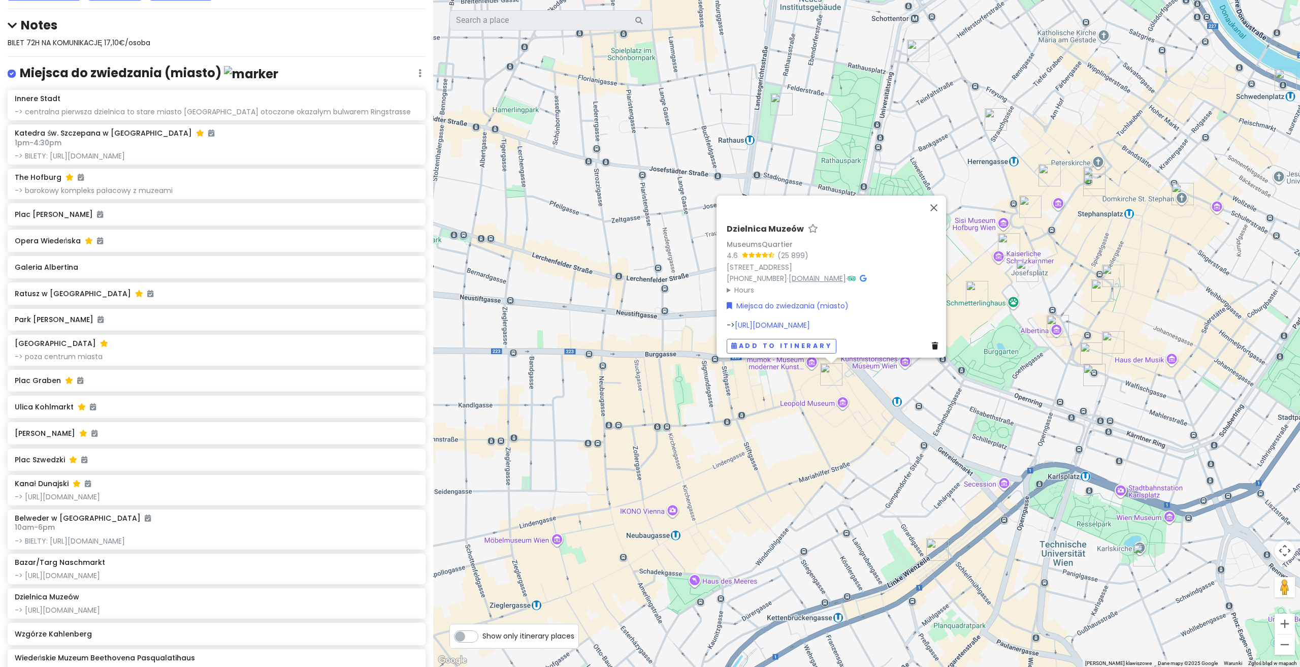
click at [799, 273] on link "[DOMAIN_NAME]" at bounding box center [817, 278] width 57 height 10
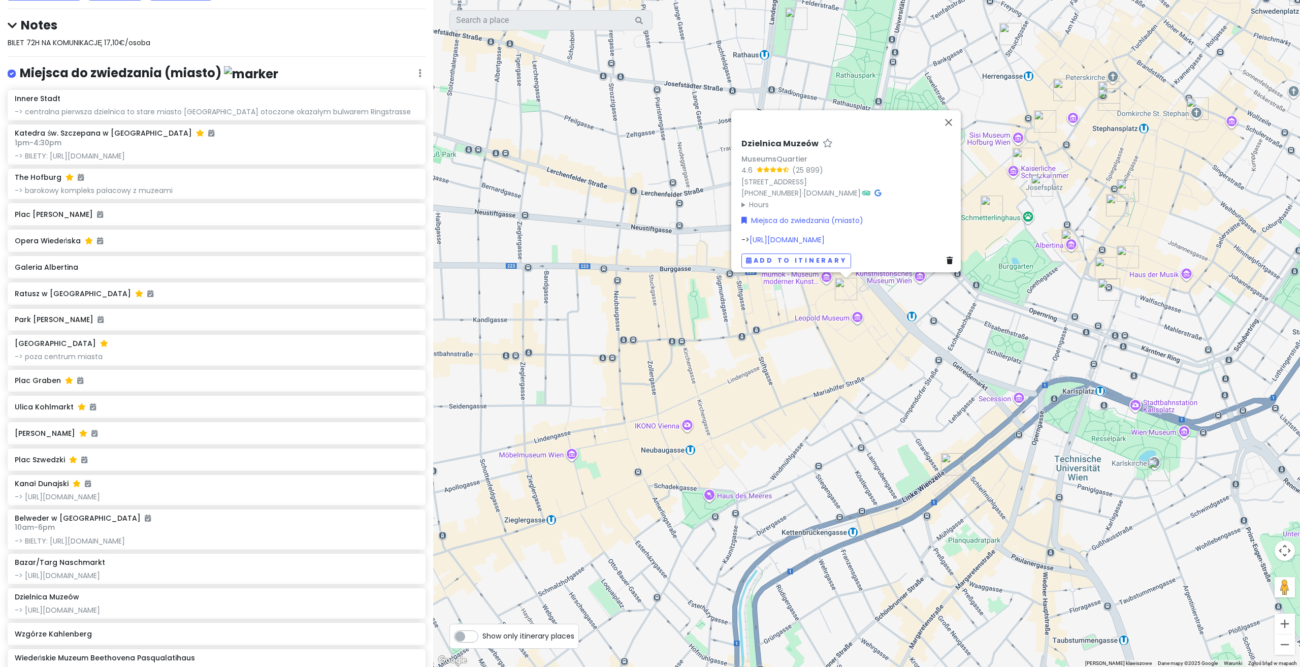
drag, startPoint x: 604, startPoint y: 529, endPoint x: 607, endPoint y: 470, distance: 59.0
click at [607, 470] on div "Dzielnica Muzeów MuseumsQuartier 4.6 (25 899) [STREET_ADDRESS] [PHONE_NUMBER] ·…" at bounding box center [866, 333] width 867 height 667
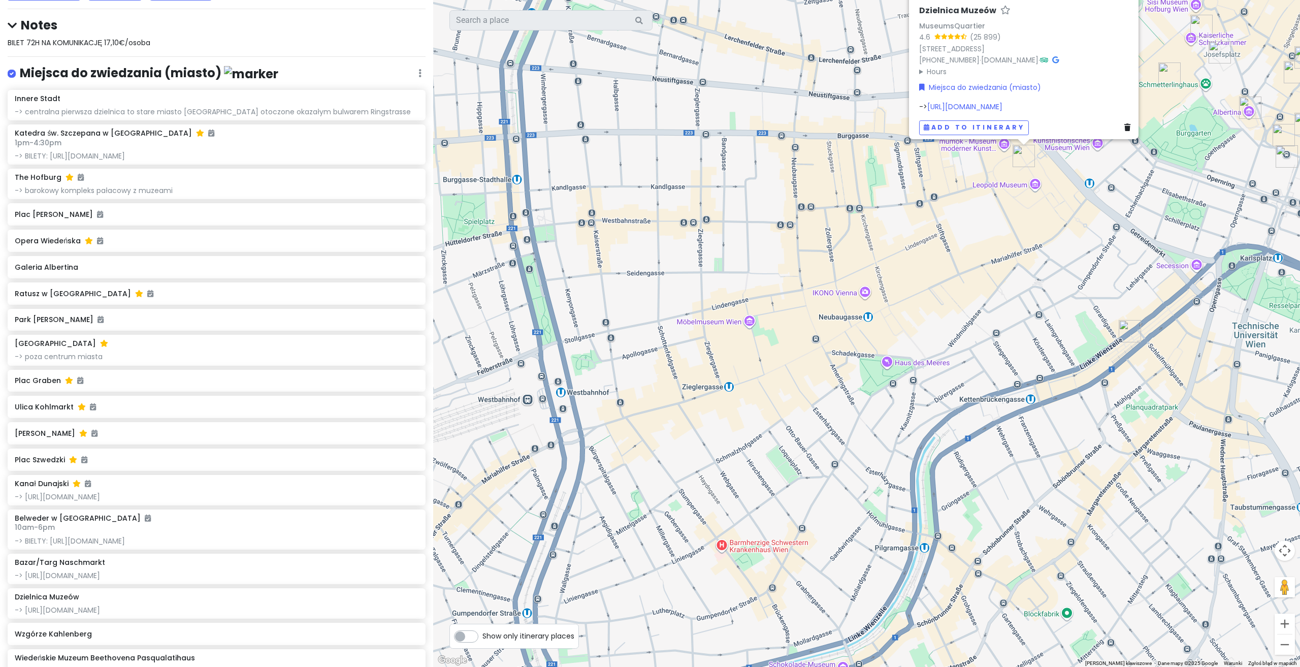
drag, startPoint x: 796, startPoint y: 465, endPoint x: 975, endPoint y: 331, distance: 223.4
click at [975, 331] on div "Dzielnica Muzeów MuseumsQuartier 4.6 (25 899) [STREET_ADDRESS] [PHONE_NUMBER] ·…" at bounding box center [866, 333] width 867 height 667
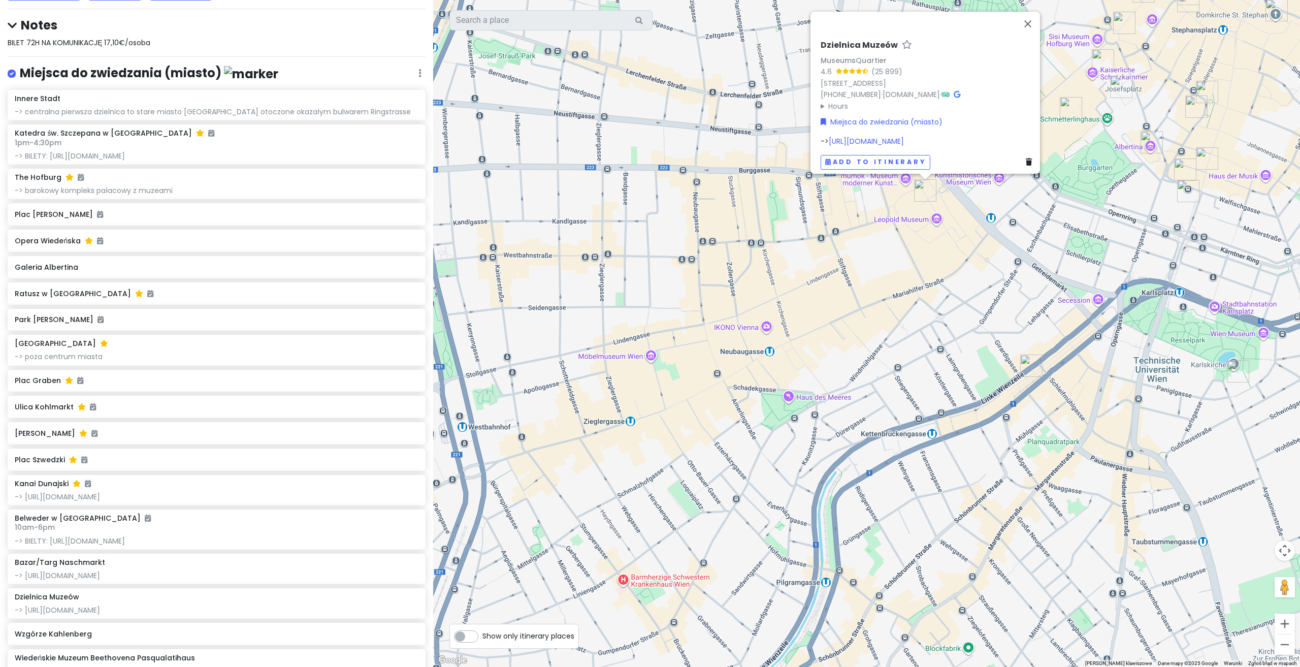
drag, startPoint x: 975, startPoint y: 331, endPoint x: 808, endPoint y: 388, distance: 176.0
click at [808, 388] on div "Dzielnica Muzeów MuseumsQuartier 4.6 (25 899) [STREET_ADDRESS] [PHONE_NUMBER] ·…" at bounding box center [866, 333] width 867 height 667
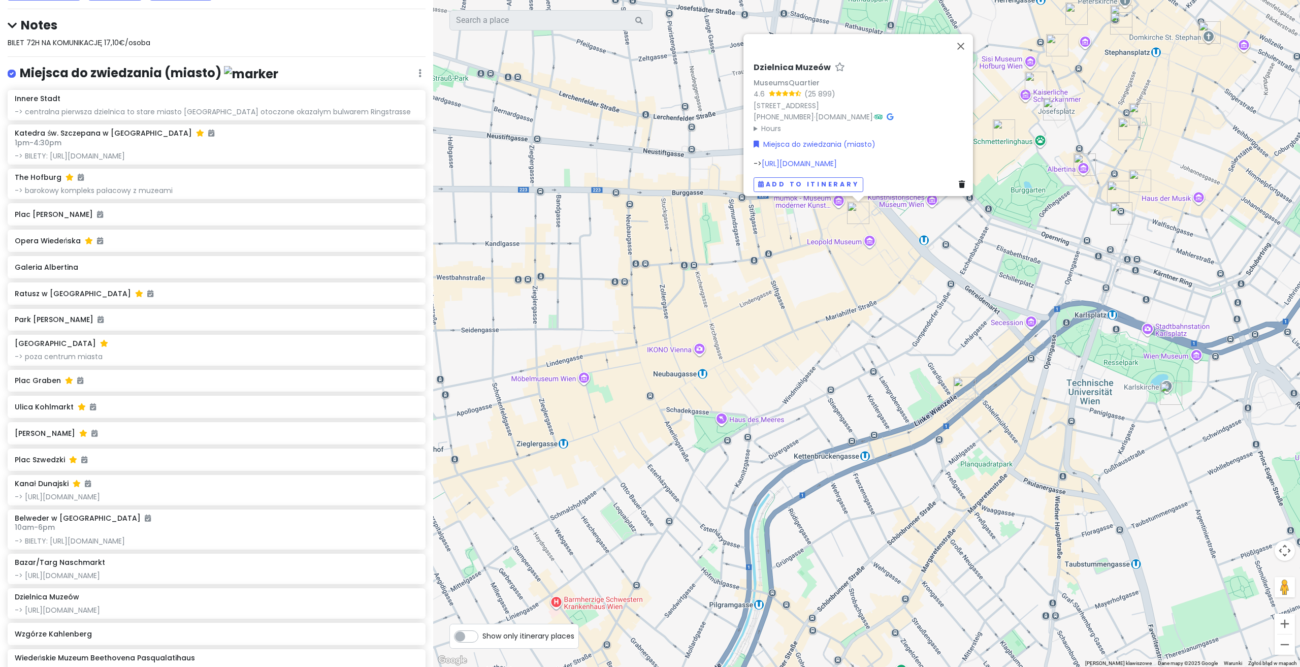
click at [722, 422] on div "Dzielnica Muzeów MuseumsQuartier 4.6 (25 899) [STREET_ADDRESS] [PHONE_NUMBER] ·…" at bounding box center [866, 333] width 867 height 667
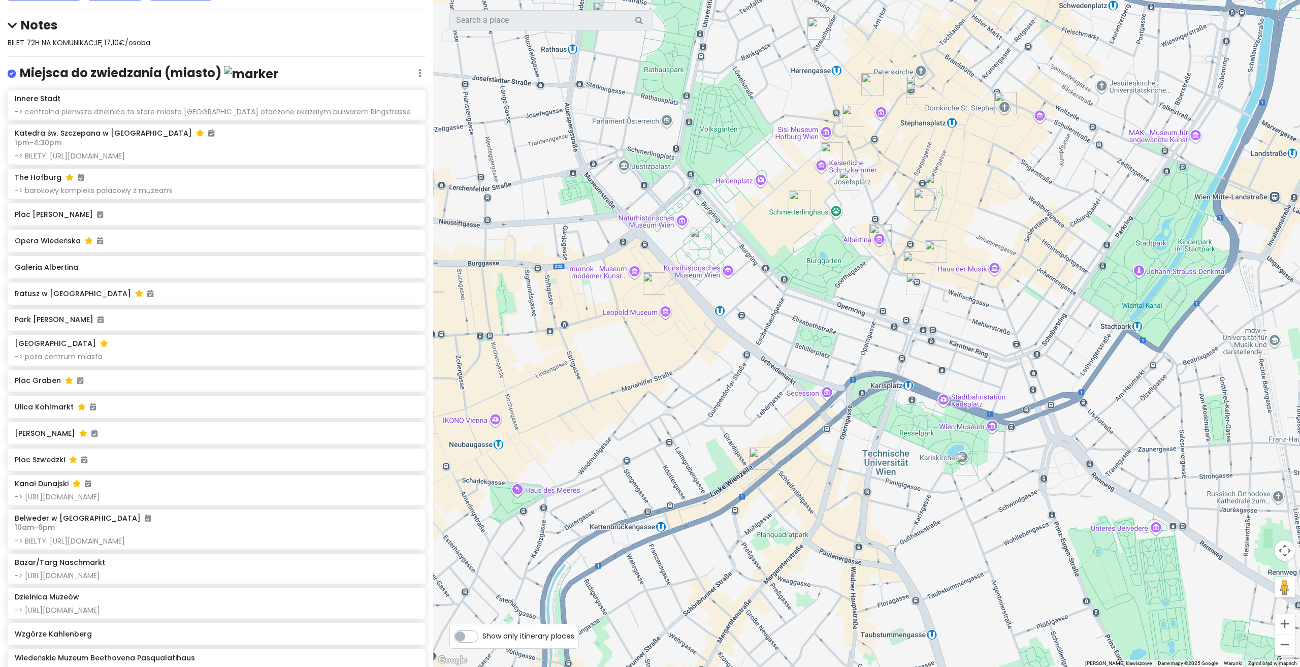
drag, startPoint x: 889, startPoint y: 397, endPoint x: 670, endPoint y: 467, distance: 230.3
click at [661, 474] on div at bounding box center [866, 333] width 867 height 667
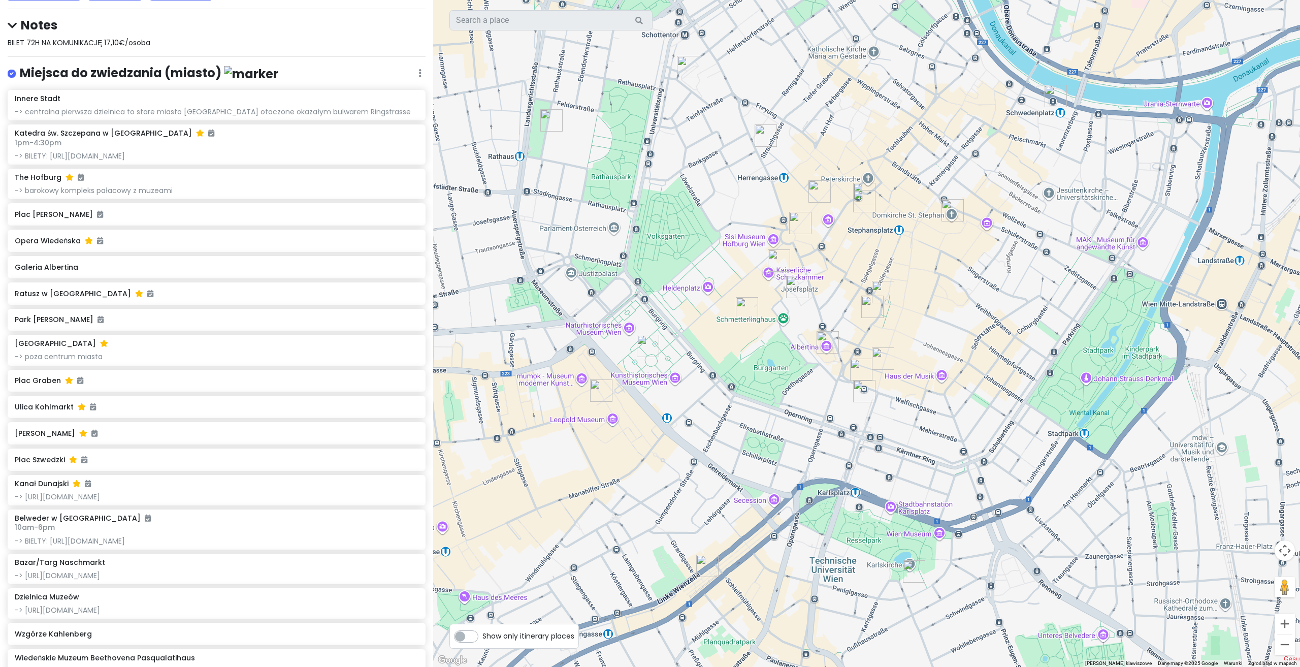
drag, startPoint x: 859, startPoint y: 365, endPoint x: 855, endPoint y: 426, distance: 61.0
click at [831, 466] on div at bounding box center [866, 333] width 867 height 667
click at [863, 392] on img "Opera Wiedeńska" at bounding box center [865, 391] width 22 height 22
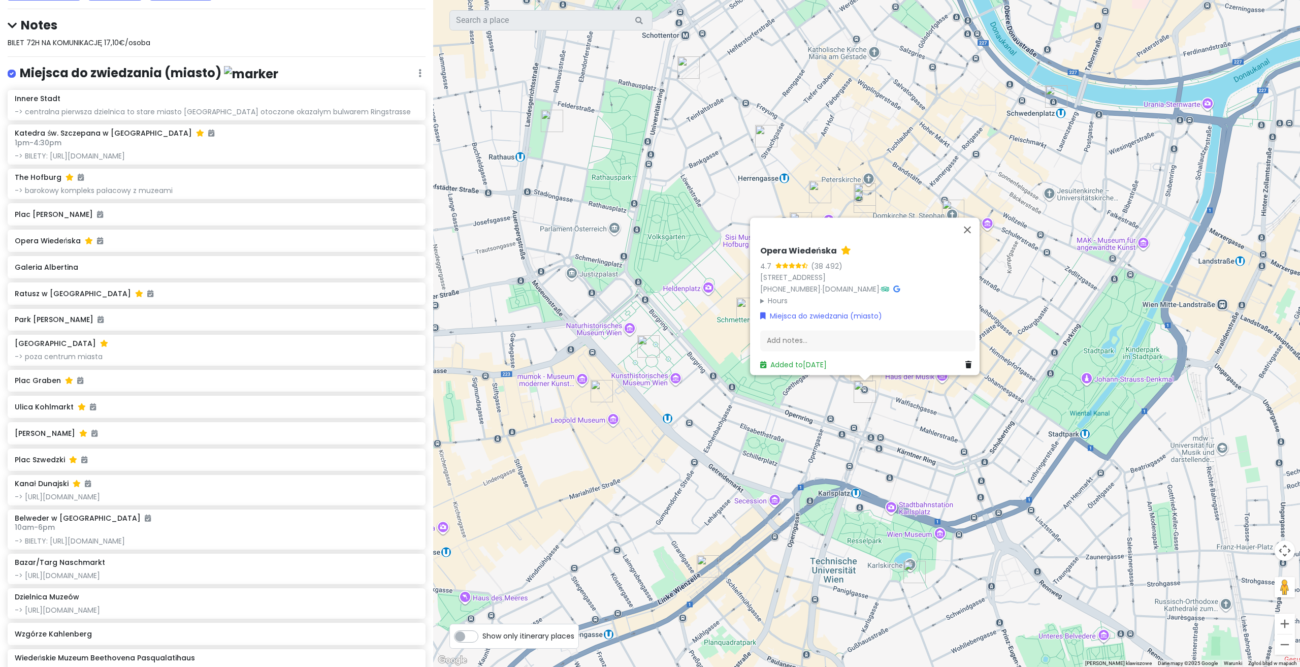
click at [948, 417] on div "Opera Wiedeńska 4.7 (38 492) [STREET_ADDRESS] [PHONE_NUMBER] · [DOMAIN_NAME] · …" at bounding box center [866, 333] width 867 height 667
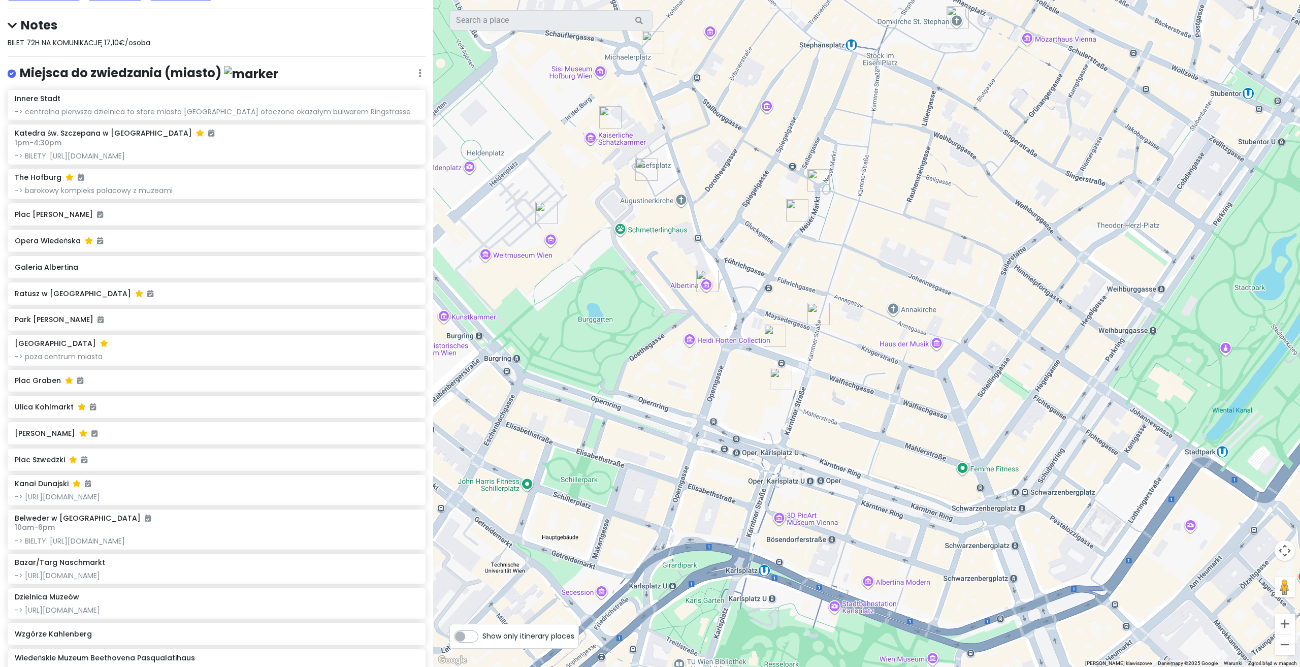
click at [823, 313] on img "Ulica Kärntner" at bounding box center [818, 314] width 22 height 22
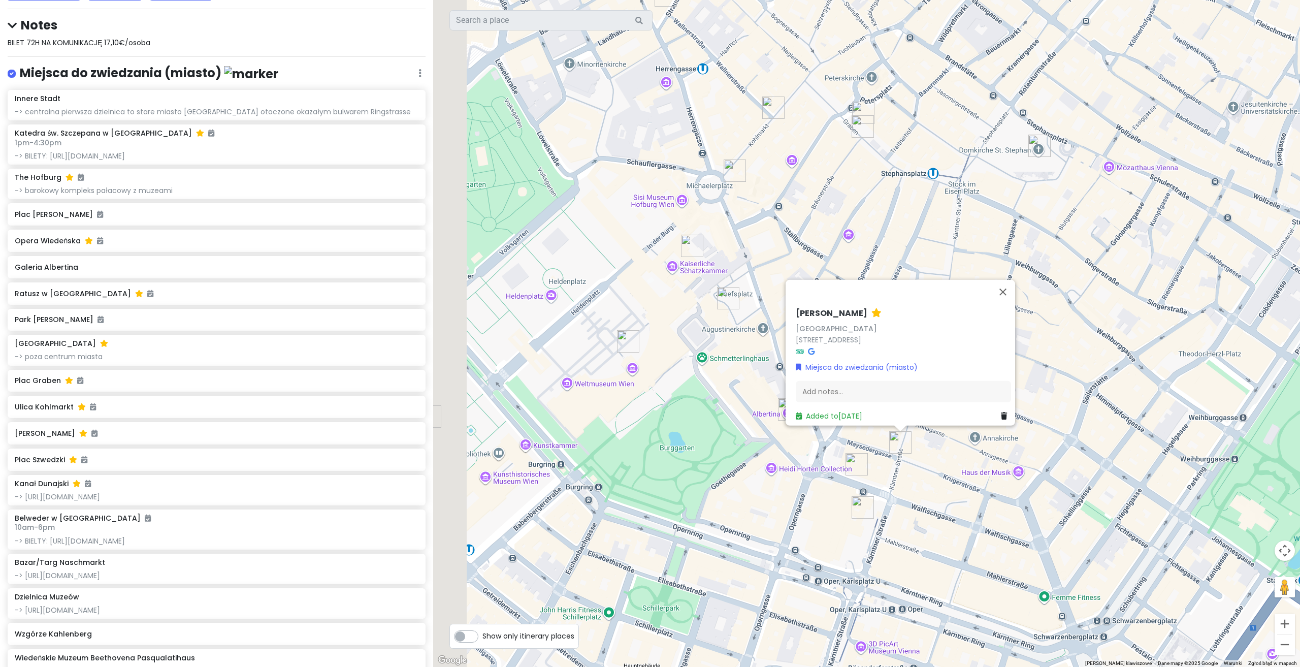
drag, startPoint x: 884, startPoint y: 383, endPoint x: 940, endPoint y: 480, distance: 112.9
click at [940, 480] on div "Ulica Kärntner Kärntner Straße [STREET_ADDRESS] Miejsca do zwiedzania (miasto) …" at bounding box center [866, 333] width 867 height 667
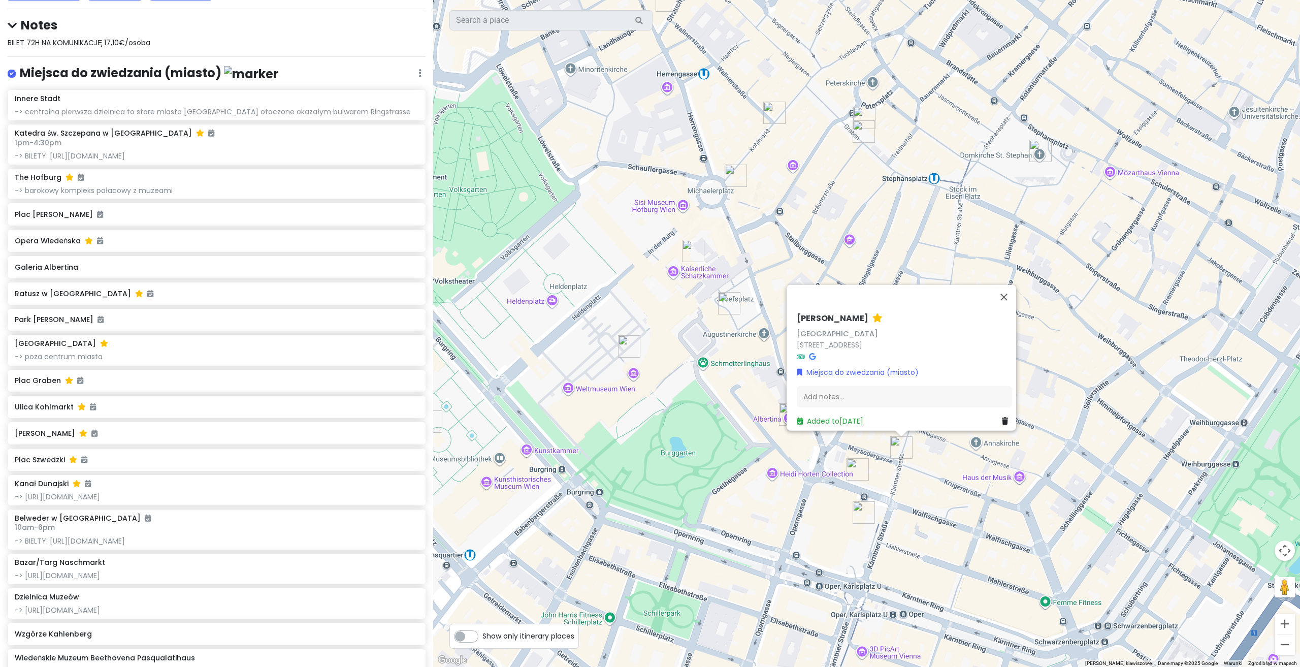
click at [726, 302] on img "Austriacka Biblioteka Narodowa" at bounding box center [729, 303] width 22 height 22
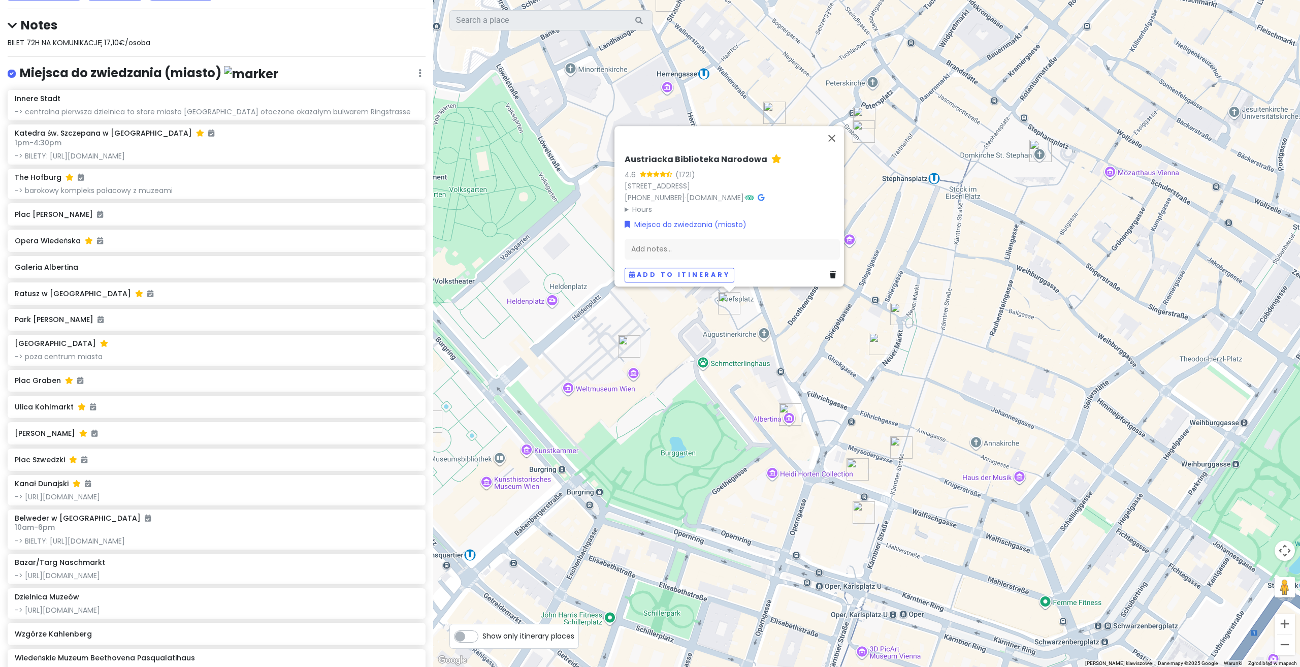
click at [625, 345] on img "The Hofburg" at bounding box center [629, 346] width 22 height 22
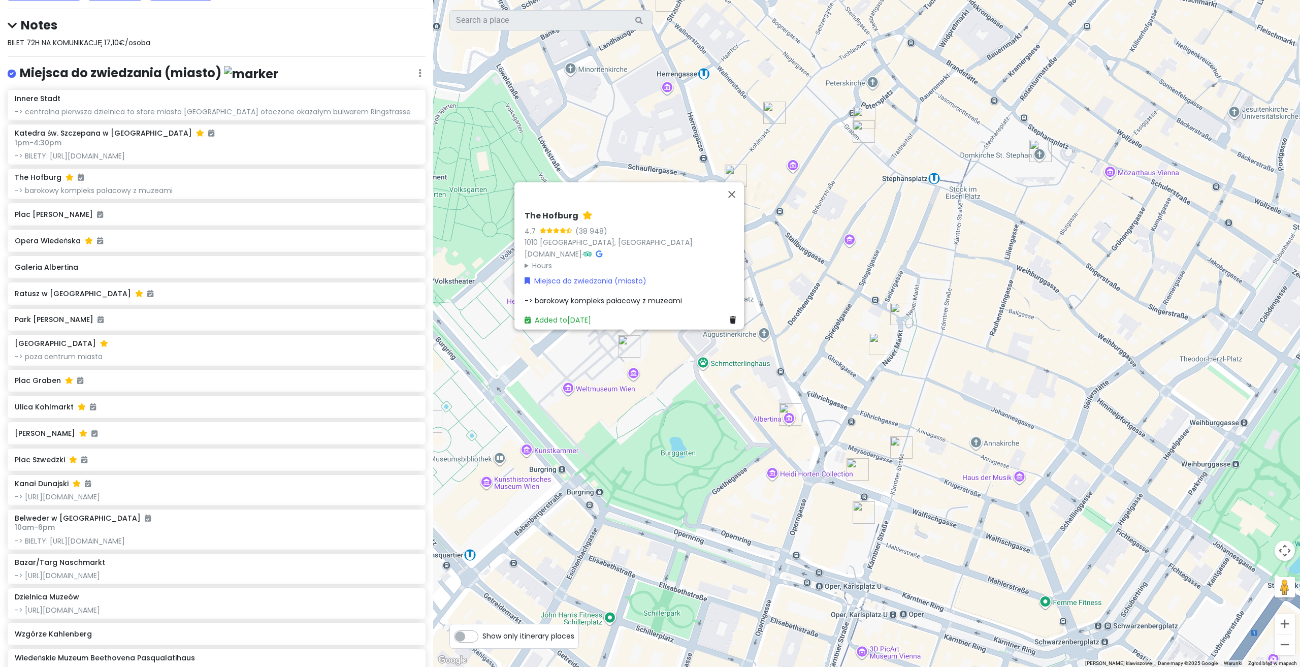
click at [819, 309] on div "The Hofburg 4.7 (38 948) [GEOGRAPHIC_DATA] [DOMAIN_NAME] · Hours [DATE] 08:00–1…" at bounding box center [866, 333] width 867 height 667
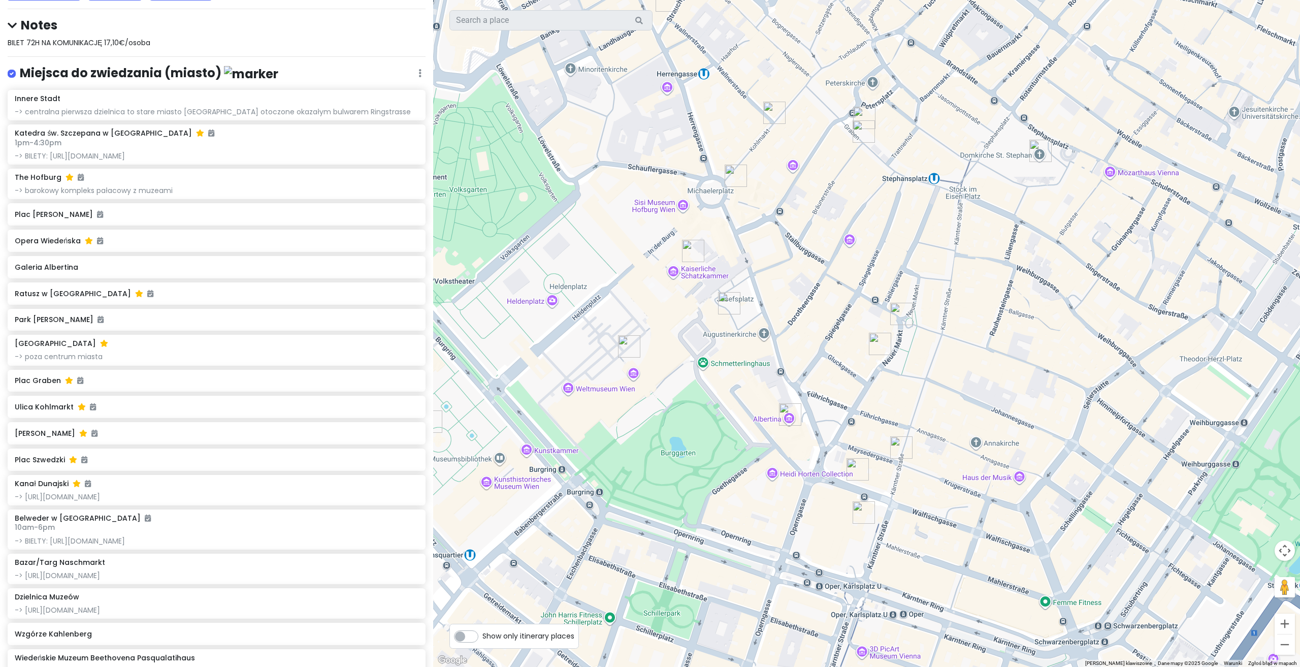
click at [623, 344] on img "The Hofburg" at bounding box center [629, 346] width 22 height 22
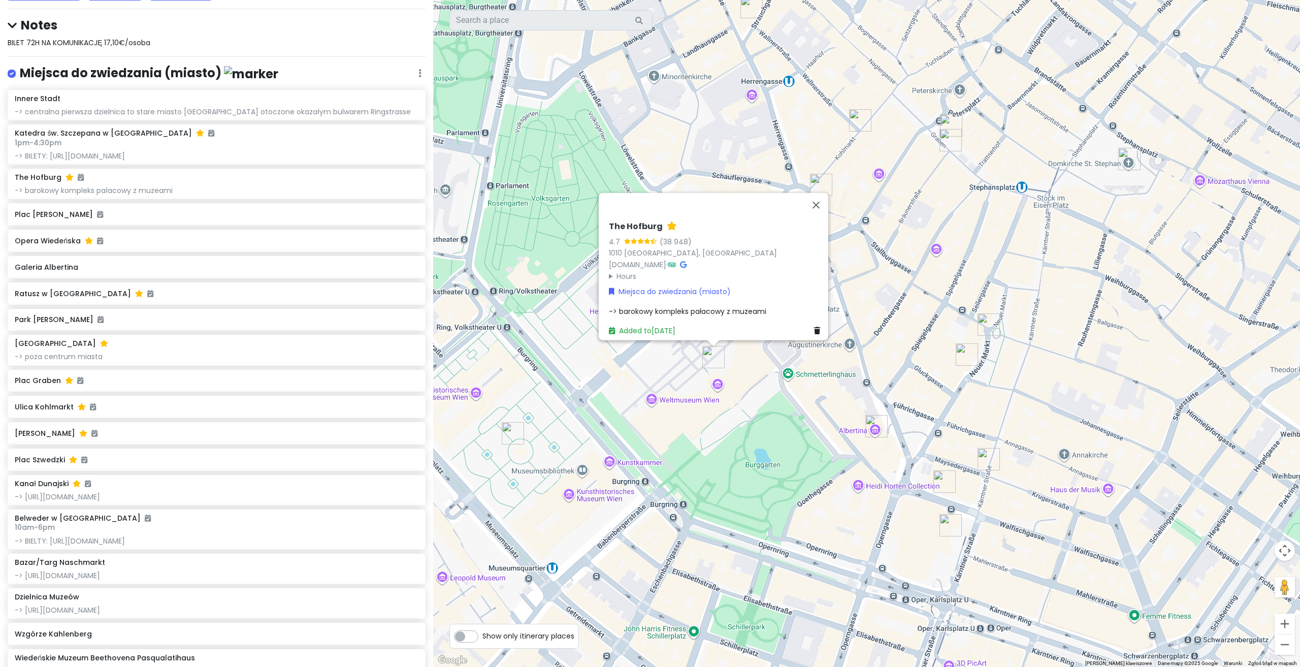
click at [918, 404] on div "The Hofburg 4.7 (38 948) [GEOGRAPHIC_DATA] [DOMAIN_NAME] · Hours [DATE] 08:00–1…" at bounding box center [866, 333] width 867 height 667
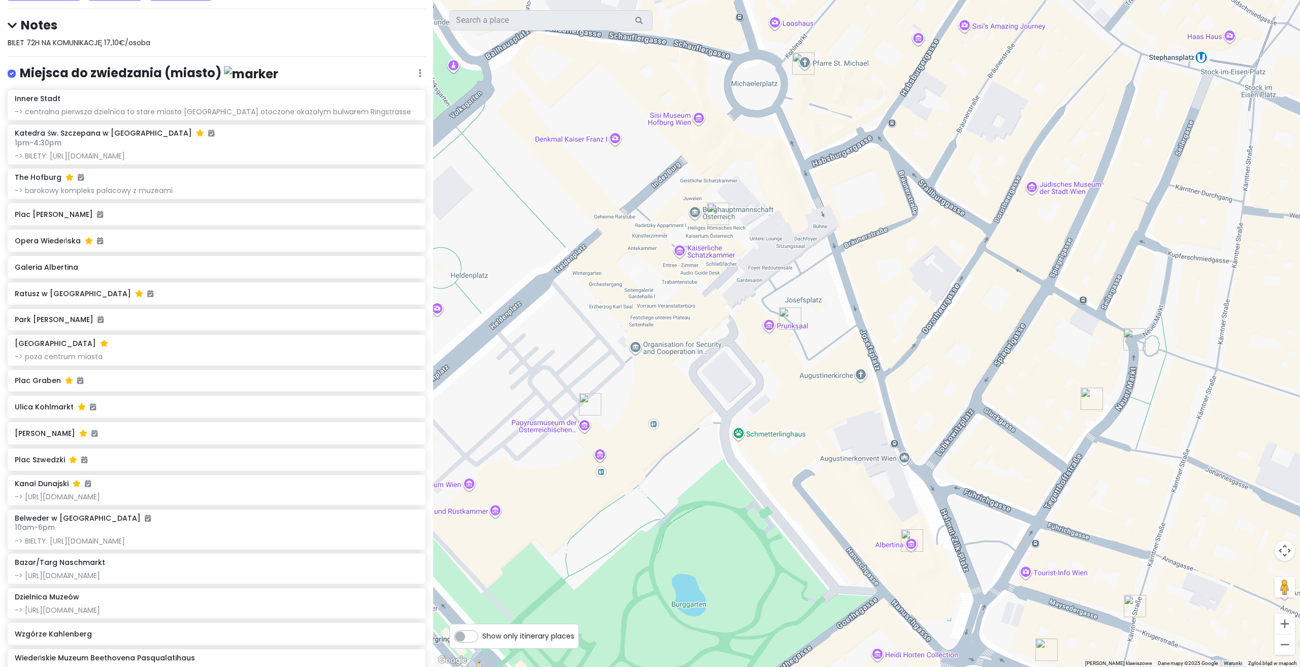
drag, startPoint x: 797, startPoint y: 194, endPoint x: 767, endPoint y: 308, distance: 117.8
click at [767, 309] on div at bounding box center [866, 333] width 867 height 667
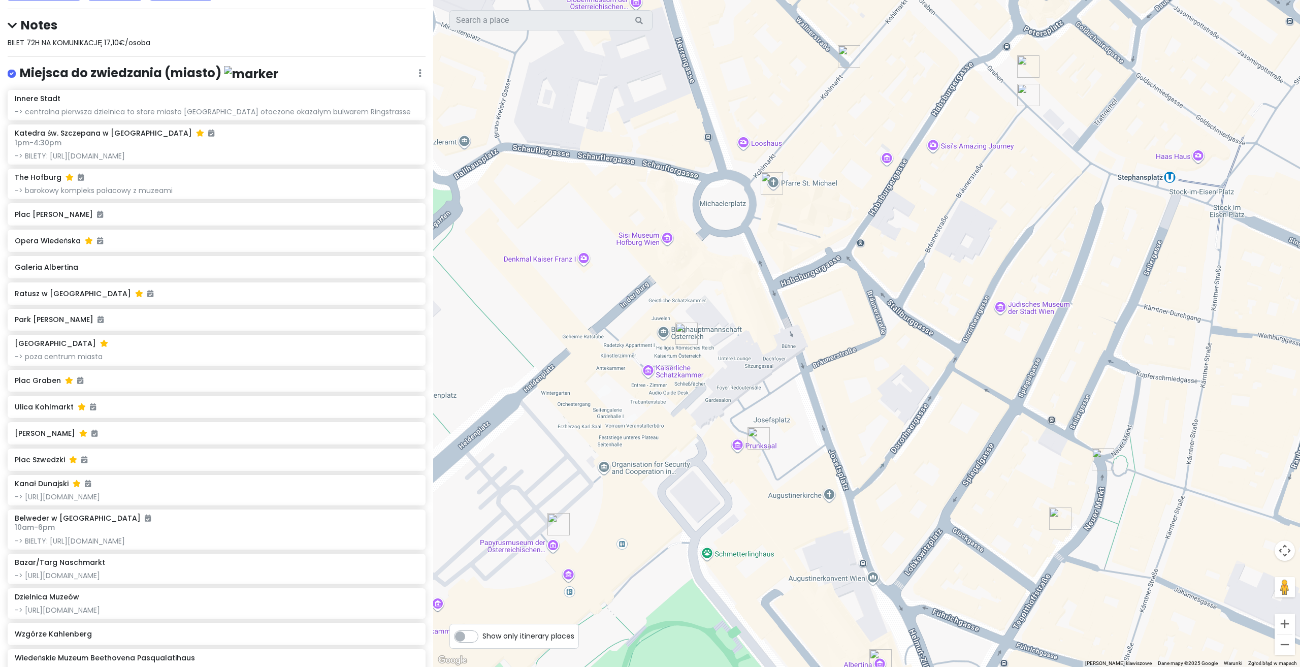
click at [680, 336] on img "Skarbiec Schatzkammer" at bounding box center [686, 333] width 22 height 22
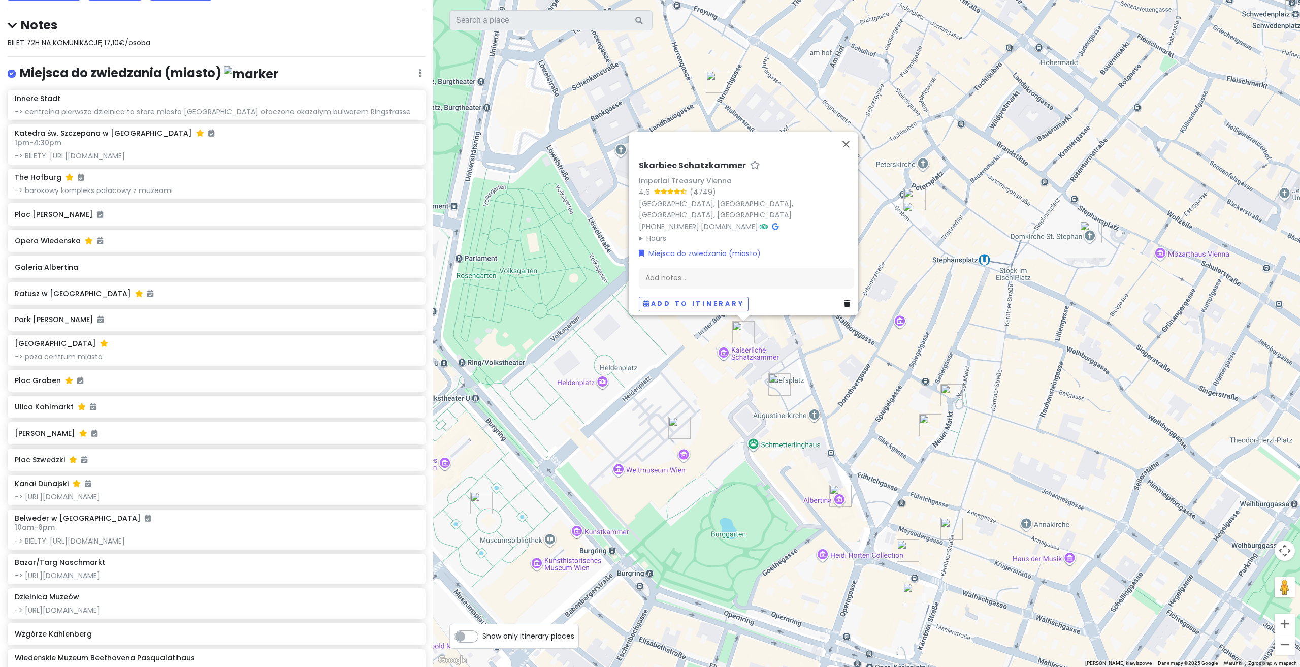
click at [853, 343] on div "Skarbiec Schatzkammer Imperial Treasury Vienna 4.6 (4749) [GEOGRAPHIC_DATA], [G…" at bounding box center [866, 333] width 867 height 667
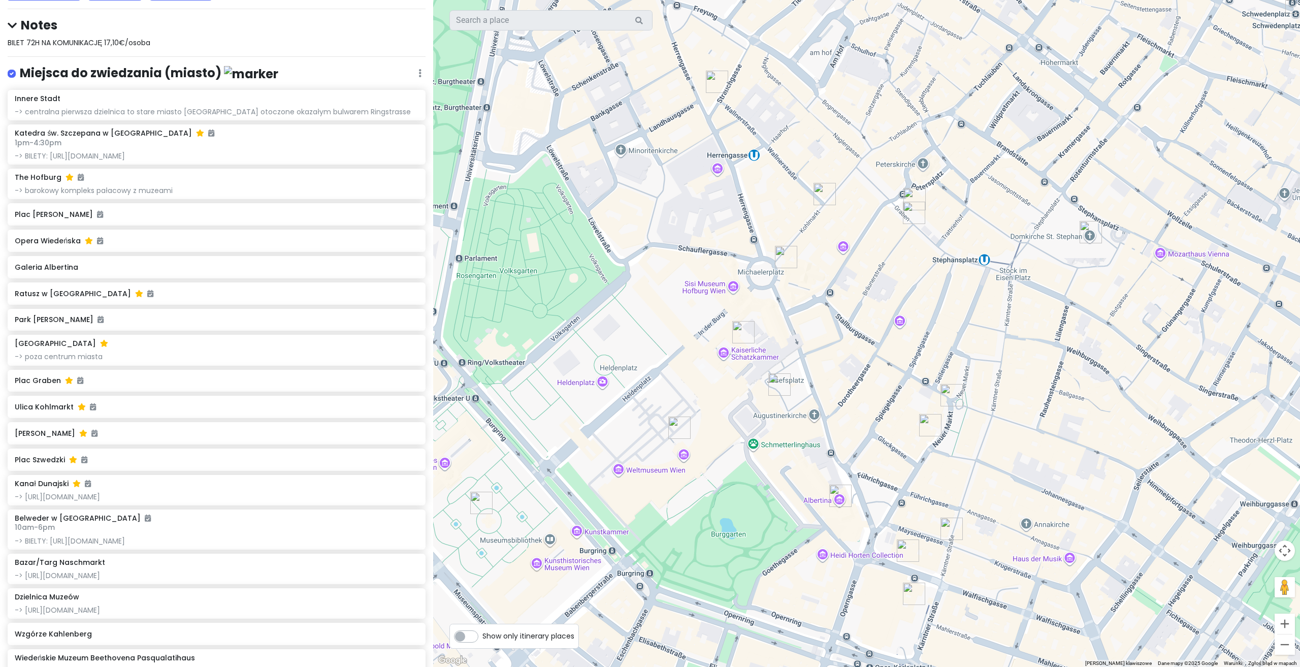
click at [784, 257] on img "Kościół św. Michała w Wiedniu" at bounding box center [786, 257] width 22 height 22
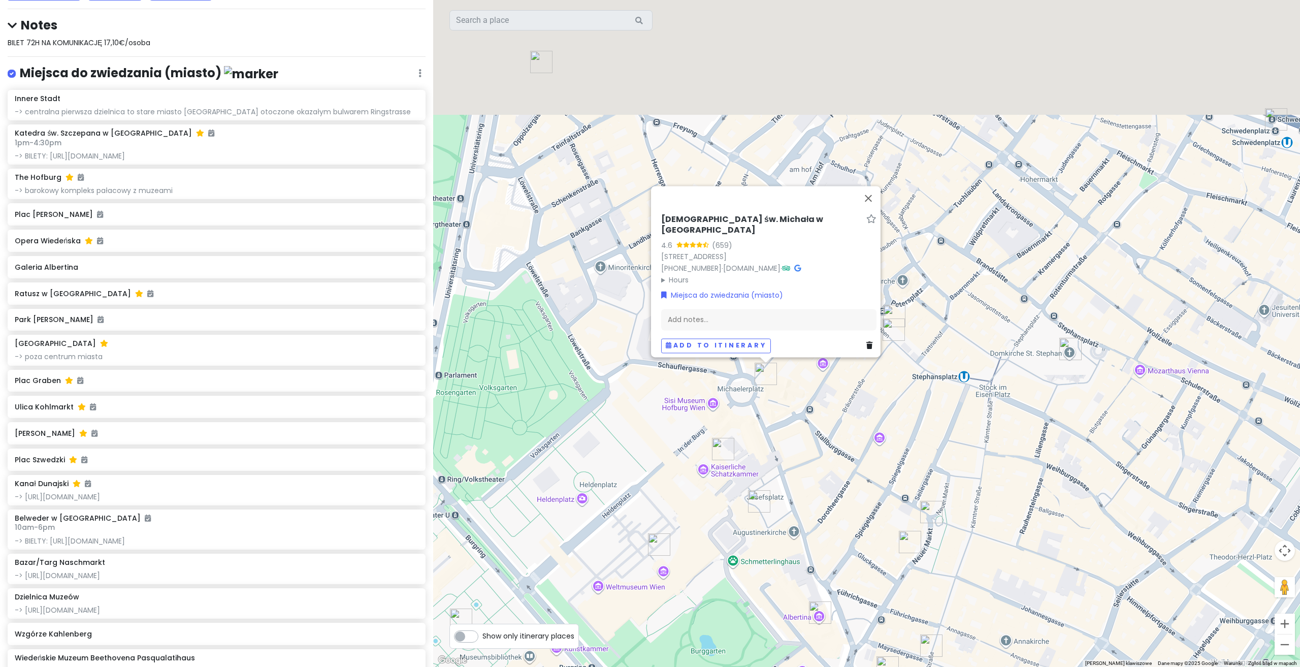
drag, startPoint x: 880, startPoint y: 287, endPoint x: 855, endPoint y: 442, distance: 157.4
click at [855, 442] on div "[DEMOGRAPHIC_DATA] św. Michała w [GEOGRAPHIC_DATA] 4.6 (659) [STREET_ADDRESS] […" at bounding box center [866, 333] width 867 height 667
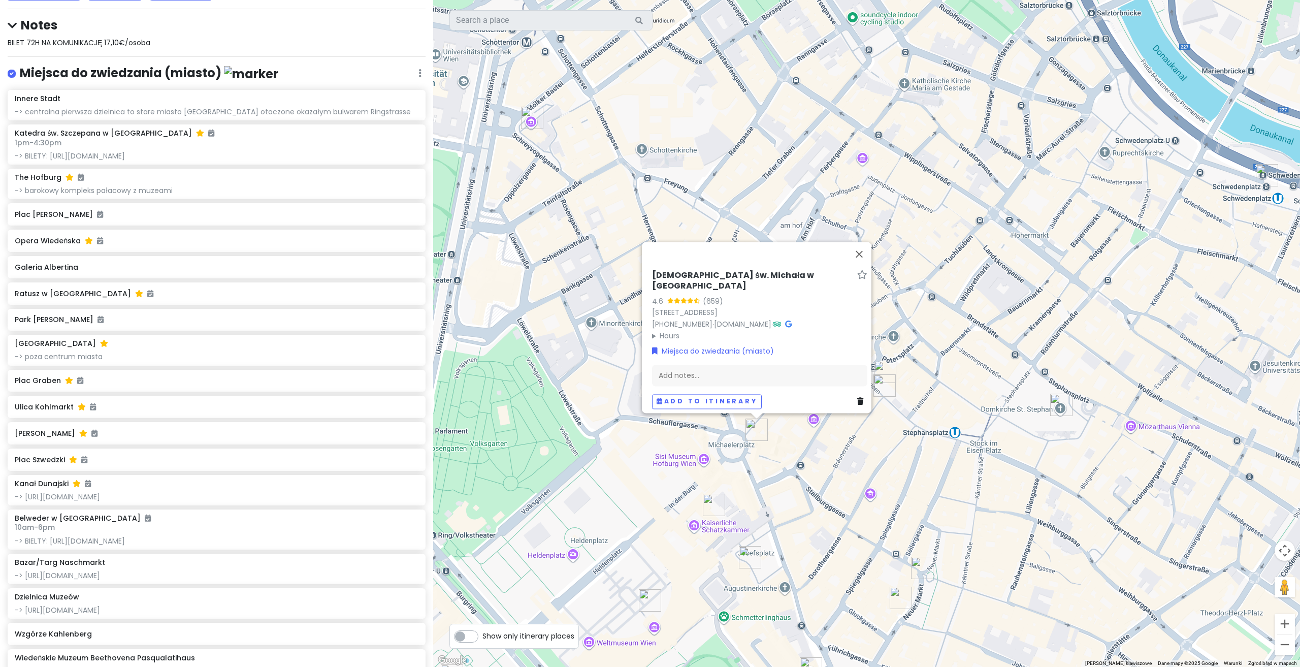
click at [872, 452] on div "[DEMOGRAPHIC_DATA] św. Michała w [GEOGRAPHIC_DATA] 4.6 (659) [STREET_ADDRESS] […" at bounding box center [866, 333] width 867 height 667
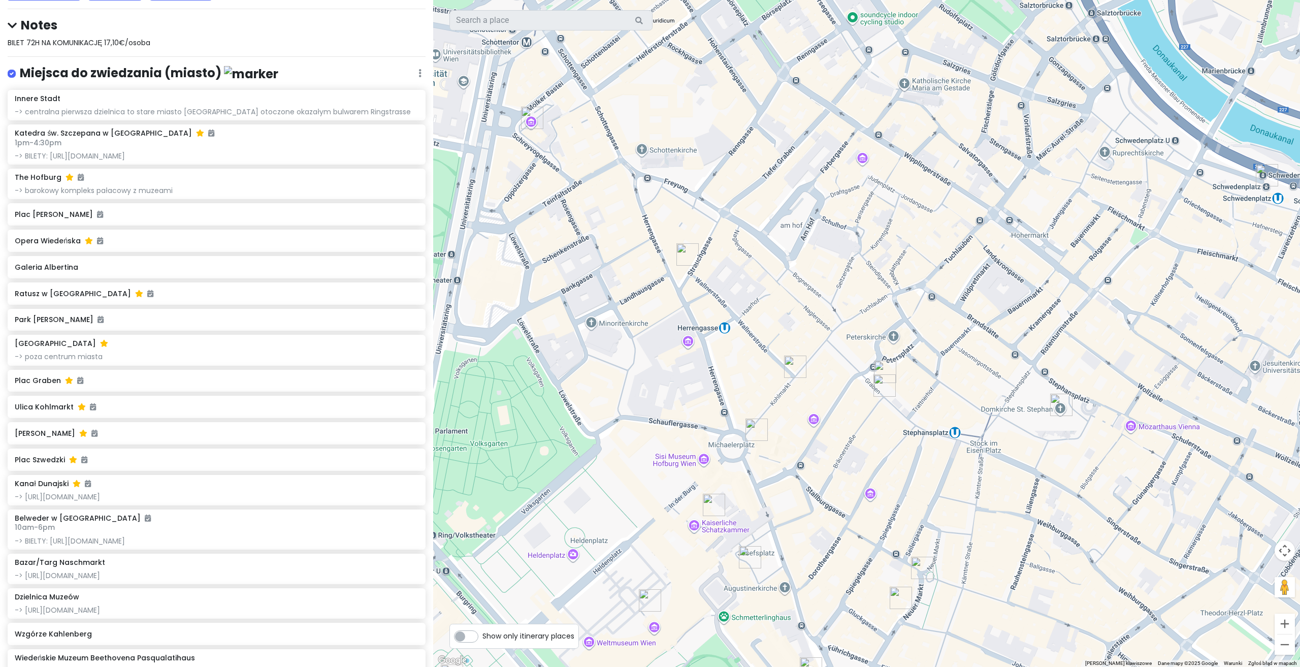
click at [686, 258] on img "Pałac Ferst" at bounding box center [687, 254] width 22 height 22
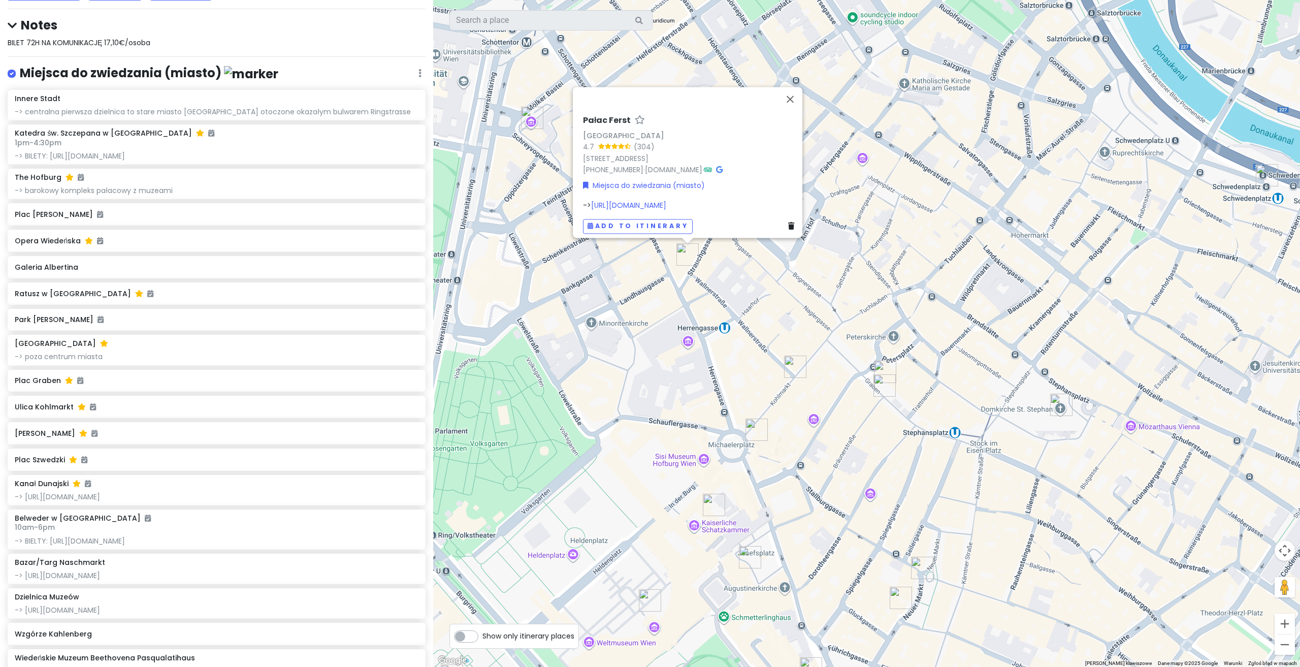
click at [794, 364] on img "Ulica Kohlmarkt" at bounding box center [795, 366] width 22 height 22
click at [791, 366] on img "Ulica Kohlmarkt" at bounding box center [795, 366] width 22 height 22
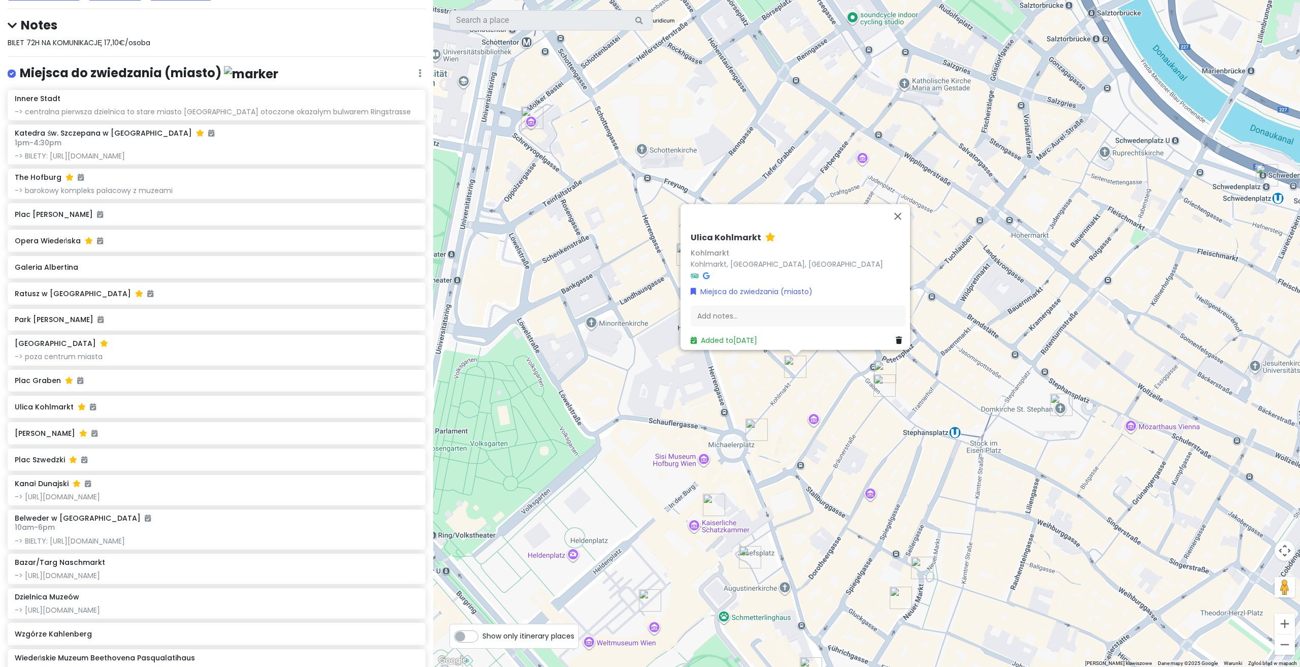
click at [880, 361] on img "Innere Stadt" at bounding box center [885, 372] width 22 height 22
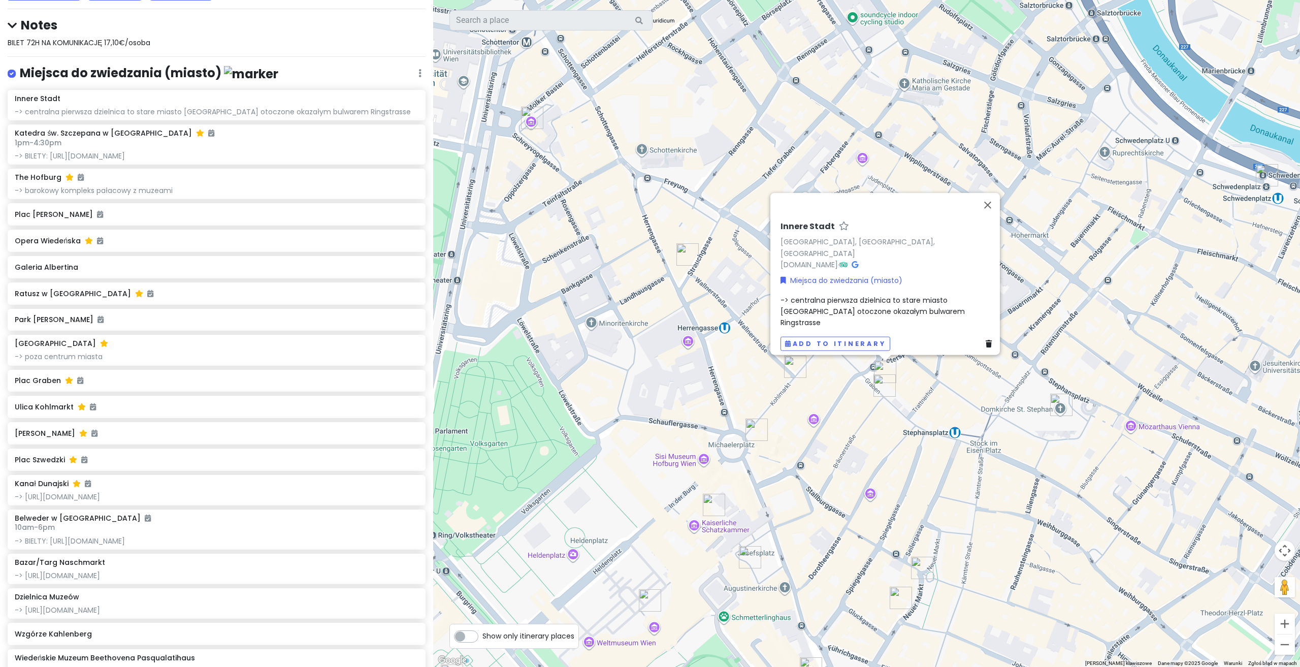
click at [885, 385] on img "Plac Graben" at bounding box center [884, 385] width 22 height 22
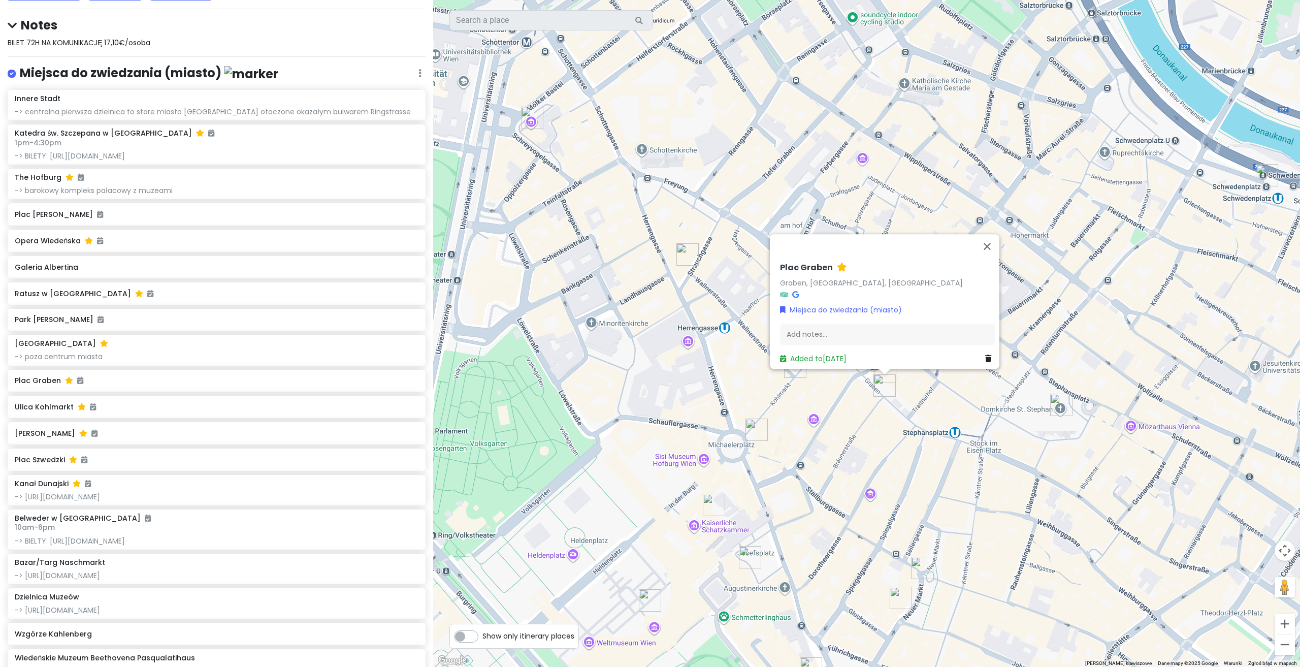
click at [1058, 400] on img "Katedra św. Szczepana w Wiedniu" at bounding box center [1061, 405] width 22 height 22
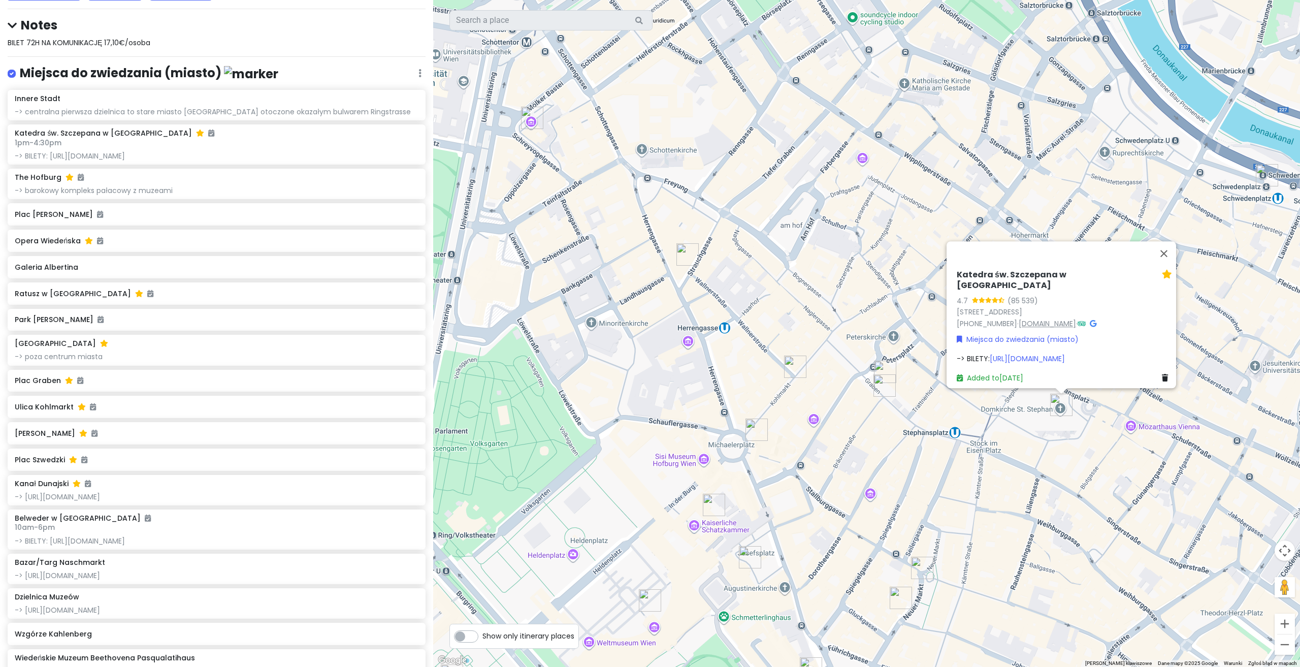
click at [1041, 318] on link "[DOMAIN_NAME]" at bounding box center [1047, 323] width 57 height 10
click at [884, 389] on img "Plac Graben" at bounding box center [884, 385] width 22 height 22
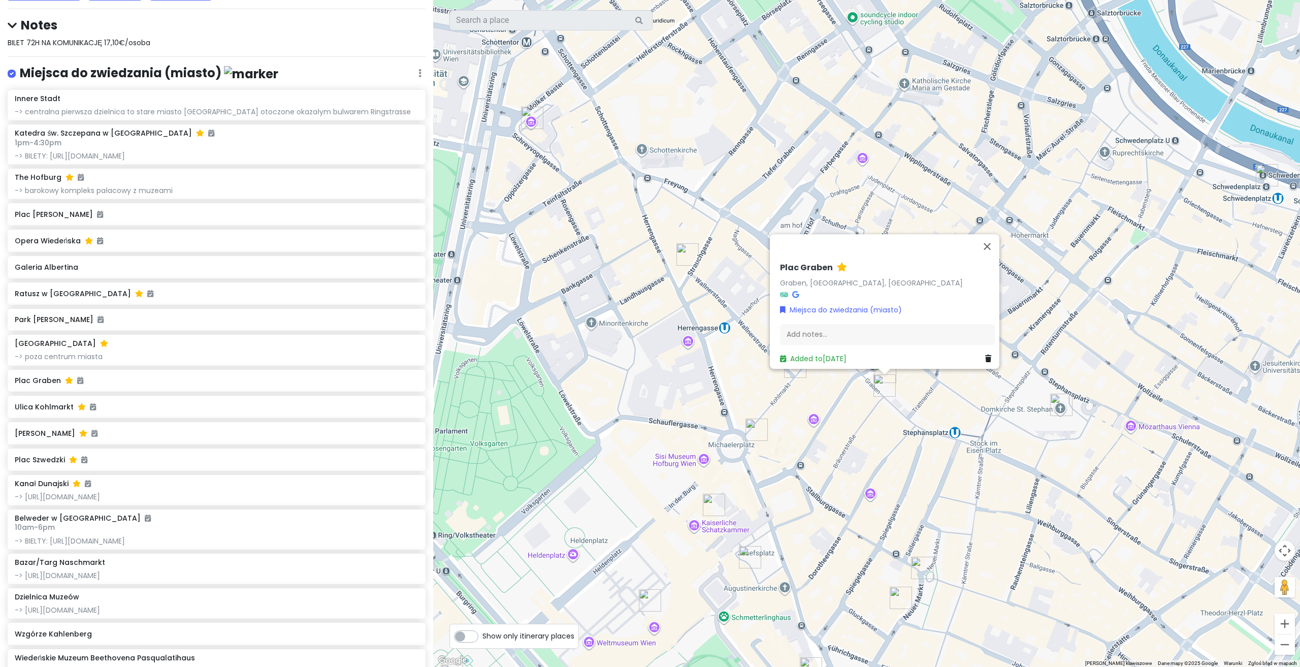
drag, startPoint x: 838, startPoint y: 411, endPoint x: 797, endPoint y: 394, distance: 44.1
click at [797, 394] on div "Plac Graben Graben, [GEOGRAPHIC_DATA], [GEOGRAPHIC_DATA] Miejsca do zwiedzania …" at bounding box center [866, 333] width 867 height 667
click at [821, 444] on div "Plac Graben Graben, [GEOGRAPHIC_DATA], [GEOGRAPHIC_DATA] Miejsca do zwiedzania …" at bounding box center [866, 333] width 867 height 667
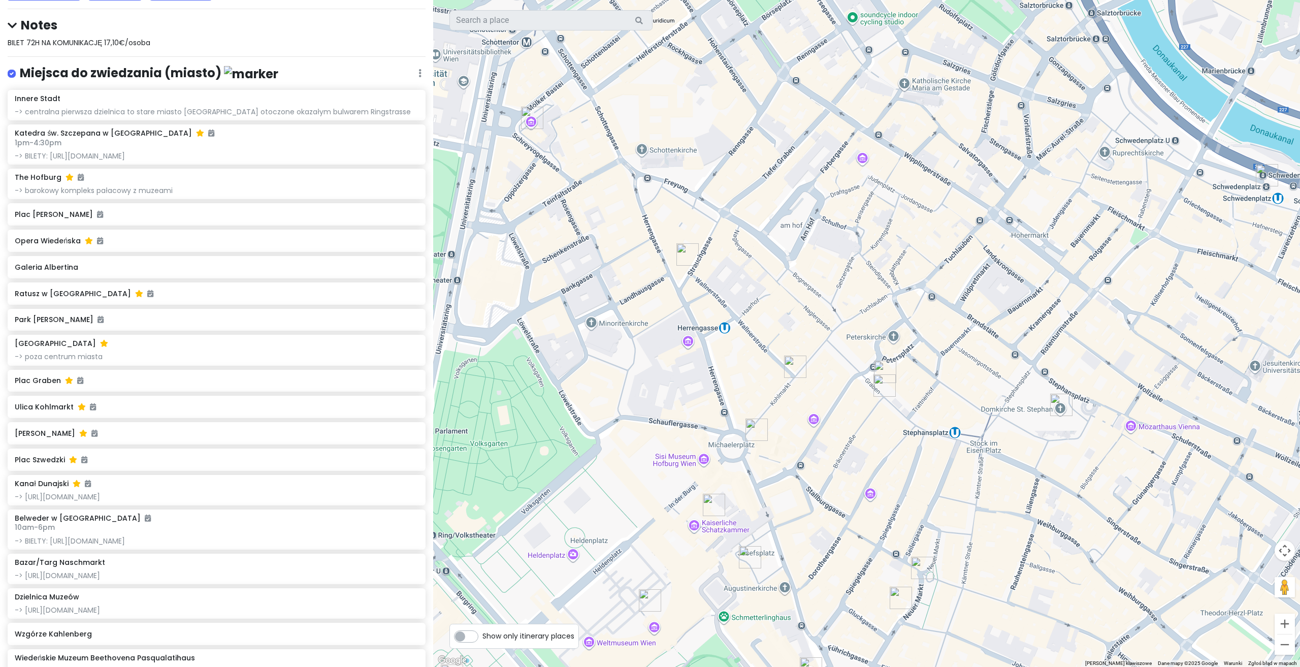
drag, startPoint x: 887, startPoint y: 476, endPoint x: 780, endPoint y: 295, distance: 209.9
click at [780, 295] on div at bounding box center [866, 333] width 867 height 667
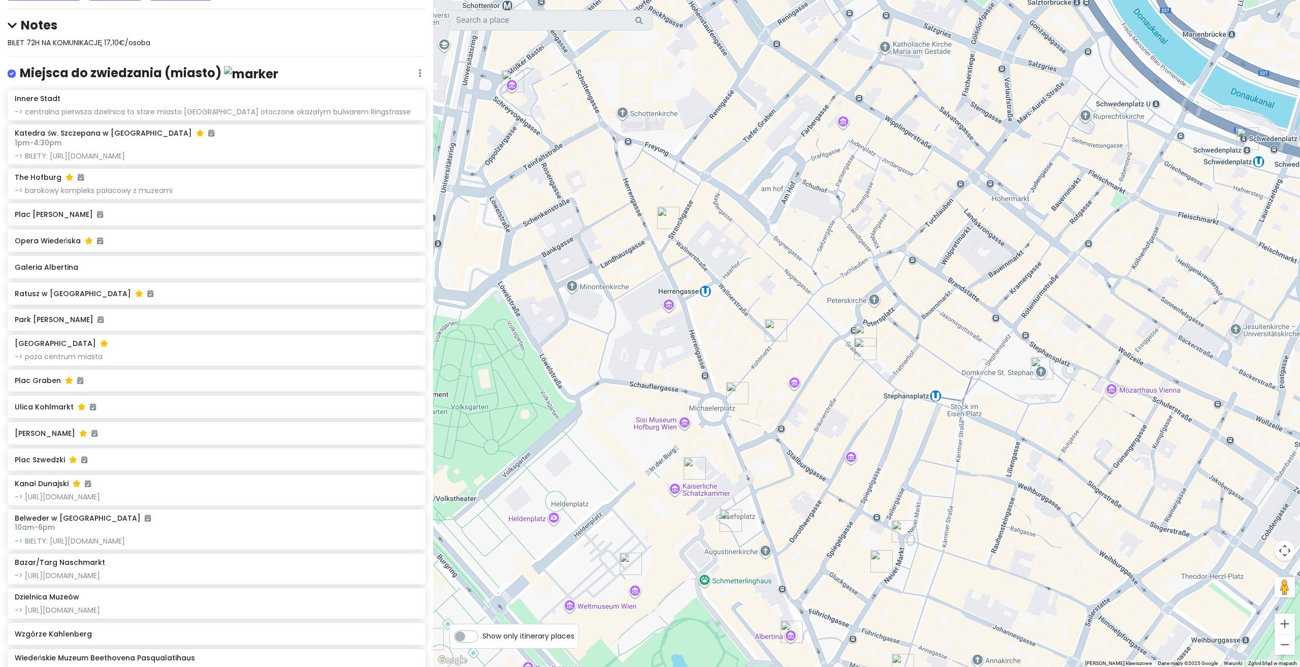
drag, startPoint x: 800, startPoint y: 329, endPoint x: 735, endPoint y: 225, distance: 122.3
click at [735, 226] on div at bounding box center [866, 333] width 867 height 667
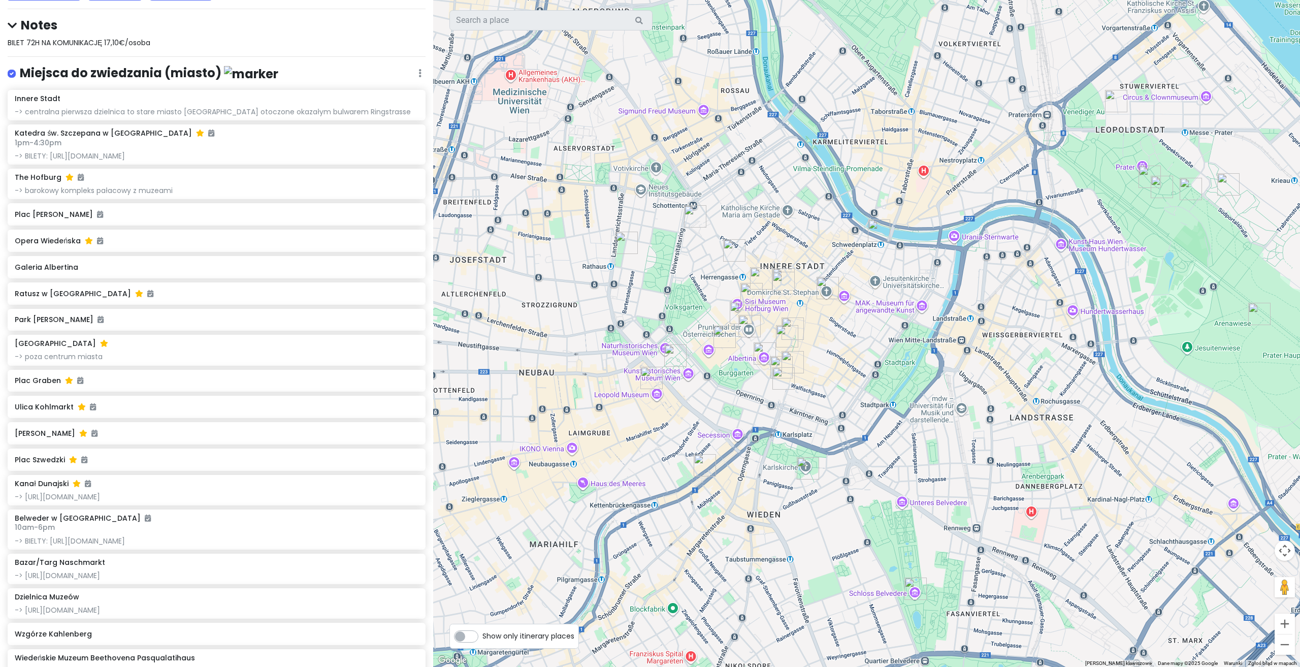
click at [874, 236] on img "Plac Szwedzki" at bounding box center [879, 230] width 22 height 22
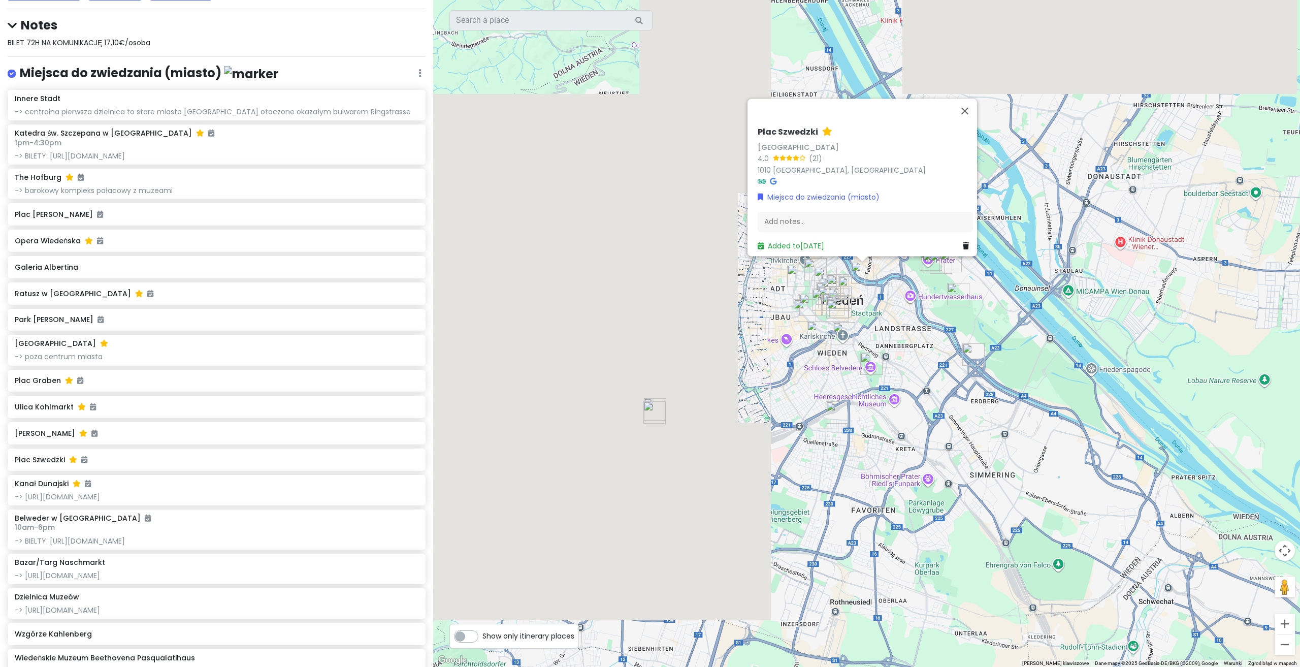
drag, startPoint x: 719, startPoint y: 269, endPoint x: 890, endPoint y: 300, distance: 173.3
click at [970, 365] on div "Plac Szwedzki [STREET_ADDRESS] Miejsca do zwiedzania (miasto) Add notes... Adde…" at bounding box center [866, 333] width 867 height 667
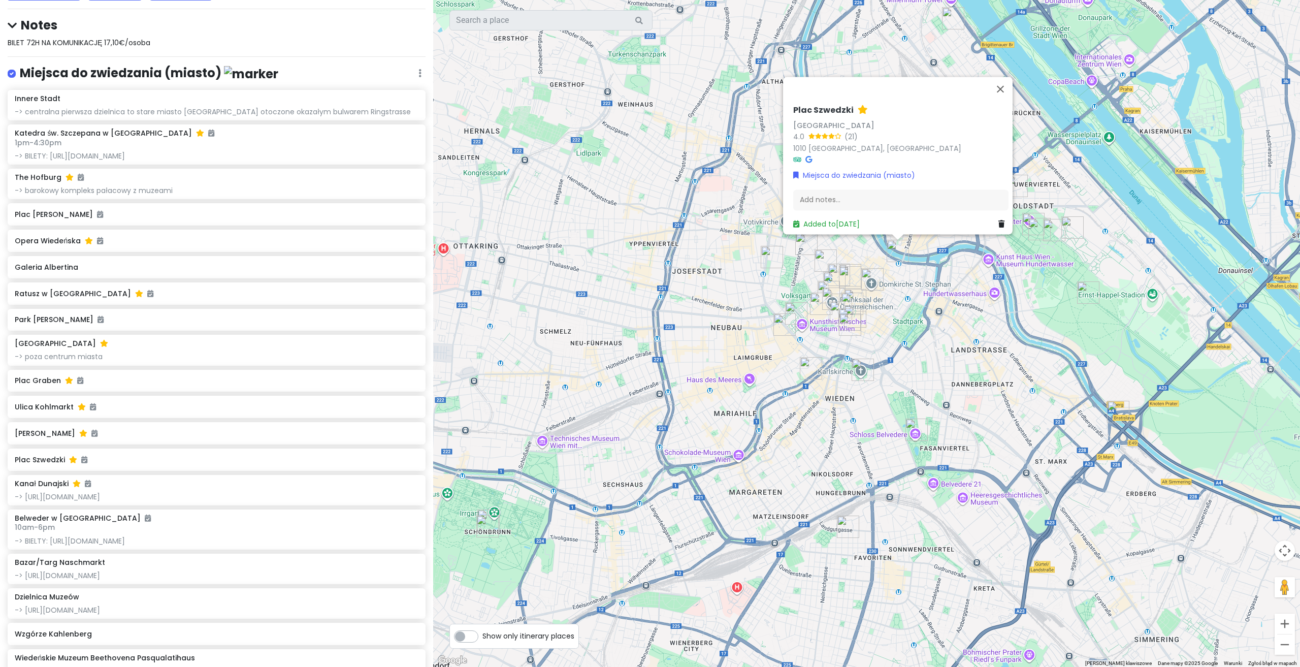
click at [780, 329] on img "Dzielnica Muzeów" at bounding box center [784, 324] width 22 height 22
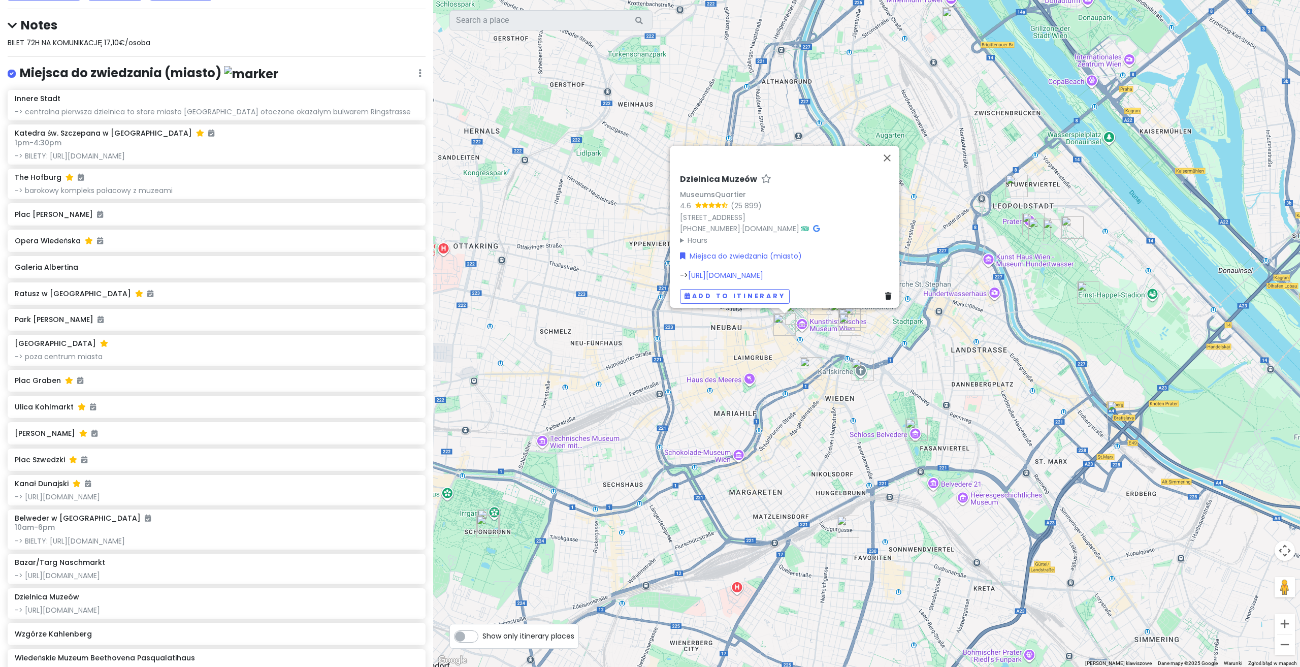
click at [811, 368] on img "Bazar/Targ Naschmarkt" at bounding box center [811, 368] width 22 height 22
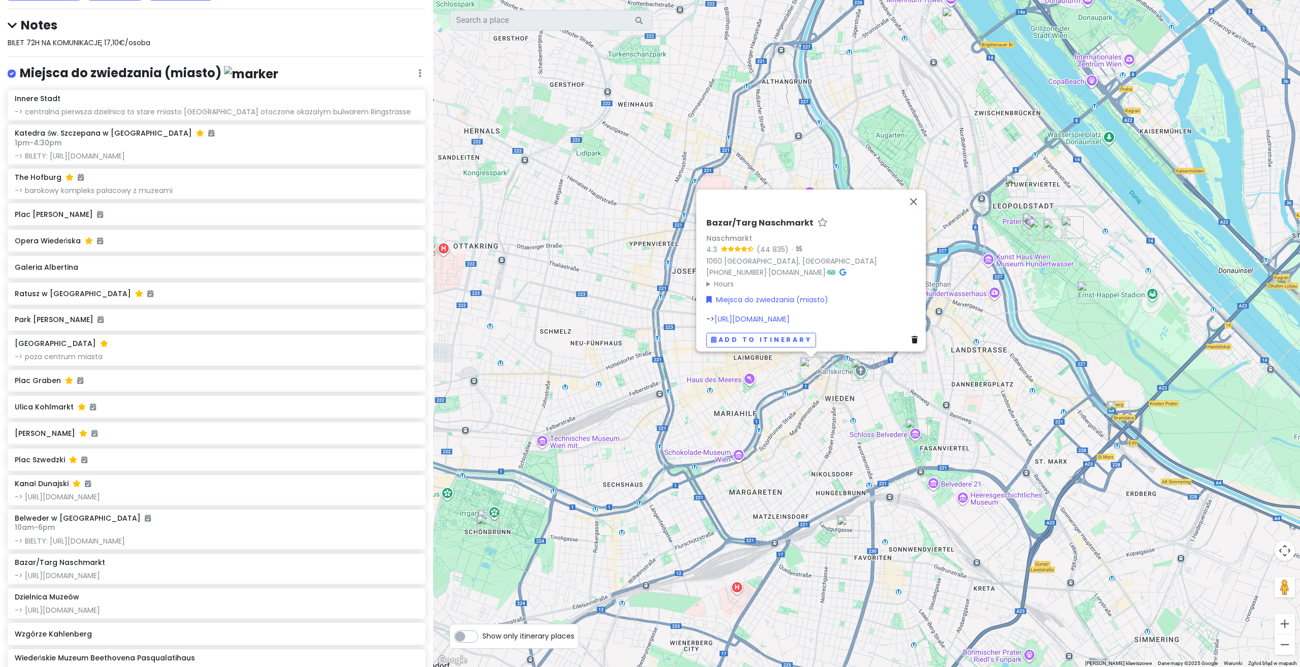
click at [856, 363] on img "Kościół św. Karola Boromeusza w Wiedniu" at bounding box center [863, 369] width 22 height 22
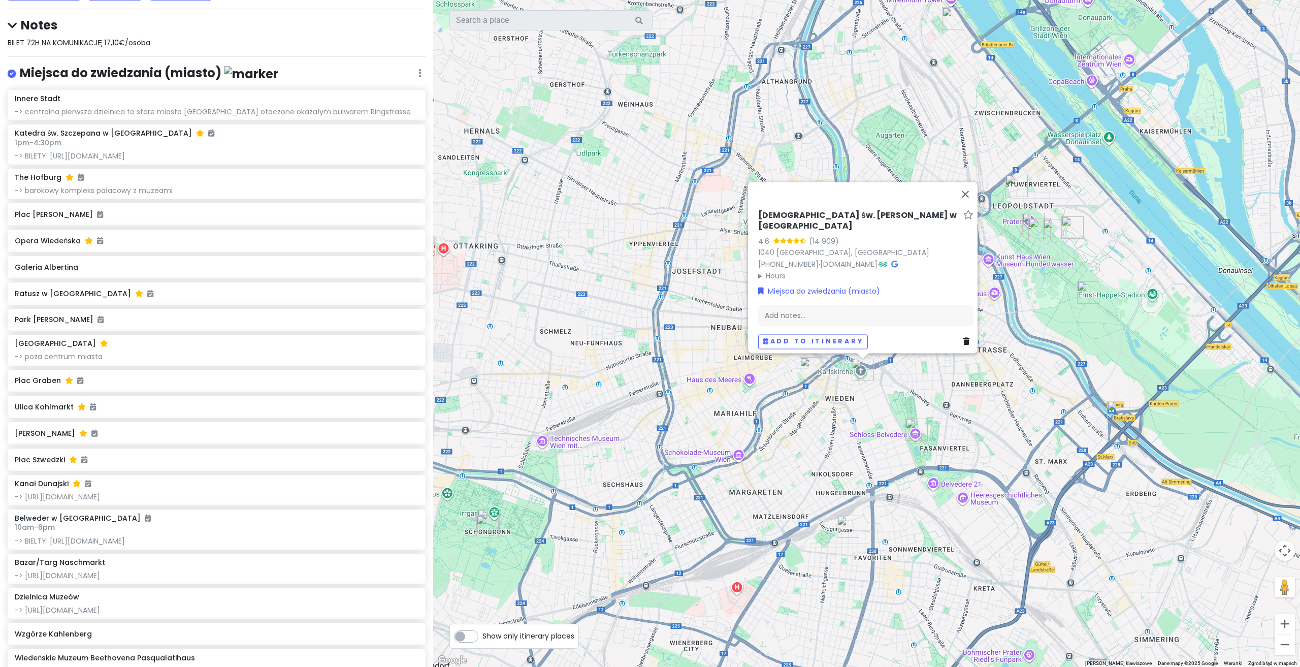
click at [914, 423] on img "Belweder w Wiedniu" at bounding box center [916, 429] width 22 height 22
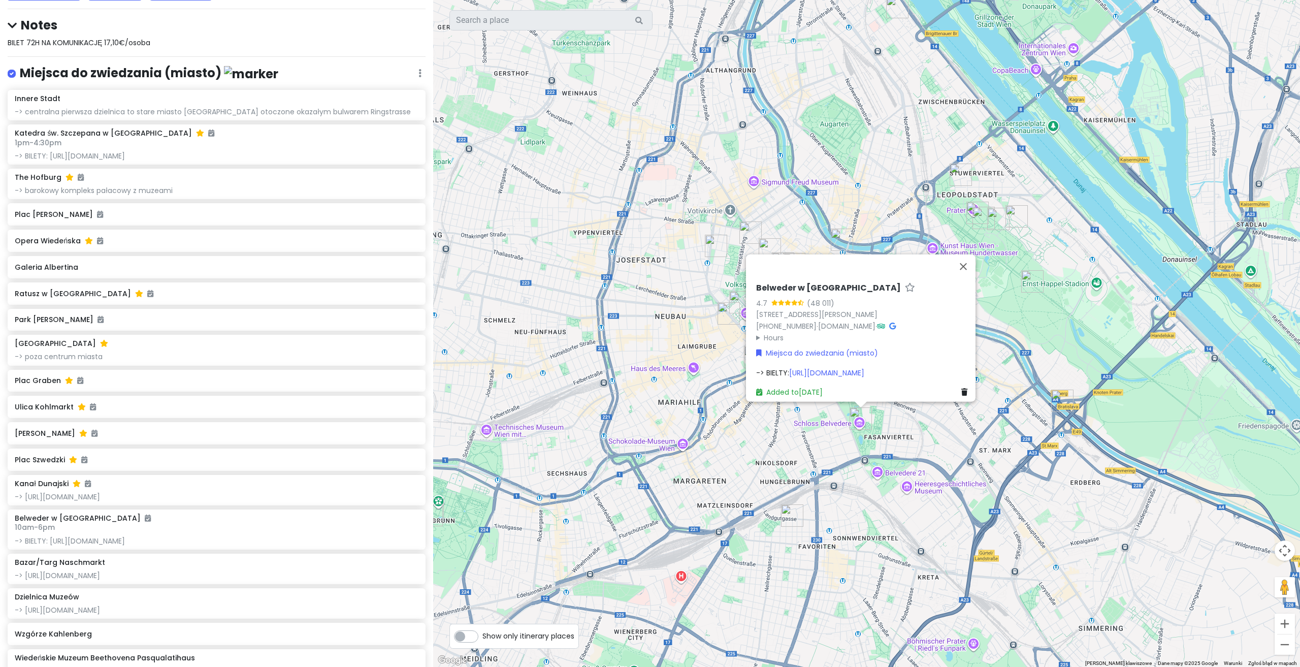
drag, startPoint x: 828, startPoint y: 435, endPoint x: 747, endPoint y: 416, distance: 82.5
click at [747, 416] on div "Belweder w [GEOGRAPHIC_DATA] 4.7 (48 011) [STREET_ADDRESS][PERSON_NAME] [PHONE_…" at bounding box center [866, 333] width 867 height 667
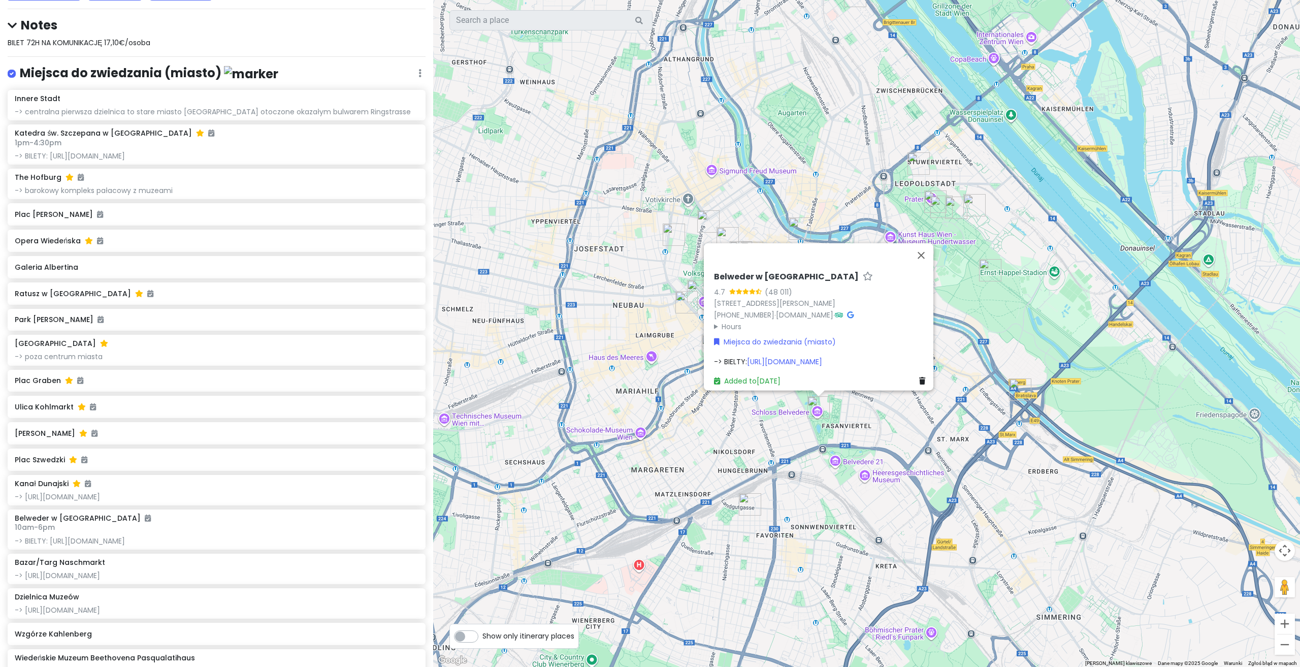
click at [747, 416] on div "Belweder w [GEOGRAPHIC_DATA] 4.7 (48 011) [STREET_ADDRESS][PERSON_NAME] [PHONE_…" at bounding box center [866, 333] width 867 height 667
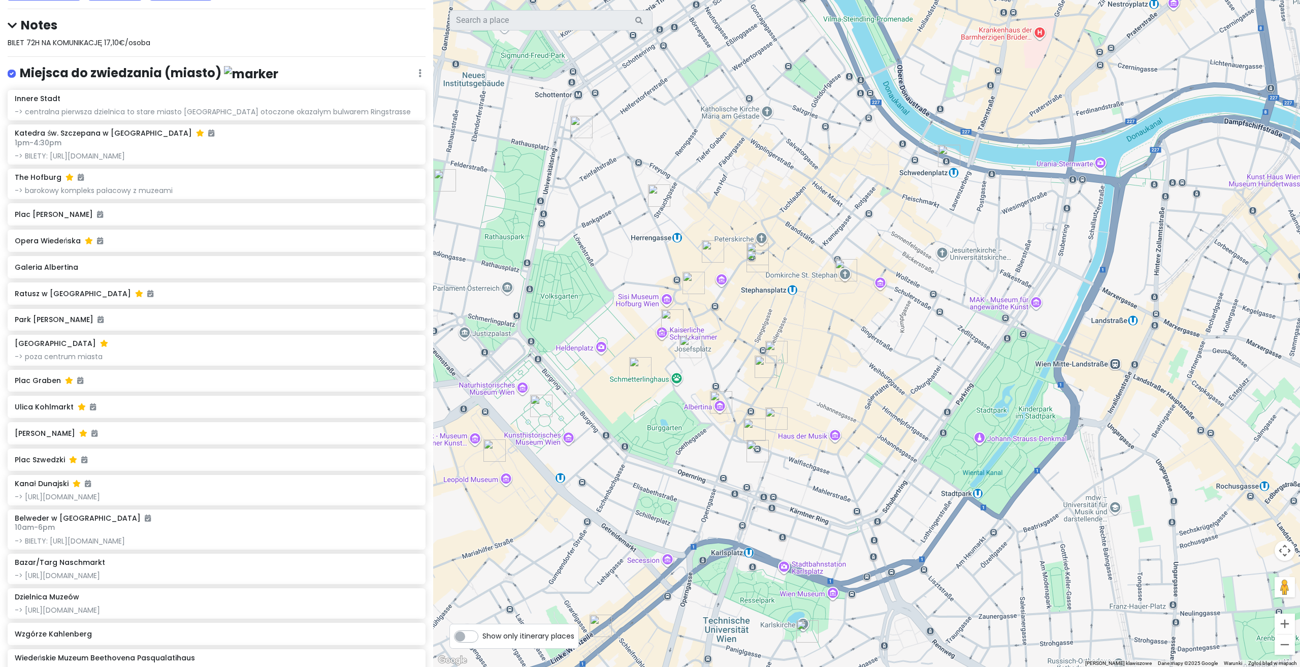
click at [670, 330] on img "Skarbiec Schatzkammer" at bounding box center [672, 320] width 22 height 22
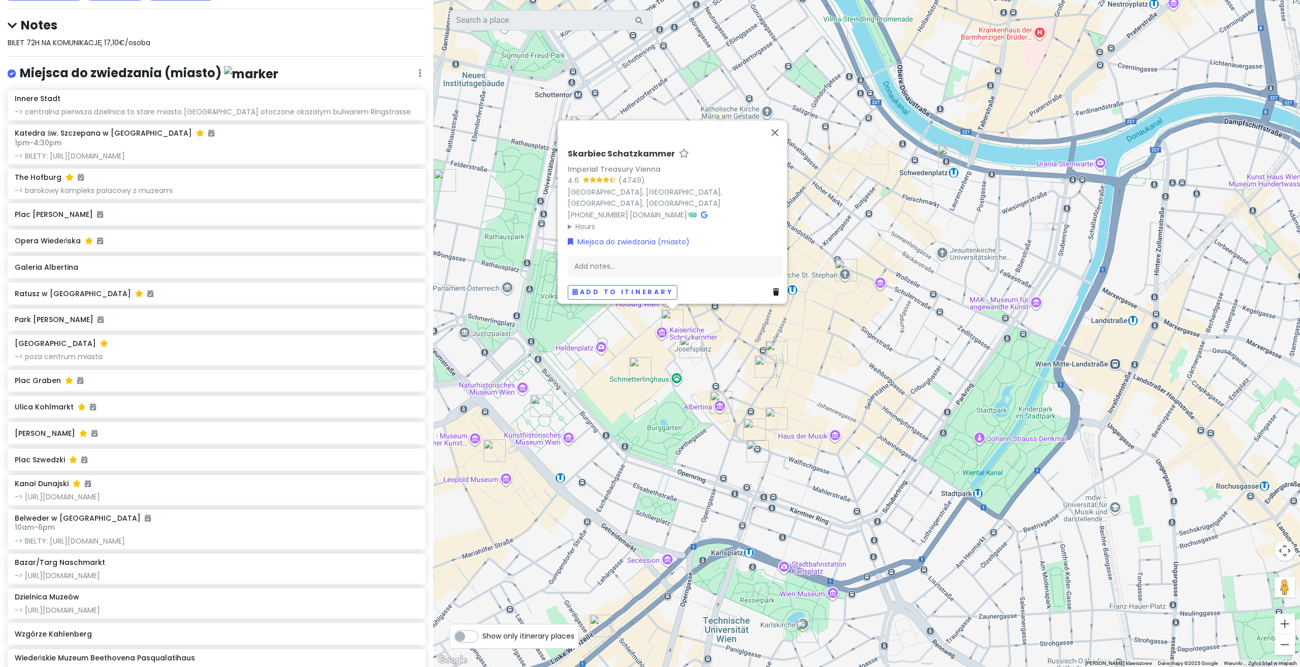
click at [640, 373] on img "The Hofburg" at bounding box center [640, 368] width 22 height 22
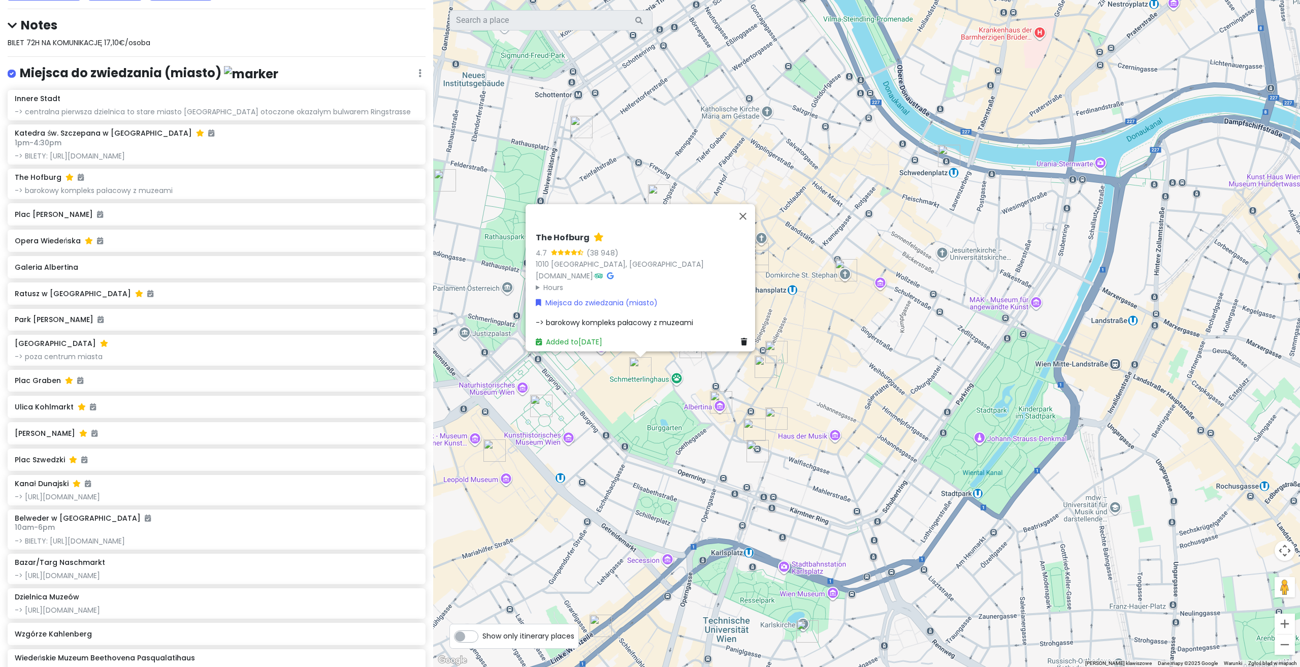
click at [762, 374] on img "Kościół Kapucynów i Krypta Cesarska" at bounding box center [766, 366] width 22 height 22
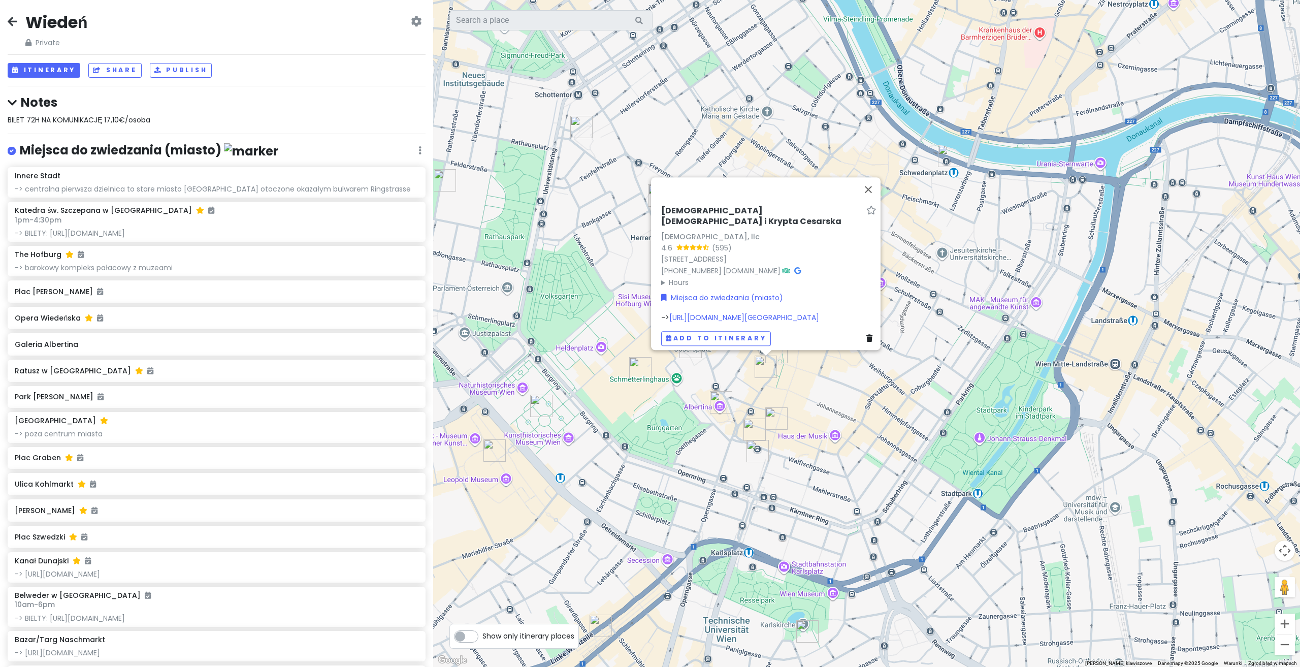
scroll to position [0, 0]
click at [46, 69] on button "Itinerary" at bounding box center [44, 70] width 73 height 15
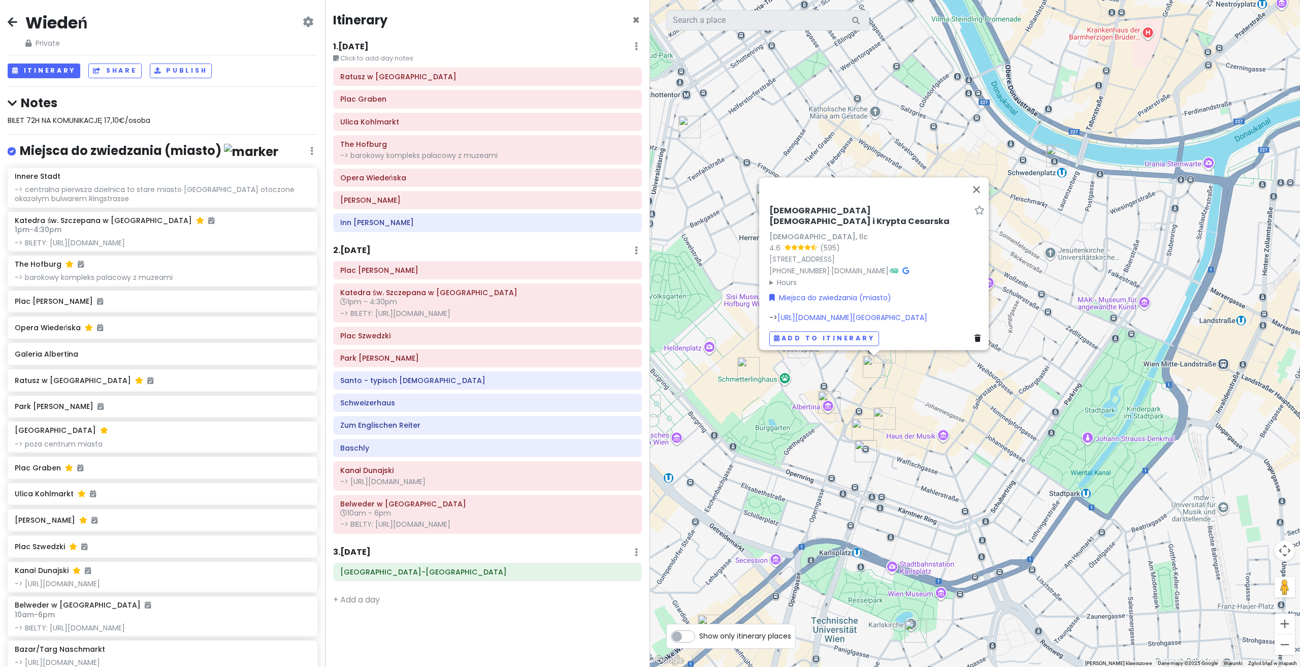
click at [362, 42] on h6 "1 . [DATE]" at bounding box center [351, 47] width 36 height 11
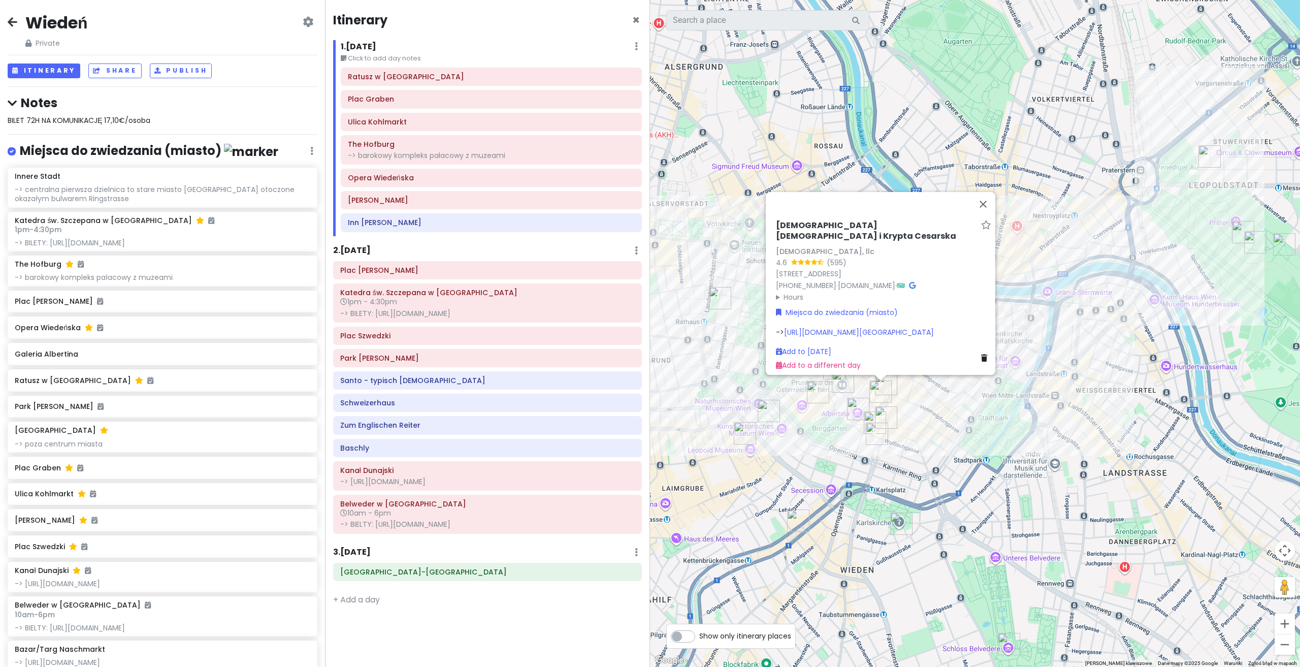
click at [366, 248] on h6 "2 . [DATE]" at bounding box center [352, 250] width 38 height 11
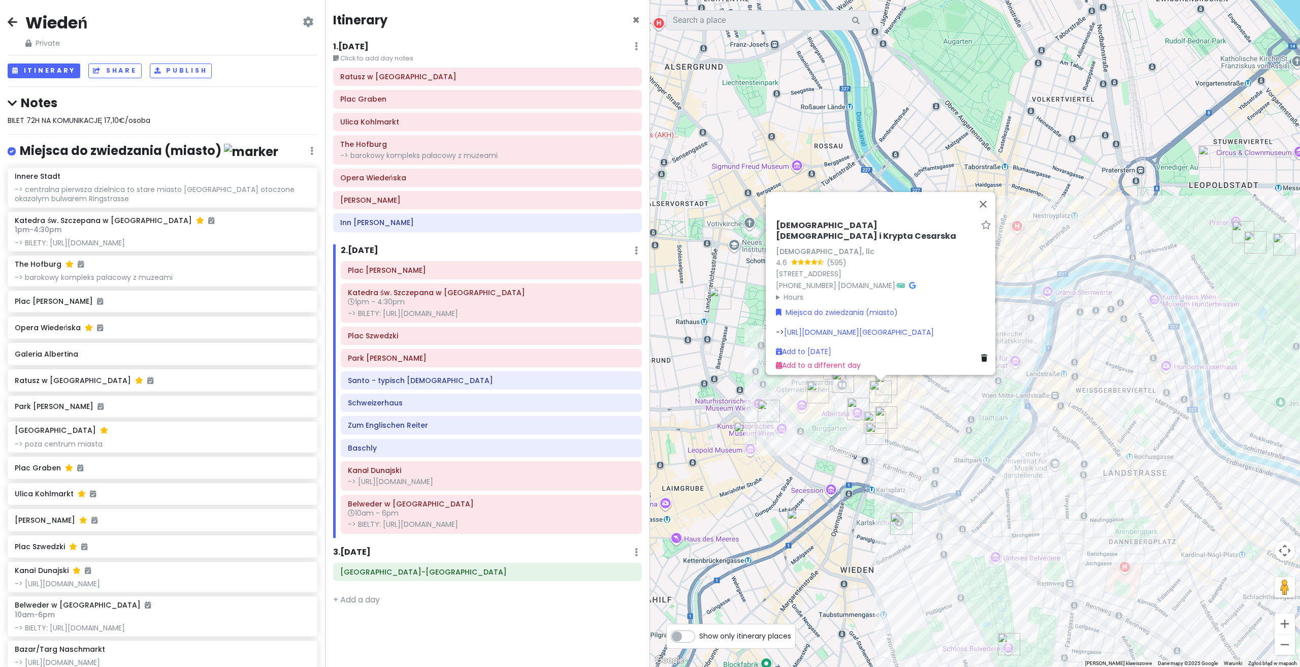
click at [988, 526] on div "[DEMOGRAPHIC_DATA] Kapucynów i Krypta Cesarska [DEMOGRAPHIC_DATA], llc 4.6 (595…" at bounding box center [975, 333] width 650 height 667
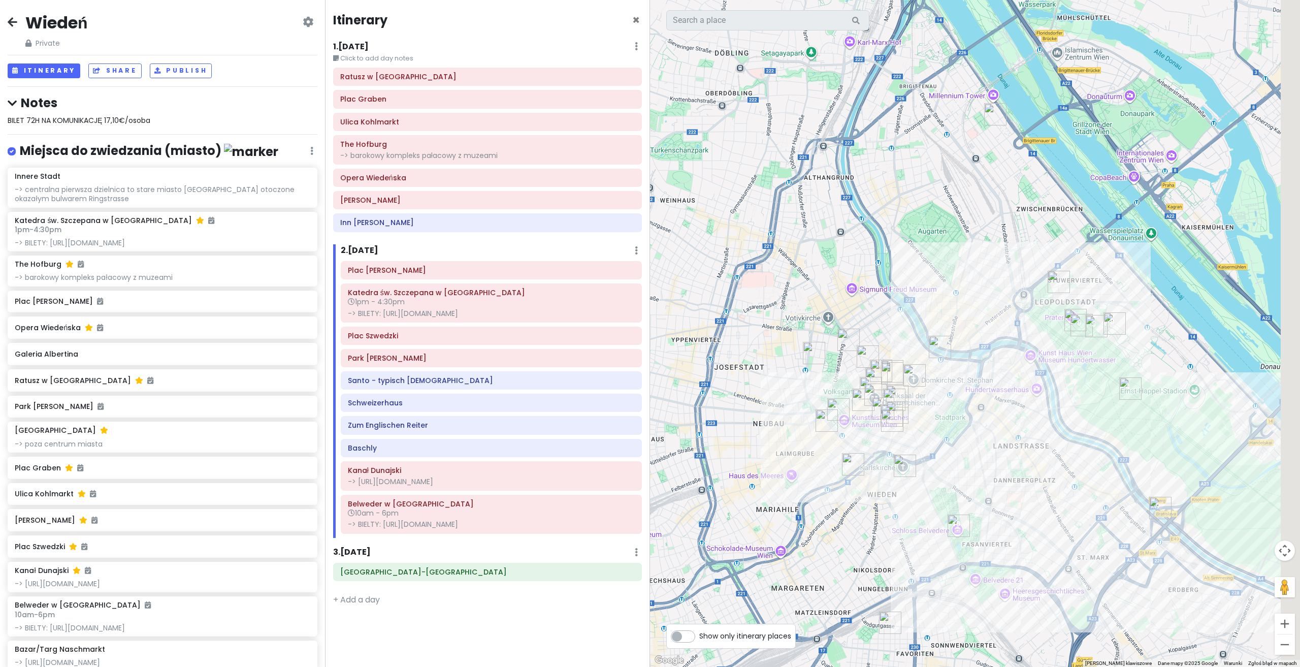
drag, startPoint x: 1128, startPoint y: 526, endPoint x: 1033, endPoint y: 439, distance: 128.7
click at [1033, 439] on div at bounding box center [975, 333] width 650 height 667
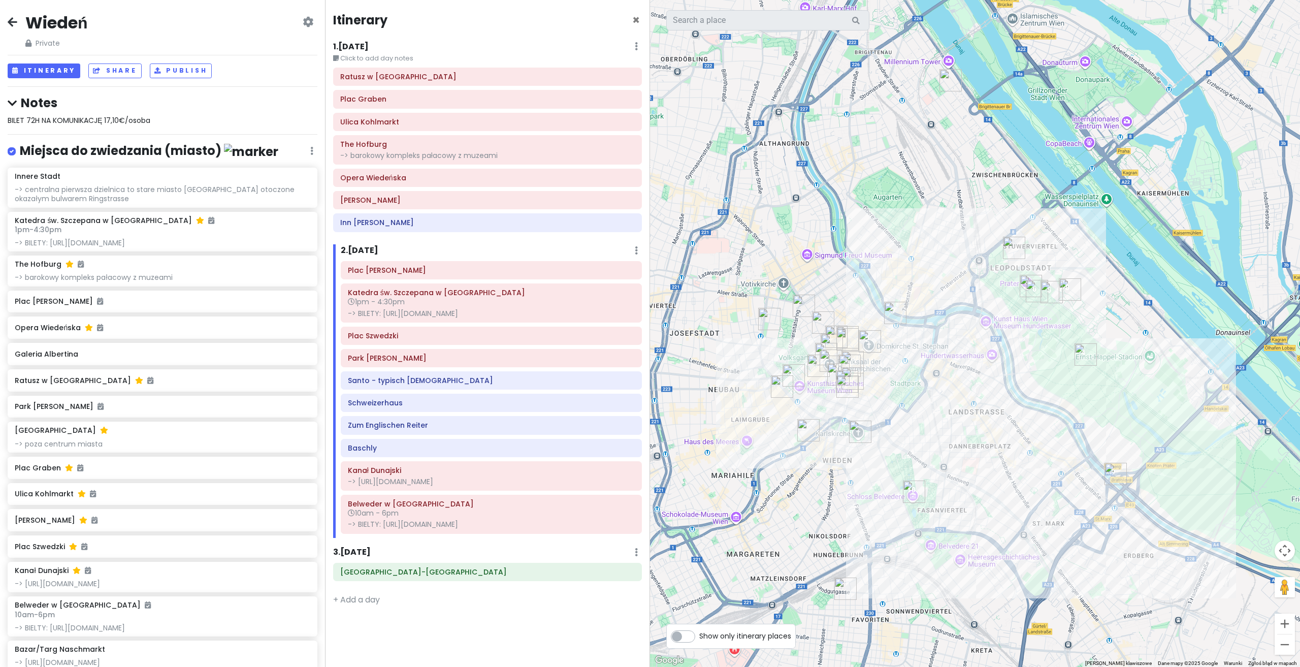
click at [1067, 285] on img "Baschly" at bounding box center [1070, 289] width 22 height 22
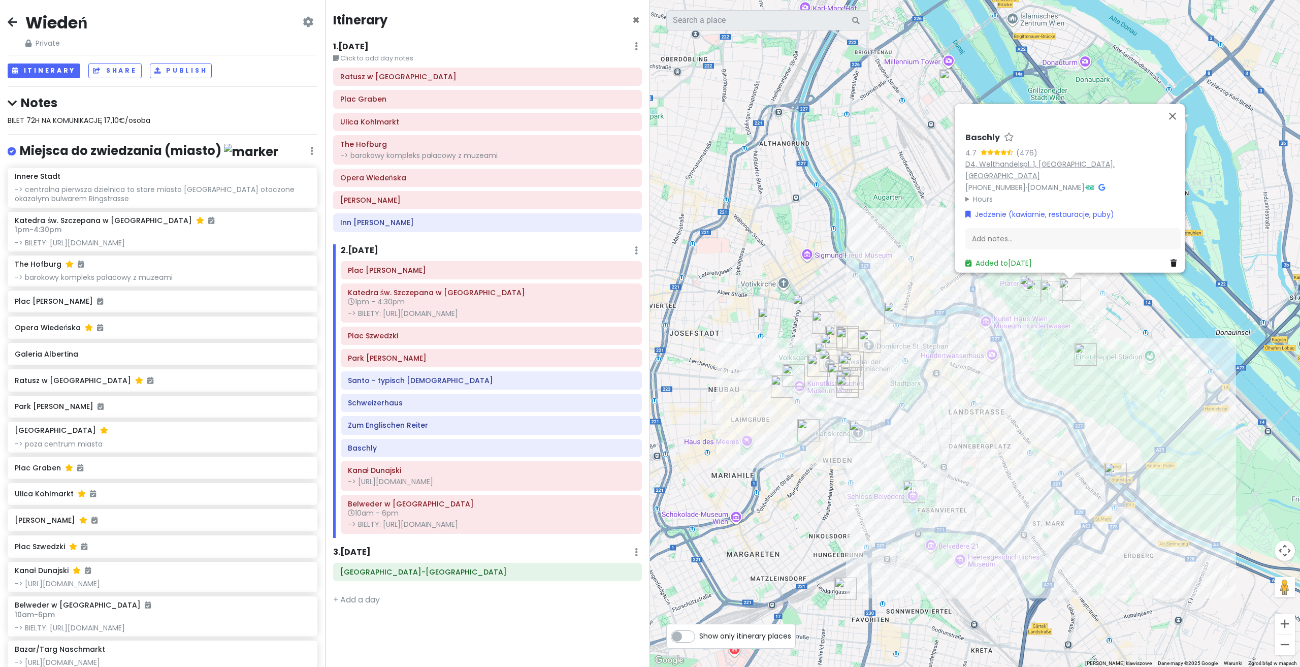
click at [1045, 167] on link "D4, Welthandelspl. 1, [GEOGRAPHIC_DATA], [GEOGRAPHIC_DATA]" at bounding box center [1039, 169] width 149 height 22
click at [1054, 289] on img "Santo - typisch dominikanisch" at bounding box center [1051, 292] width 22 height 22
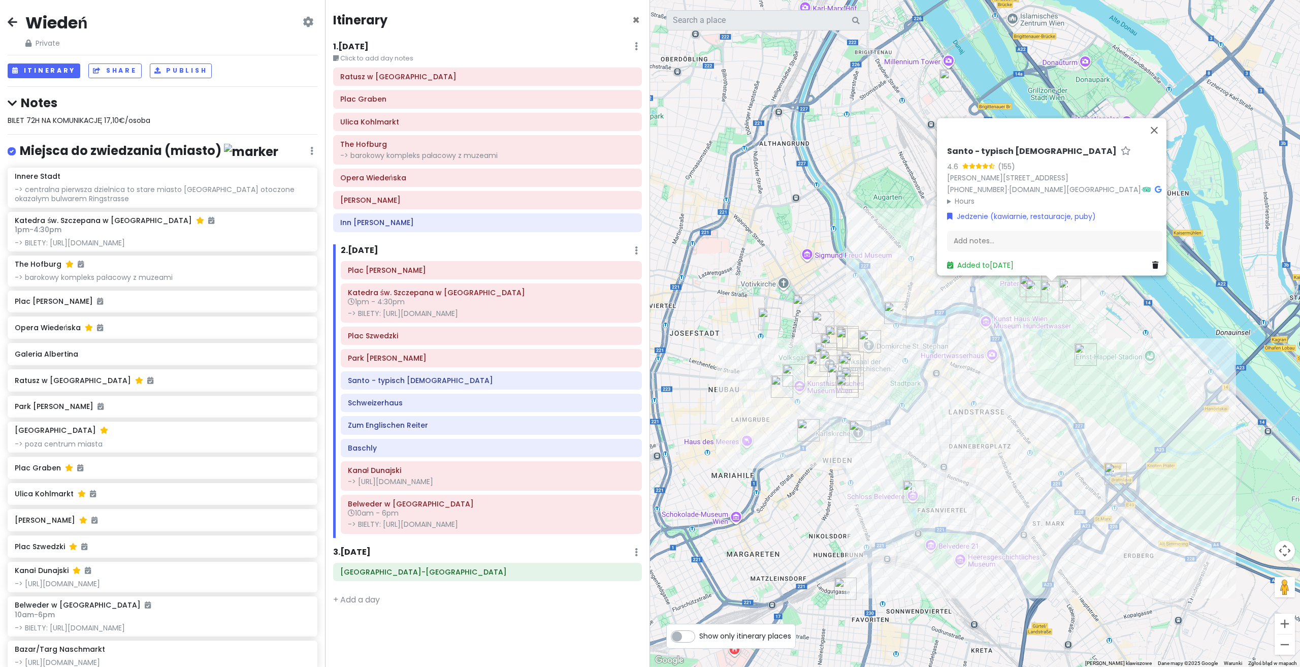
click at [1037, 288] on img "Schweizerhaus" at bounding box center [1037, 291] width 22 height 22
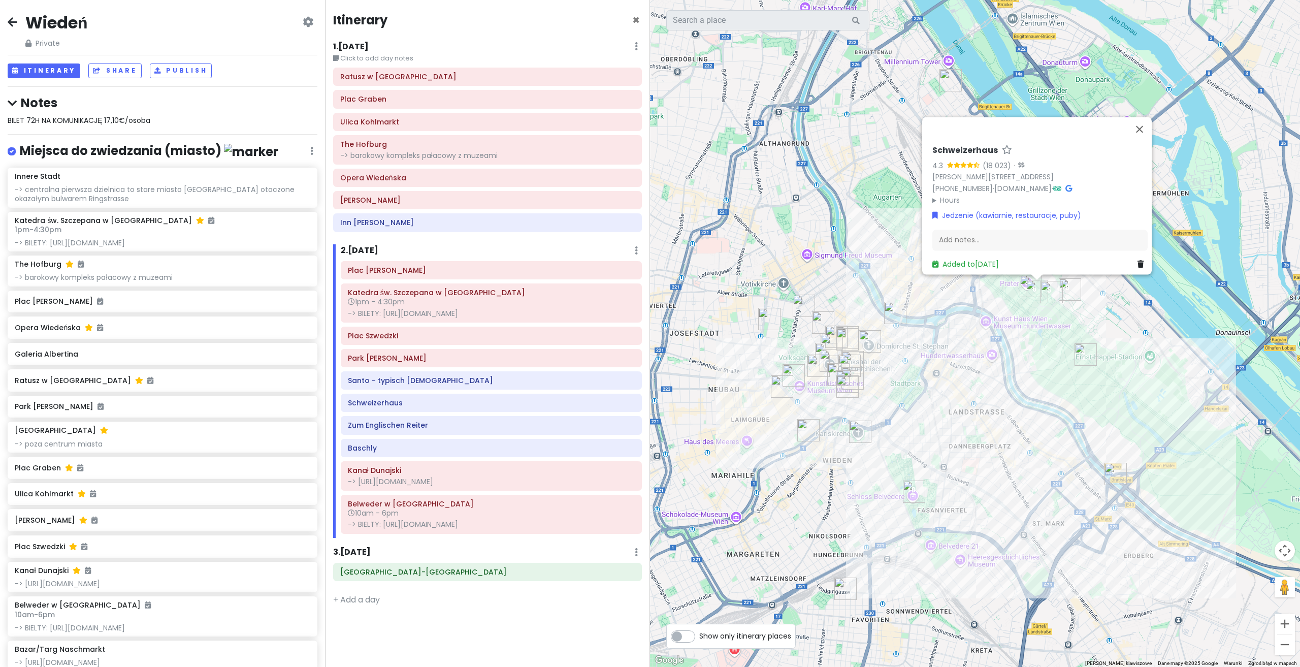
click at [897, 310] on img "Plac Szwedzki" at bounding box center [895, 313] width 22 height 22
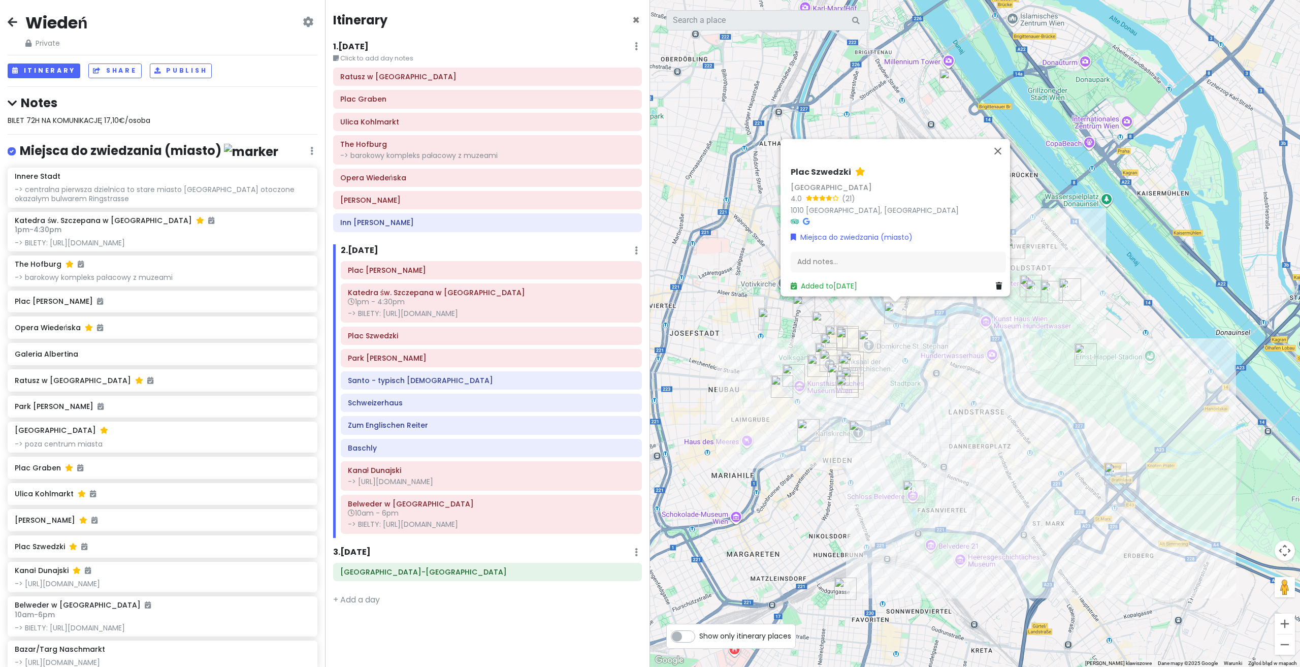
click at [871, 340] on img "Katedra św. Szczepana w Wiedniu" at bounding box center [870, 341] width 22 height 22
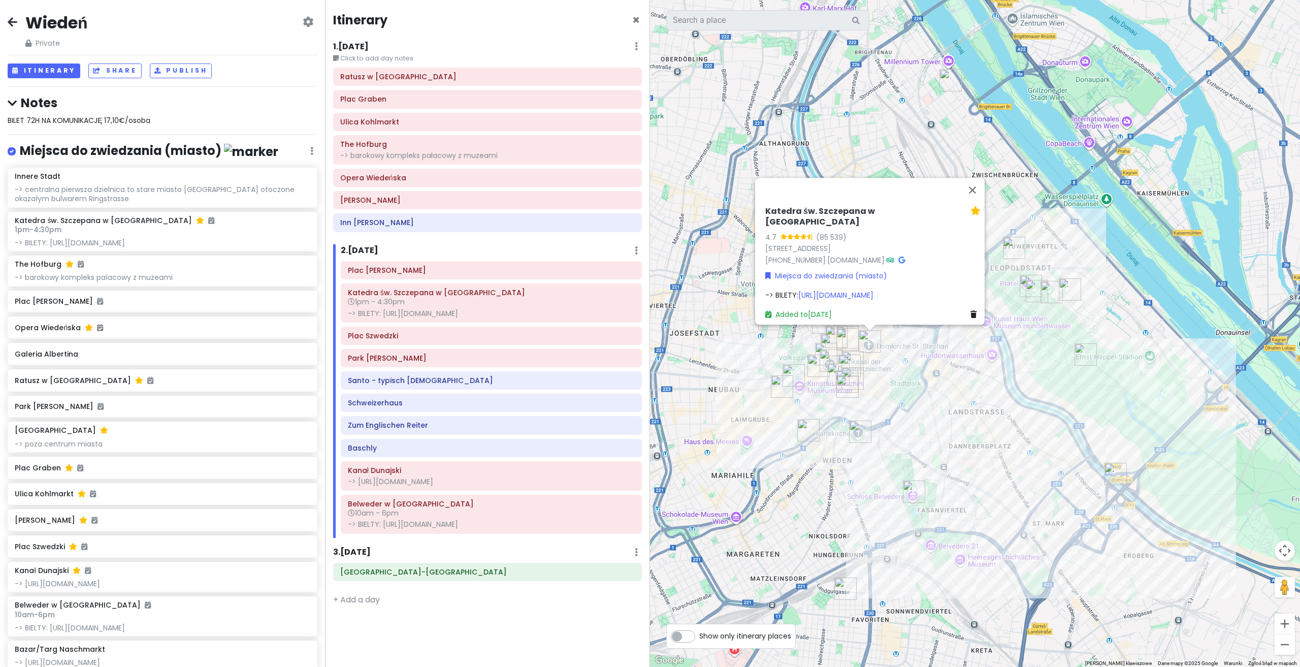
click at [350, 48] on h6 "1 . [DATE]" at bounding box center [351, 47] width 36 height 11
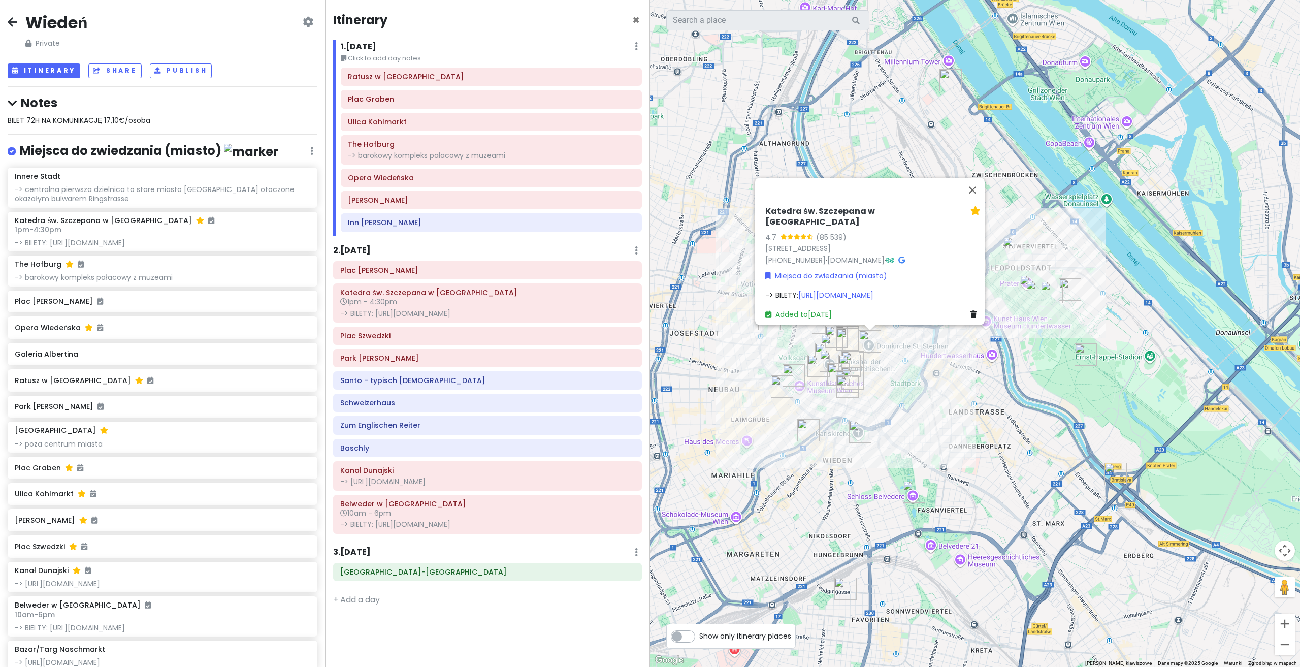
click at [353, 246] on h6 "2 . [DATE]" at bounding box center [352, 250] width 38 height 11
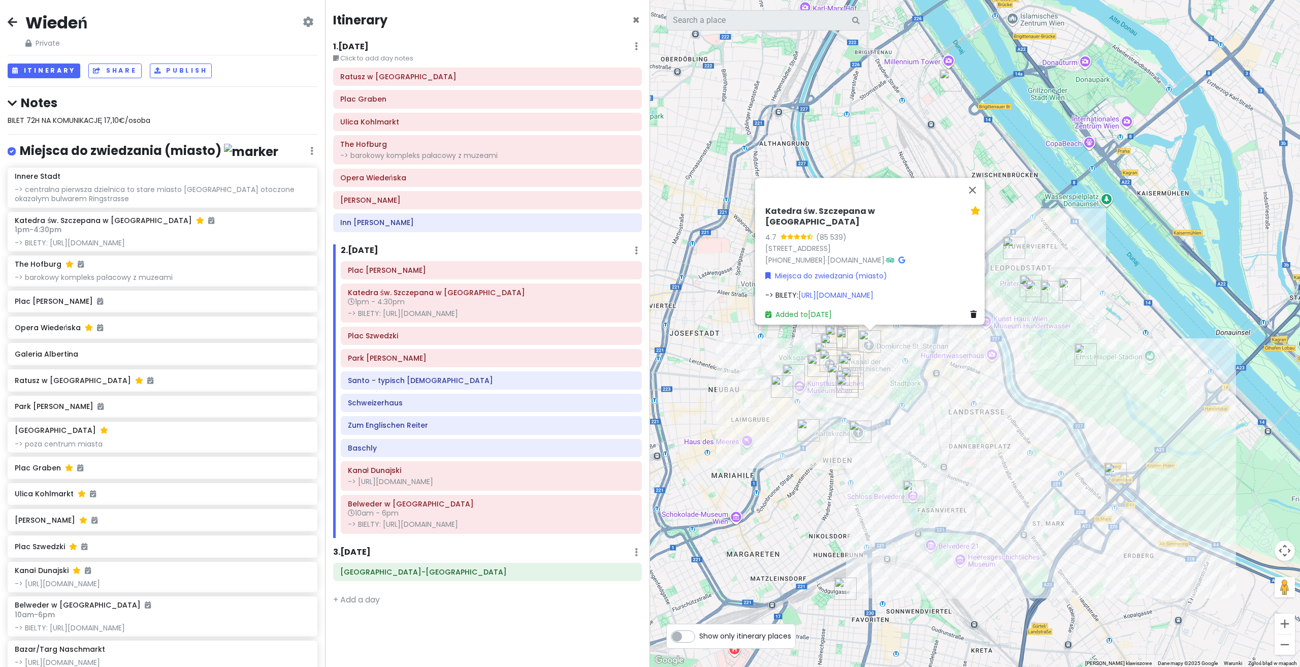
click at [357, 547] on h6 "3 . [DATE]" at bounding box center [352, 552] width 38 height 11
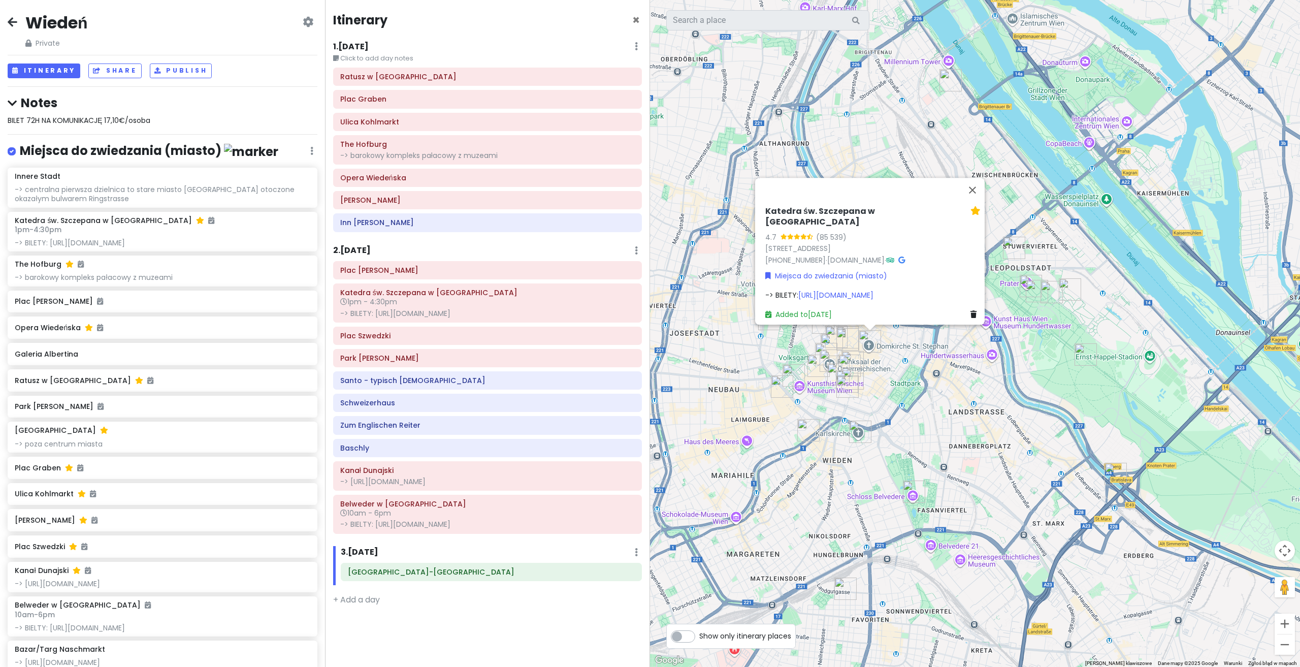
click at [366, 249] on h6 "2 . [DATE]" at bounding box center [352, 250] width 38 height 11
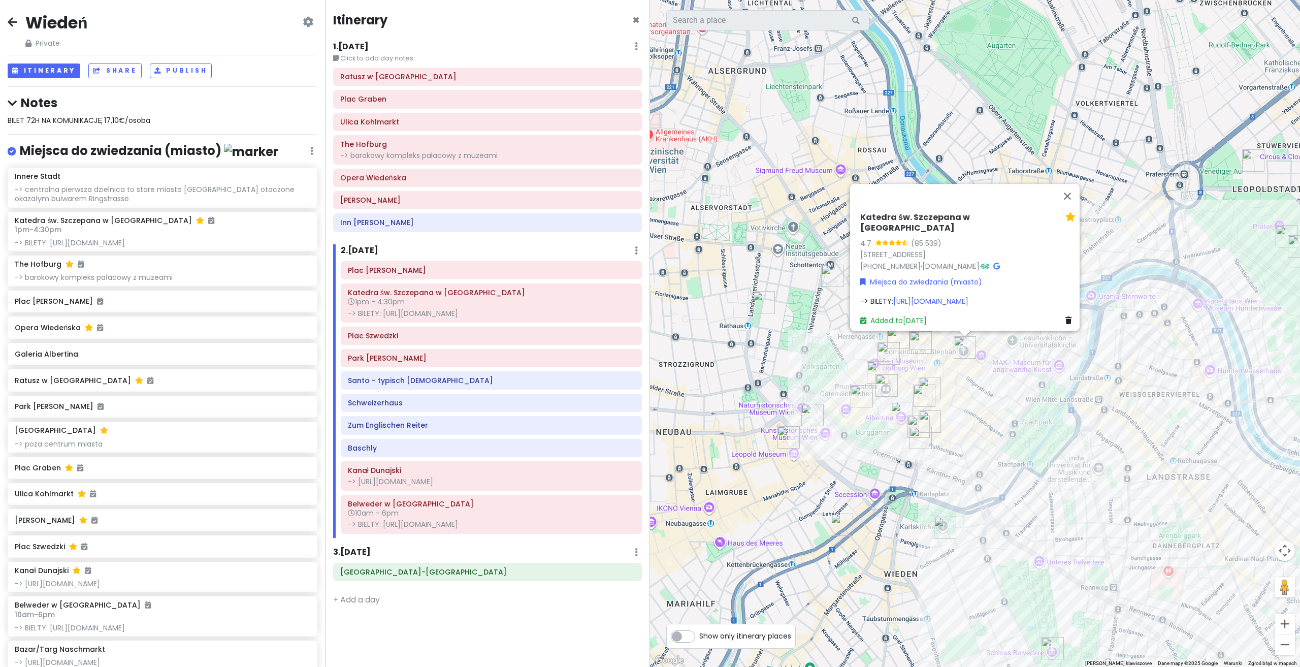
click at [344, 48] on h6 "1 . [DATE]" at bounding box center [351, 47] width 36 height 11
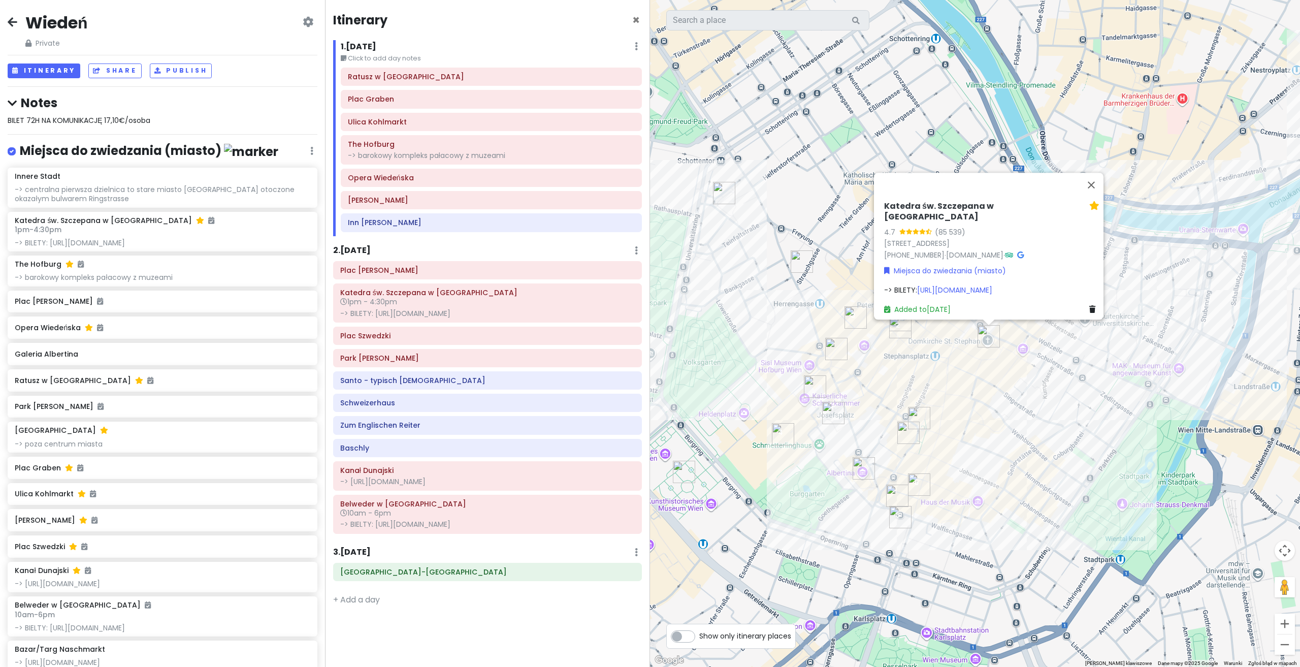
click at [907, 432] on img "Kościół Kapucynów i Krypta Cesarska" at bounding box center [908, 432] width 22 height 22
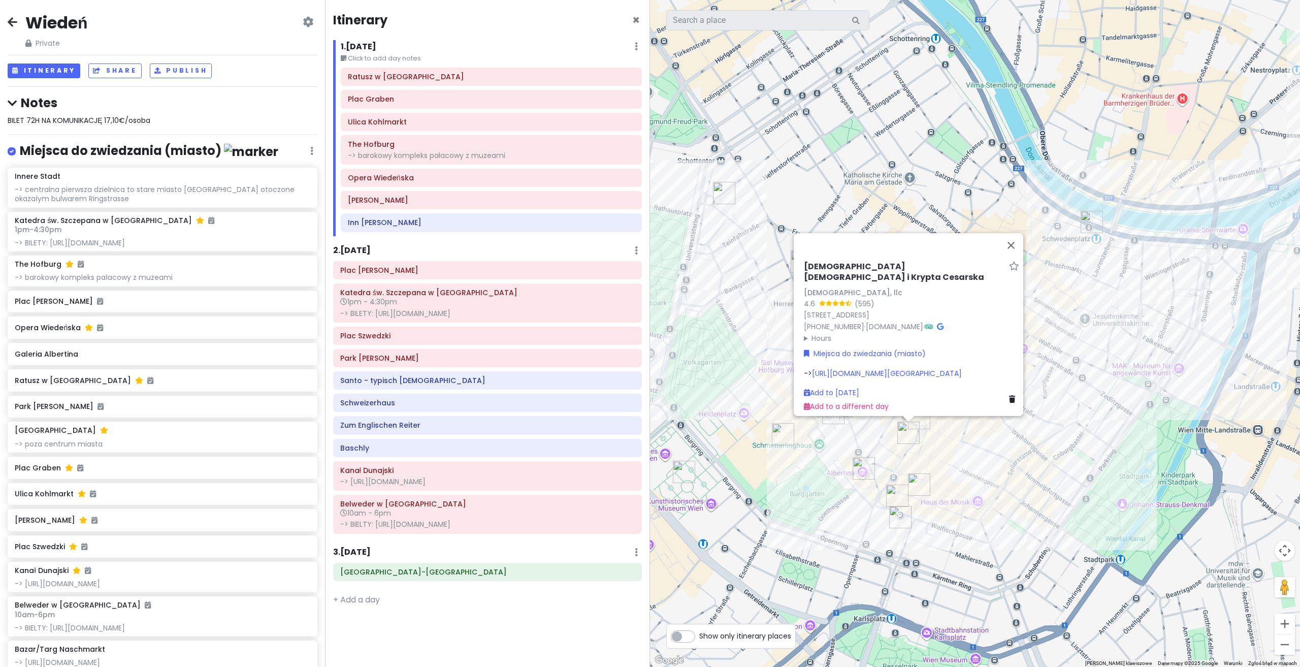
click at [864, 468] on img "Galeria Albertina" at bounding box center [864, 468] width 22 height 22
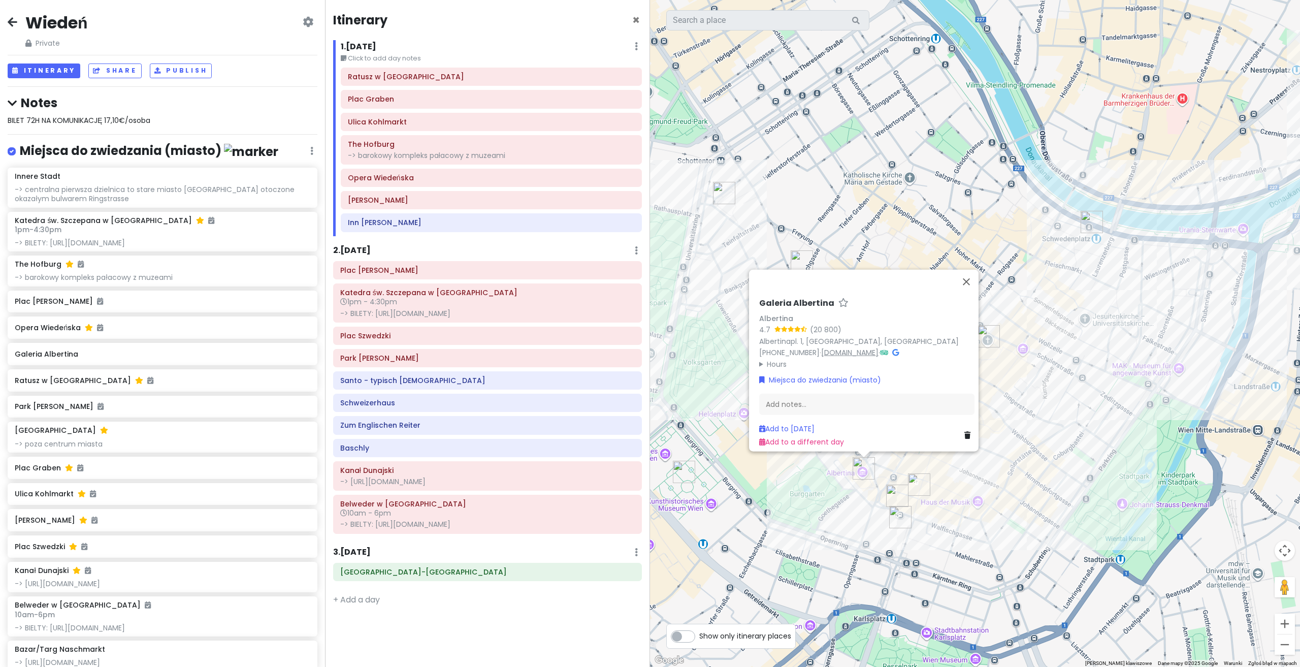
click at [838, 347] on link "[DOMAIN_NAME]" at bounding box center [849, 352] width 57 height 10
